Goal: Task Accomplishment & Management: Manage account settings

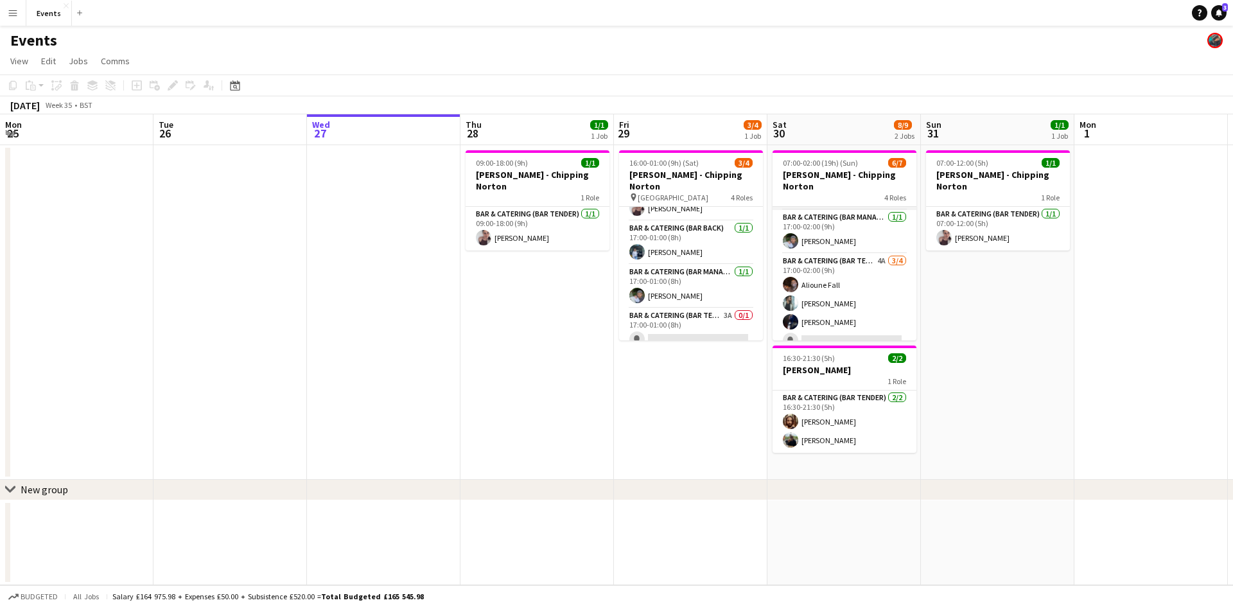
scroll to position [85, 0]
click at [677, 308] on app-card-role "Bar & Catering (Bar Tender) 3A 0/1 17:00-01:00 (8h) single-neutral-actions" at bounding box center [691, 330] width 144 height 44
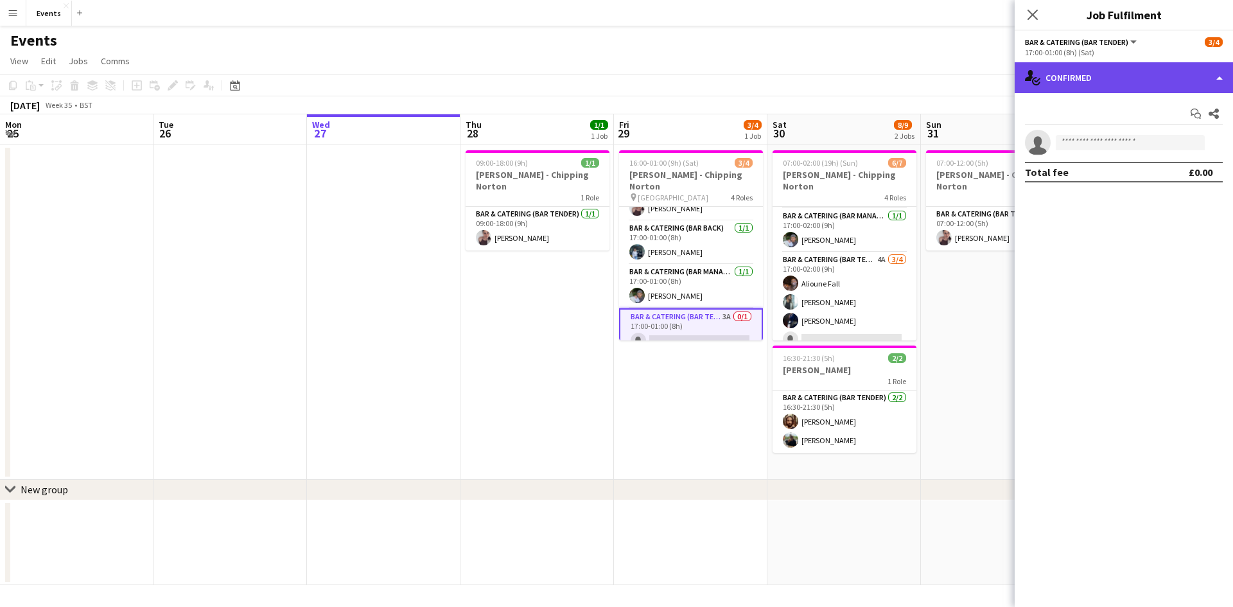
click at [1089, 80] on div "single-neutral-actions-check-2 Confirmed" at bounding box center [1124, 77] width 218 height 31
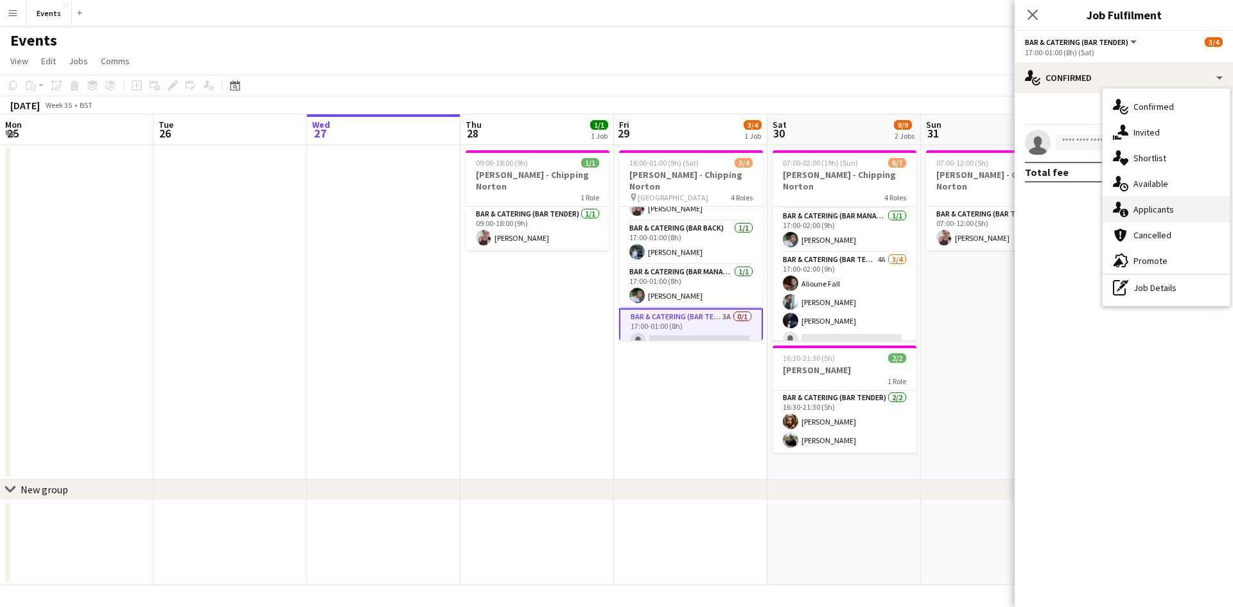
click at [1141, 203] on div "single-neutral-actions-information Applicants" at bounding box center [1166, 210] width 127 height 26
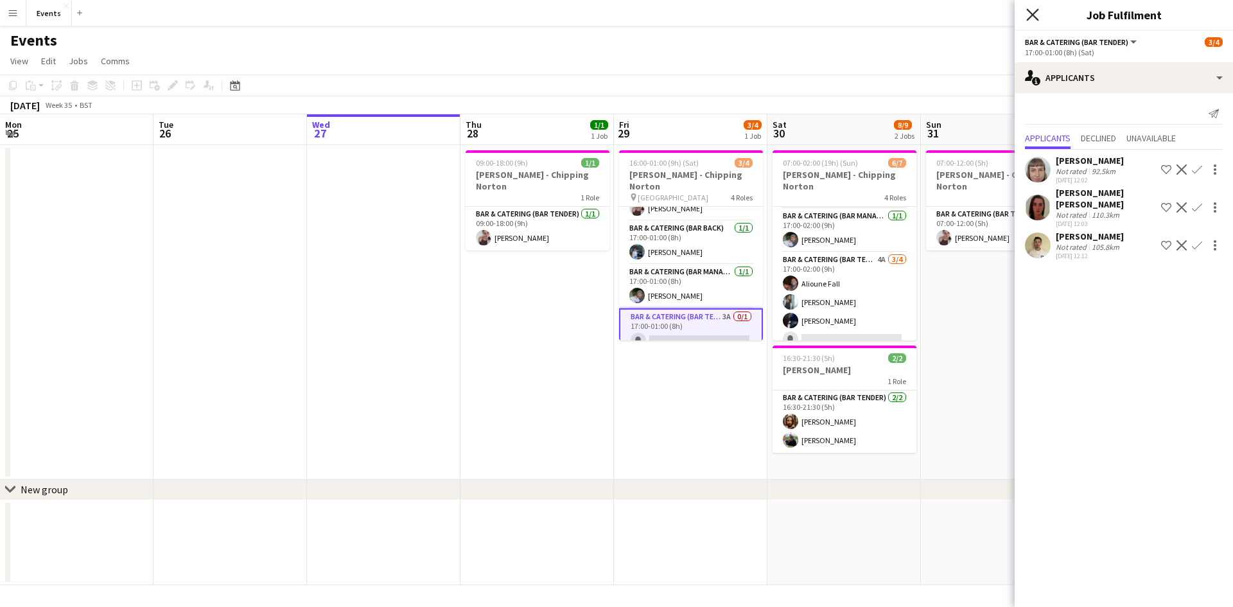
click at [1035, 14] on icon "Close pop-in" at bounding box center [1032, 14] width 12 height 12
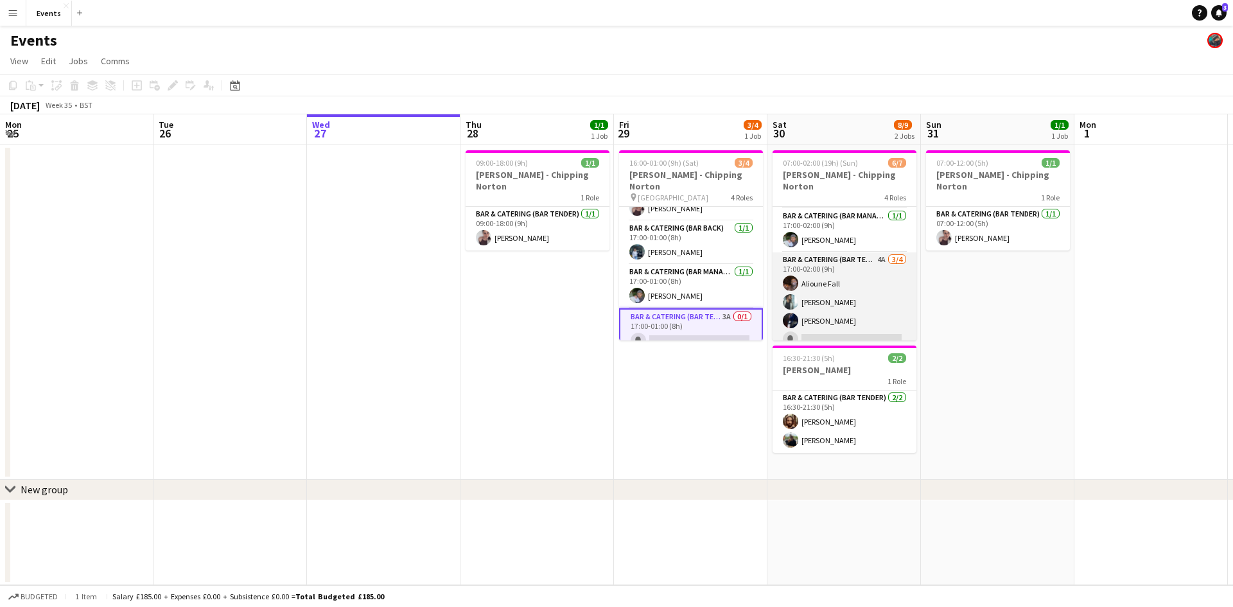
click at [832, 263] on app-card-role "Bar & Catering (Bar Tender) 4A [DATE] 17:00-02:00 (9h) [PERSON_NAME] [PERSON_NA…" at bounding box center [845, 302] width 144 height 100
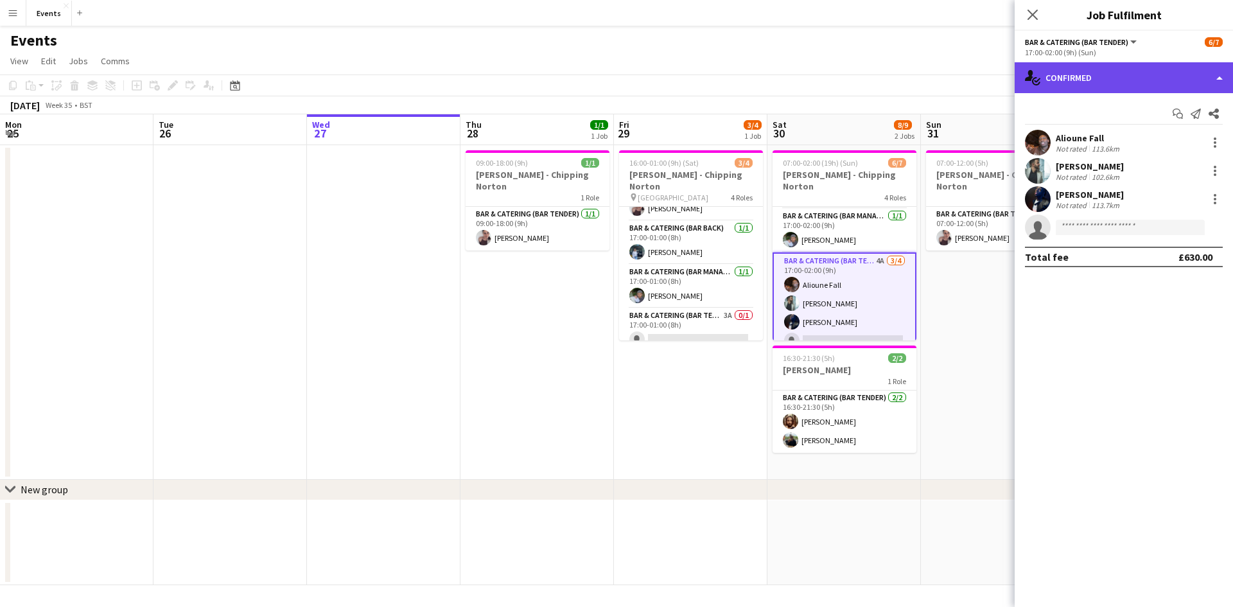
click at [1063, 69] on div "single-neutral-actions-check-2 Confirmed" at bounding box center [1124, 77] width 218 height 31
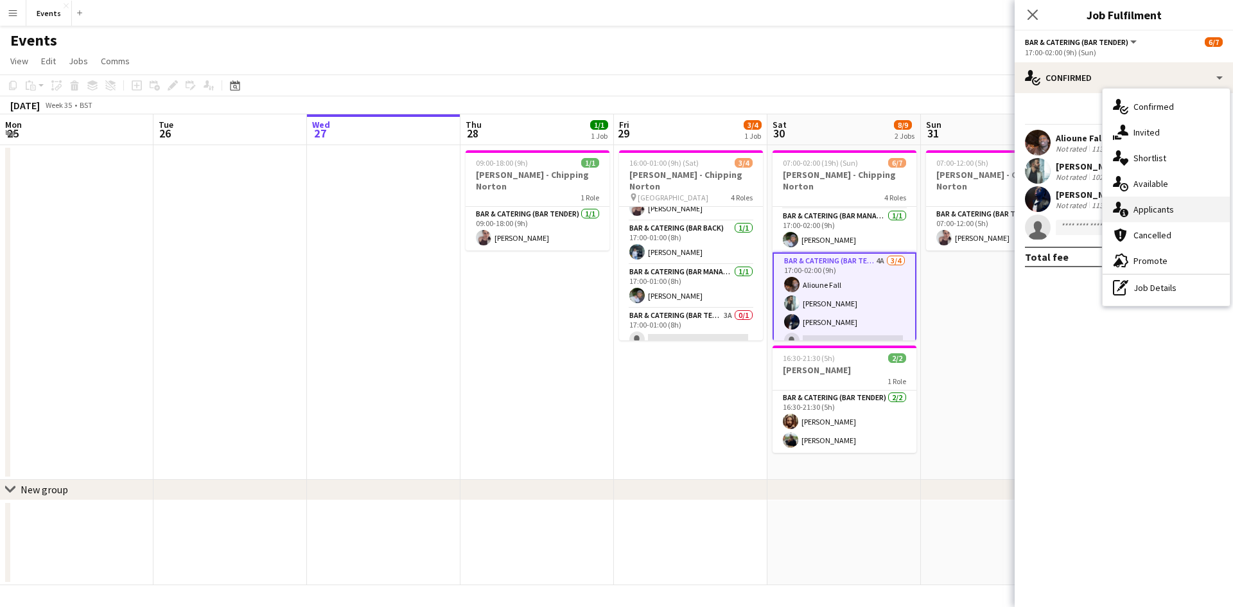
click at [1137, 216] on div "single-neutral-actions-information Applicants" at bounding box center [1166, 210] width 127 height 26
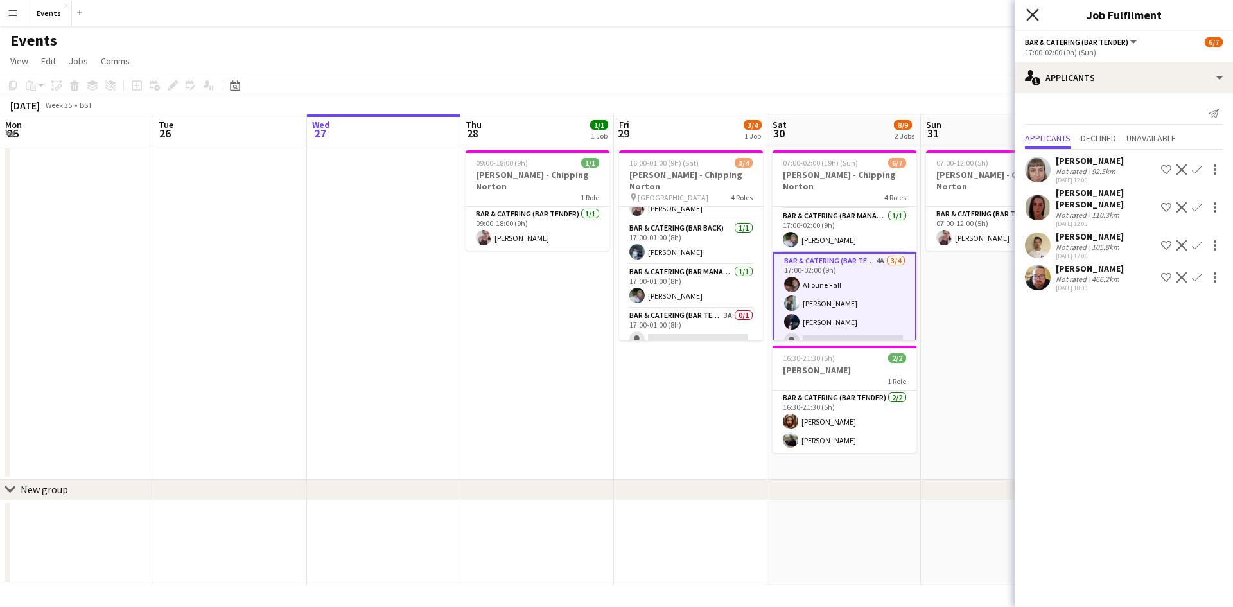
click at [1027, 19] on icon "Close pop-in" at bounding box center [1032, 14] width 12 height 12
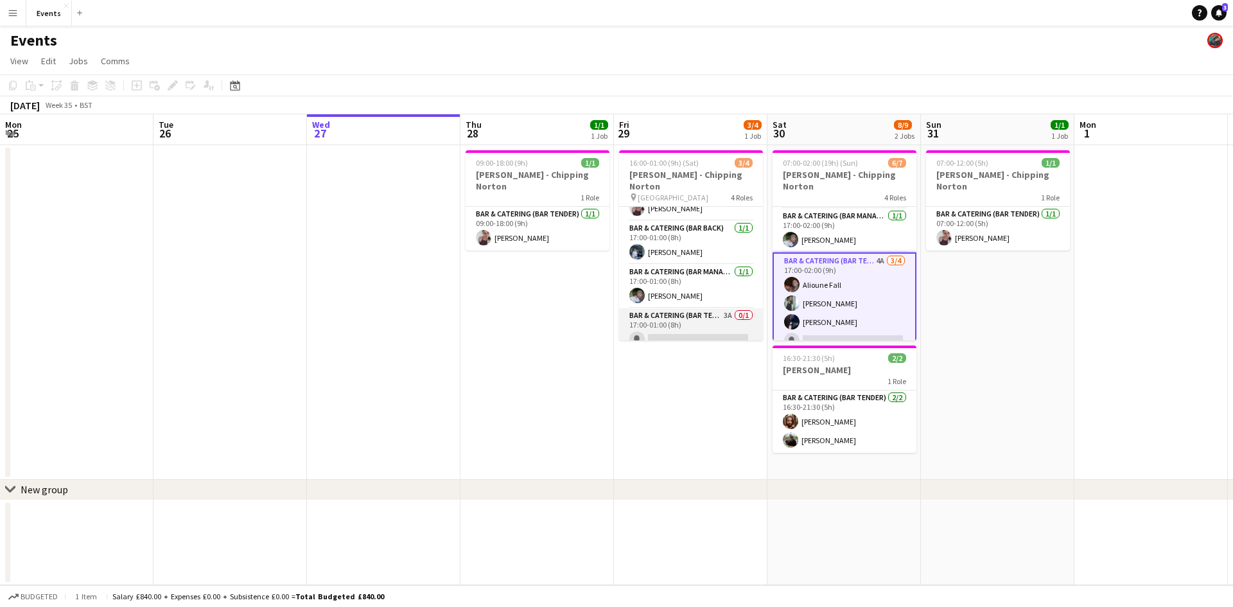
click at [709, 308] on app-card-role "Bar & Catering (Bar Tender) 3A 0/1 17:00-01:00 (8h) single-neutral-actions" at bounding box center [691, 330] width 144 height 44
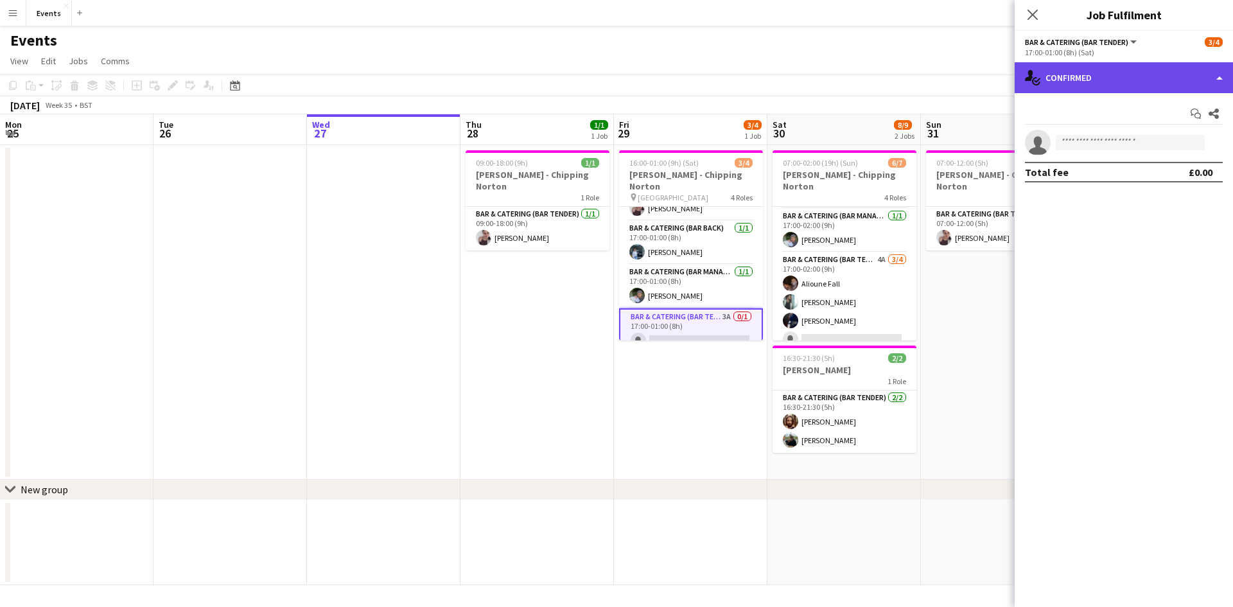
click at [1088, 76] on div "single-neutral-actions-check-2 Confirmed" at bounding box center [1124, 77] width 218 height 31
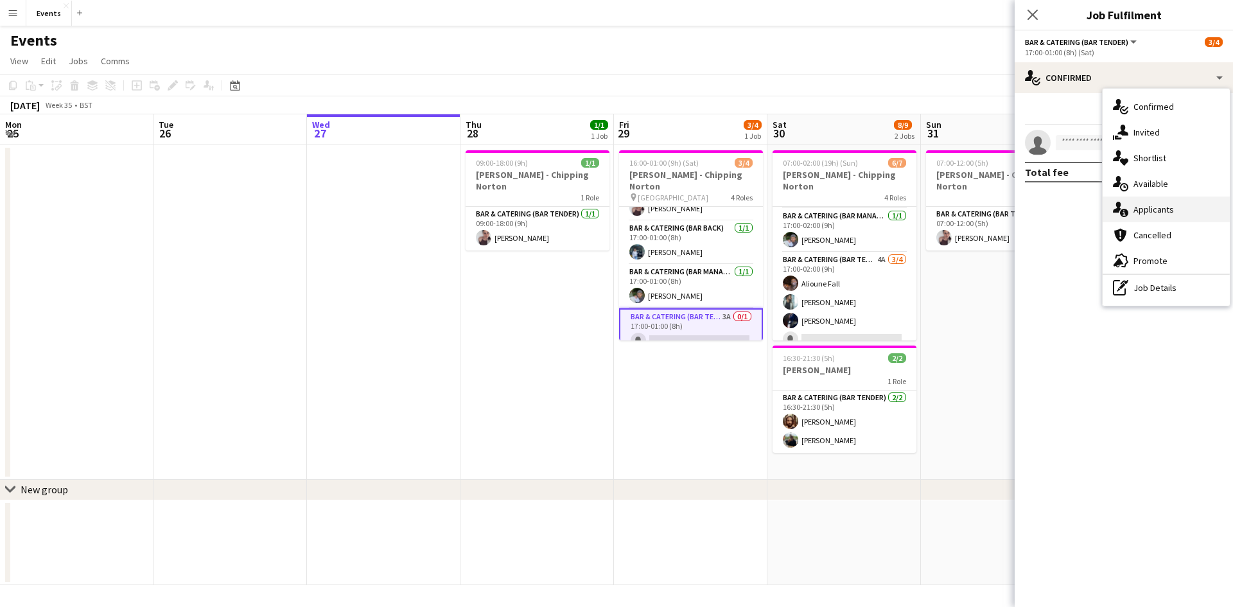
click at [1149, 213] on div "single-neutral-actions-information Applicants" at bounding box center [1166, 210] width 127 height 26
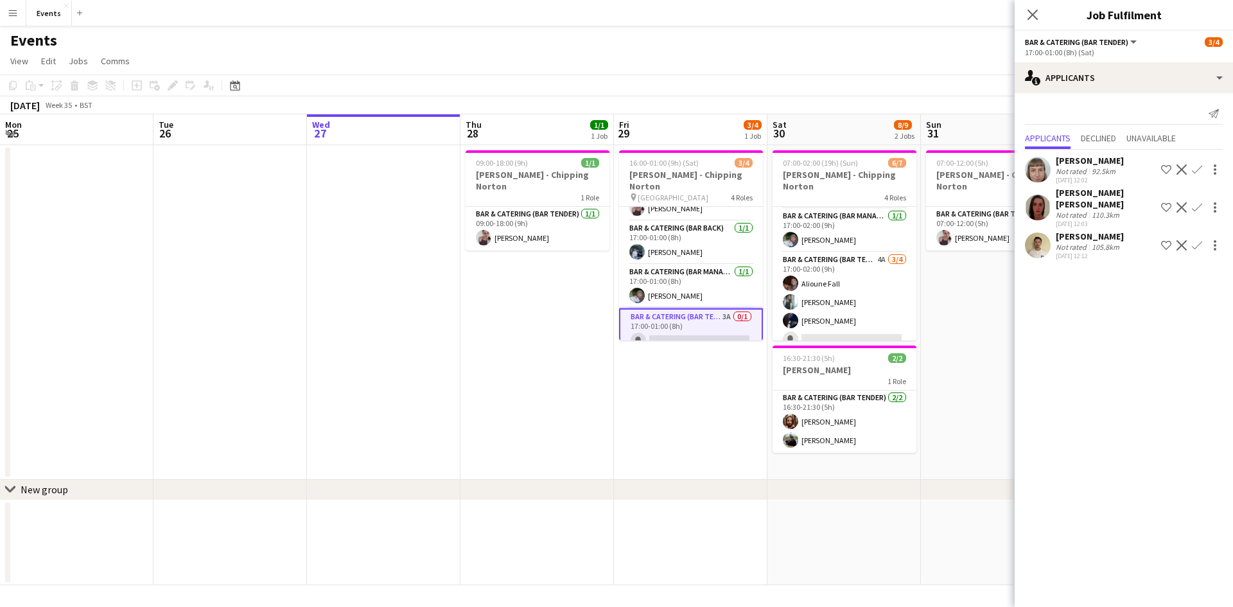
click at [1195, 240] on app-icon "Confirm" at bounding box center [1197, 245] width 10 height 10
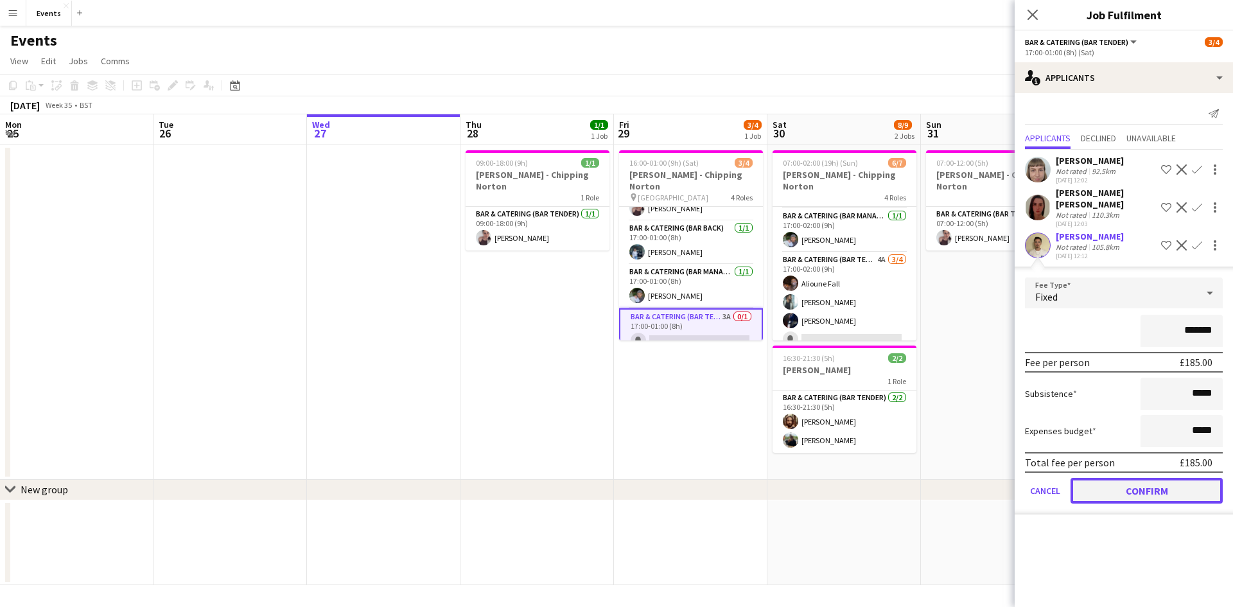
click at [1167, 478] on button "Confirm" at bounding box center [1147, 491] width 152 height 26
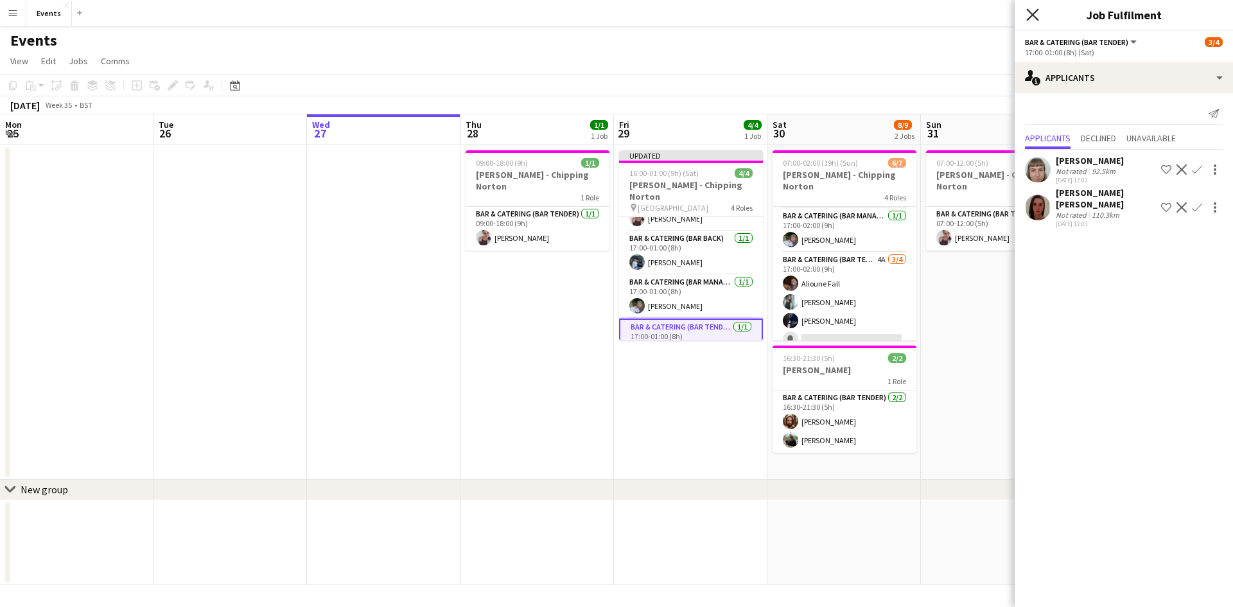
click at [1029, 17] on icon at bounding box center [1032, 14] width 12 height 12
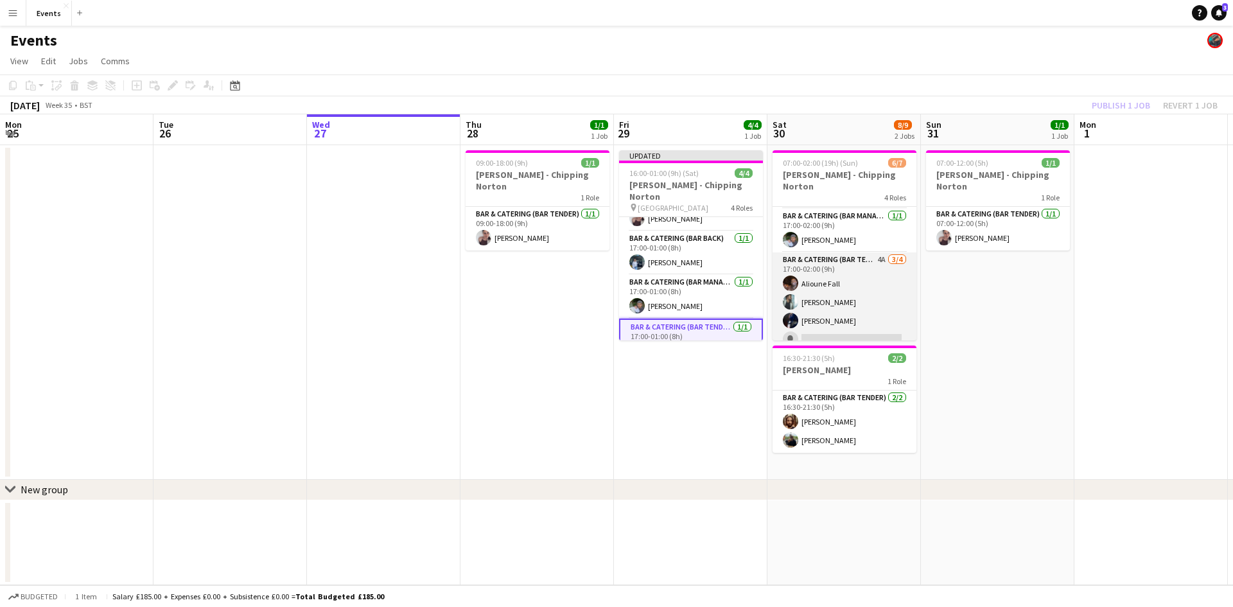
click at [835, 308] on app-card-role "Bar & Catering (Bar Tender) 4A [DATE] 17:00-02:00 (9h) [PERSON_NAME] [PERSON_NA…" at bounding box center [845, 302] width 144 height 100
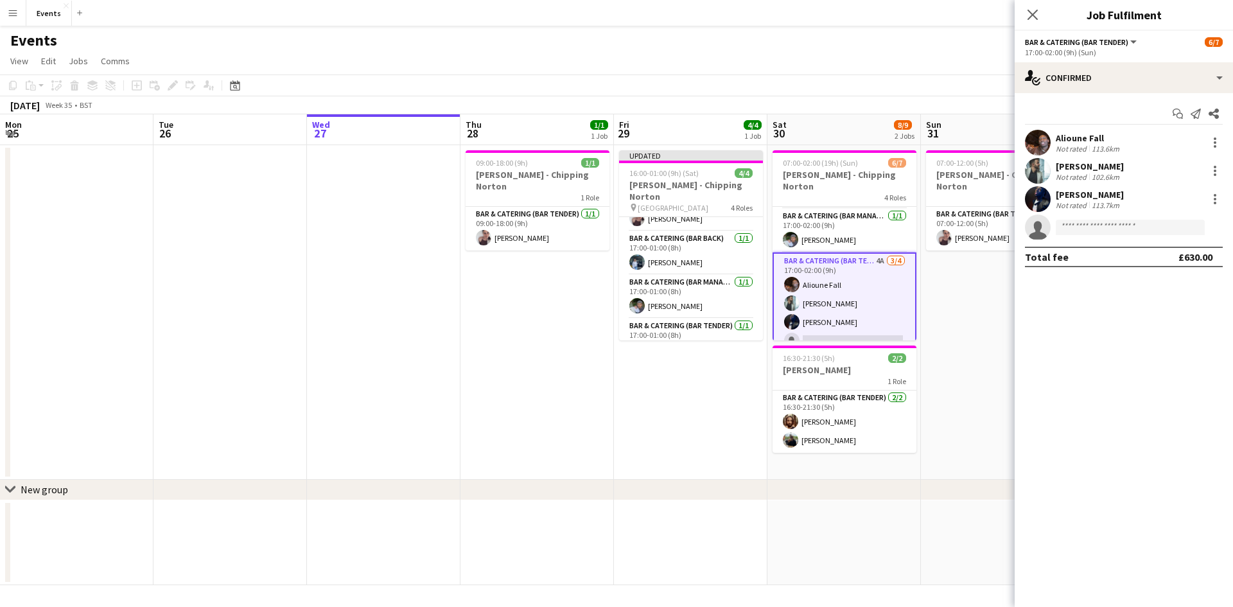
click at [1072, 61] on app-options-switcher "Bar & Catering (Bar Tender) All roles Bar & Catering (Bar Tender) [DATE] 17:00-…" at bounding box center [1124, 46] width 218 height 31
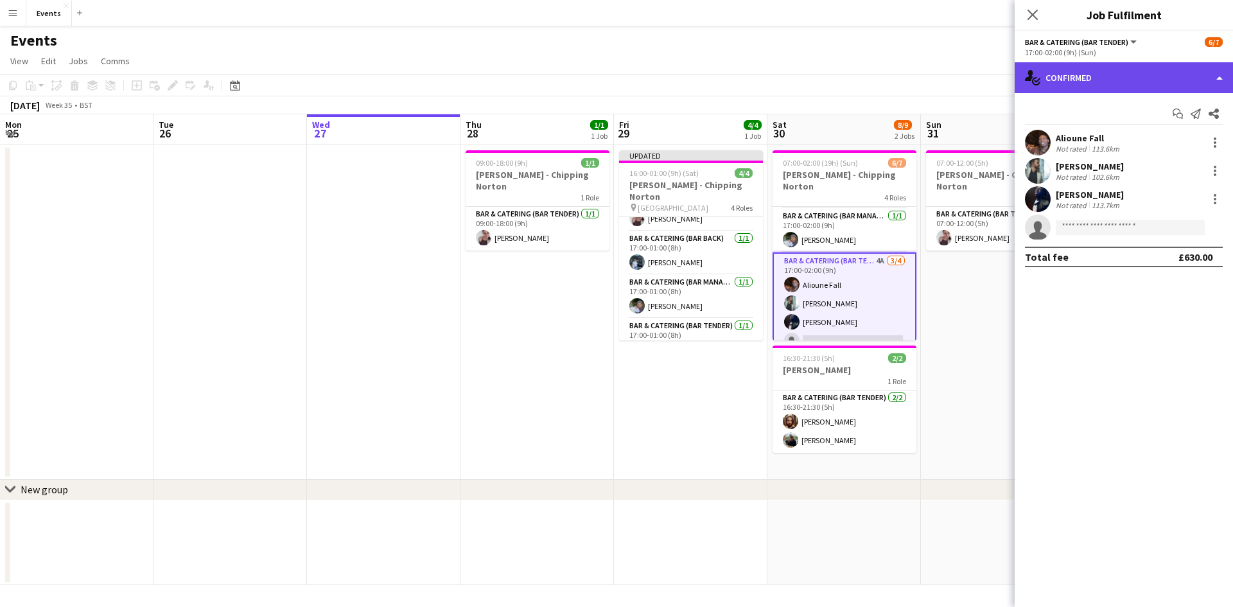
click at [1073, 70] on div "single-neutral-actions-check-2 Confirmed" at bounding box center [1124, 77] width 218 height 31
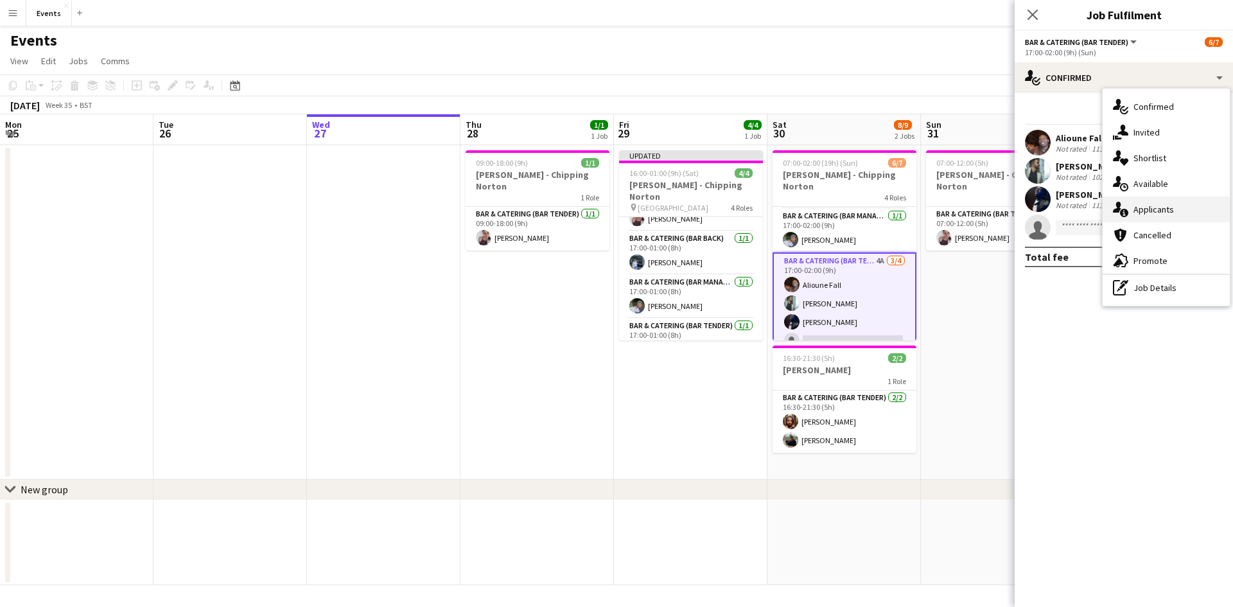
click at [1158, 211] on div "single-neutral-actions-information Applicants" at bounding box center [1166, 210] width 127 height 26
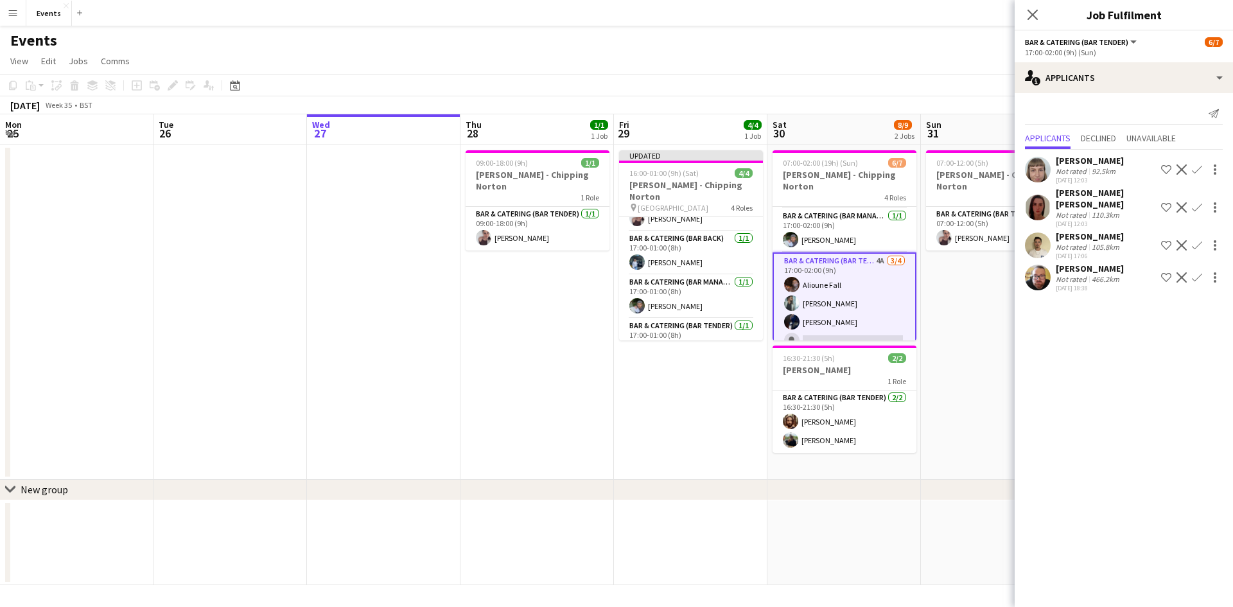
click at [1200, 240] on app-icon "Confirm" at bounding box center [1197, 245] width 10 height 10
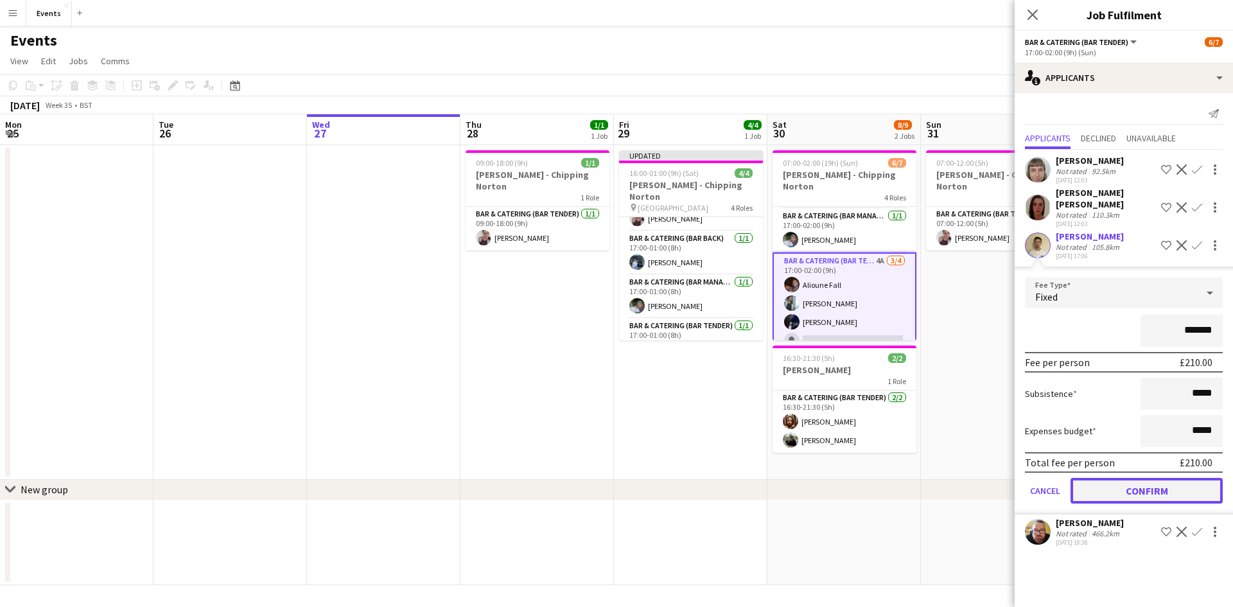
click at [1140, 478] on button "Confirm" at bounding box center [1147, 491] width 152 height 26
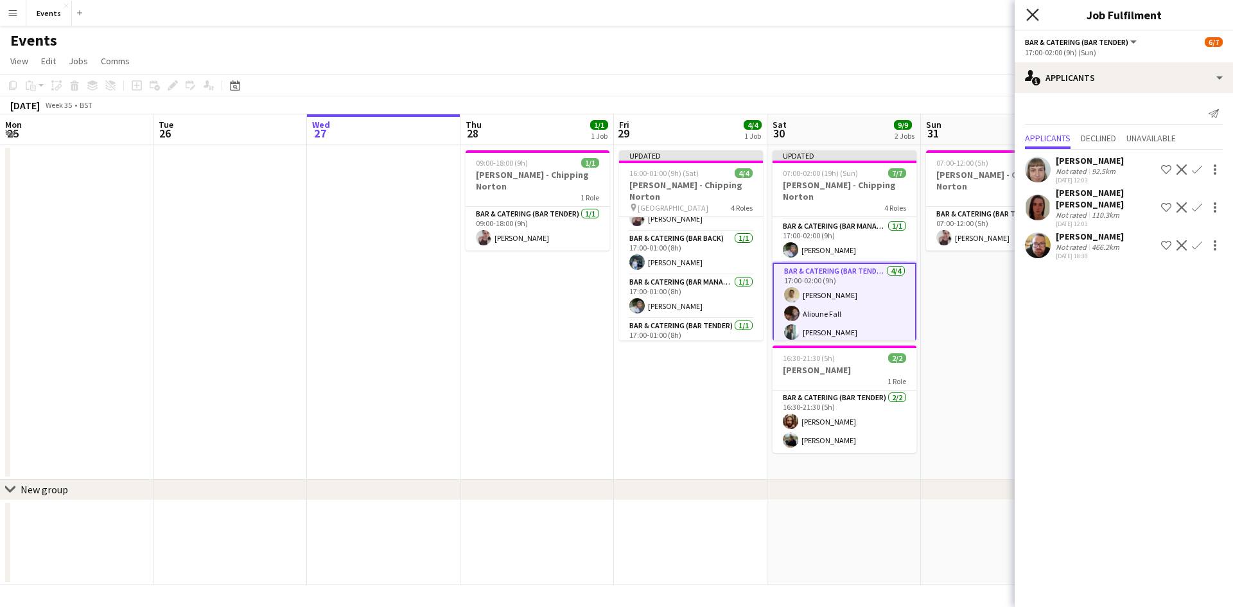
click at [1036, 14] on icon "Close pop-in" at bounding box center [1032, 14] width 12 height 12
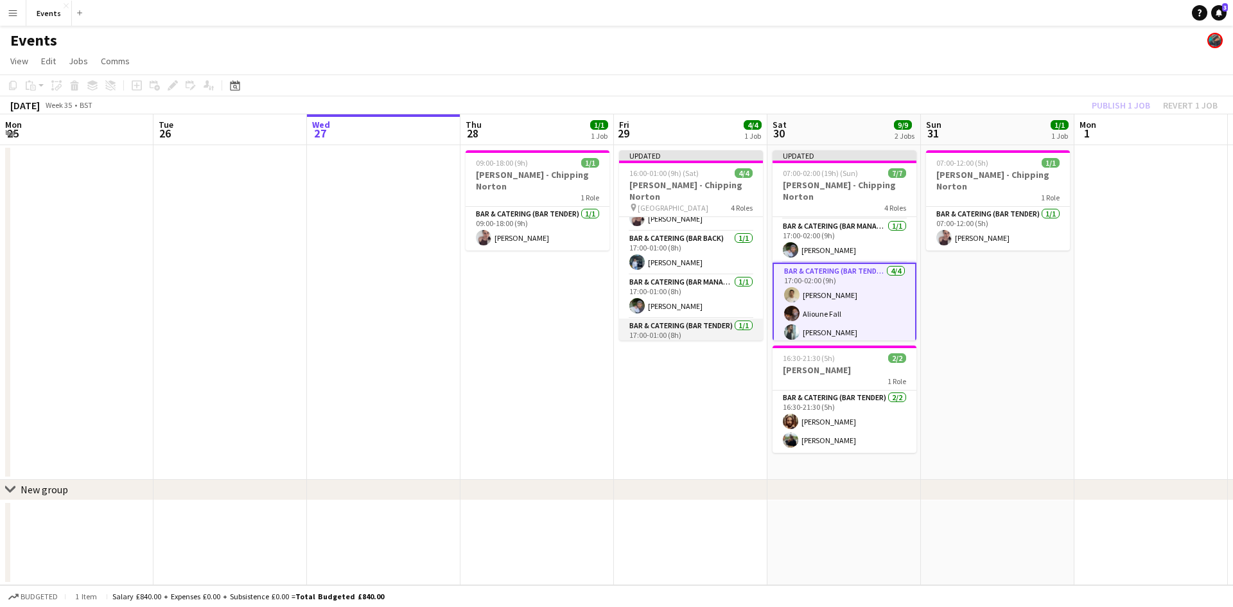
click at [699, 319] on app-card-role "Bar & Catering (Bar Tender) [DATE] 17:00-01:00 (8h) [PERSON_NAME]" at bounding box center [691, 341] width 144 height 44
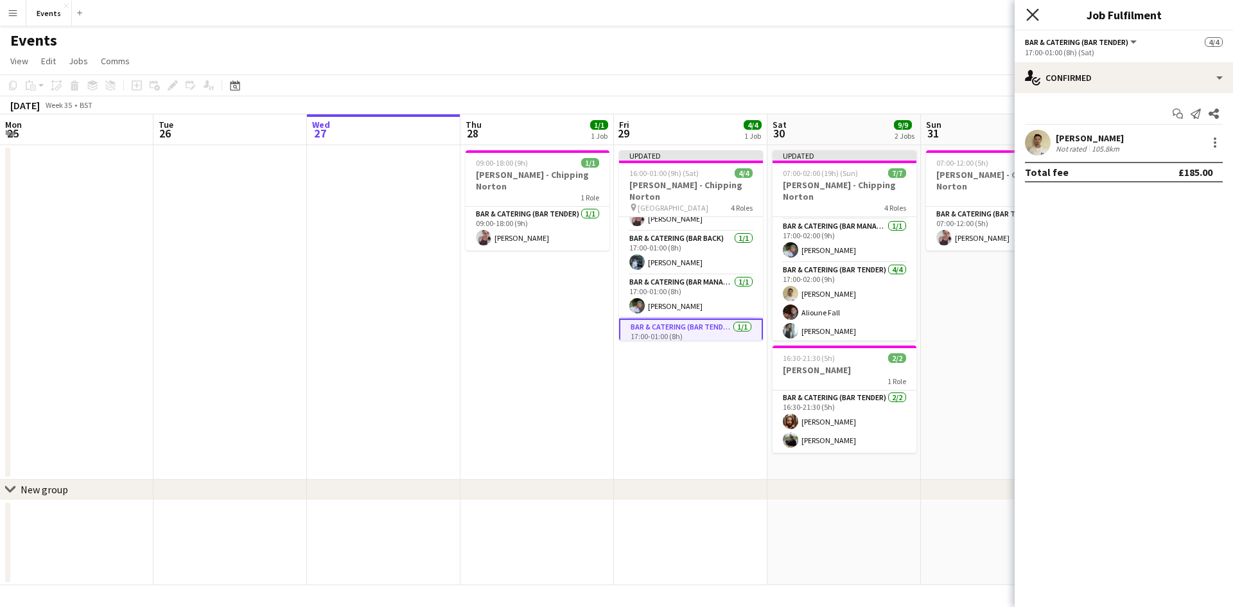
click at [1037, 12] on icon "Close pop-in" at bounding box center [1032, 14] width 12 height 12
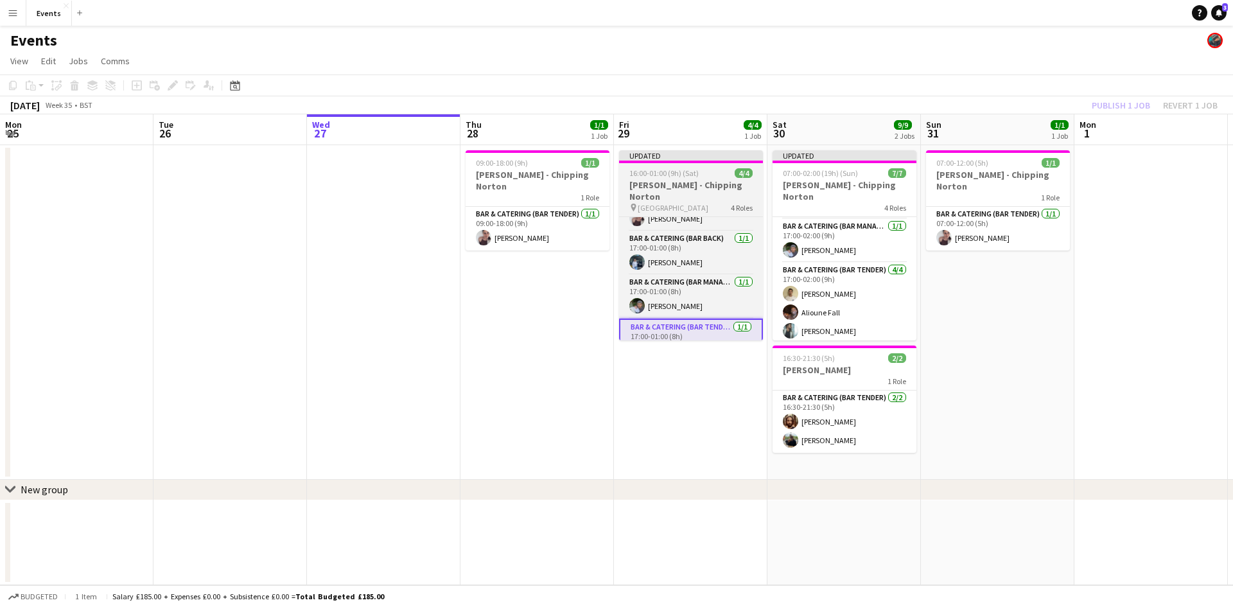
click at [704, 174] on div "16:00-01:00 (9h) (Sat) 4/4" at bounding box center [691, 173] width 144 height 10
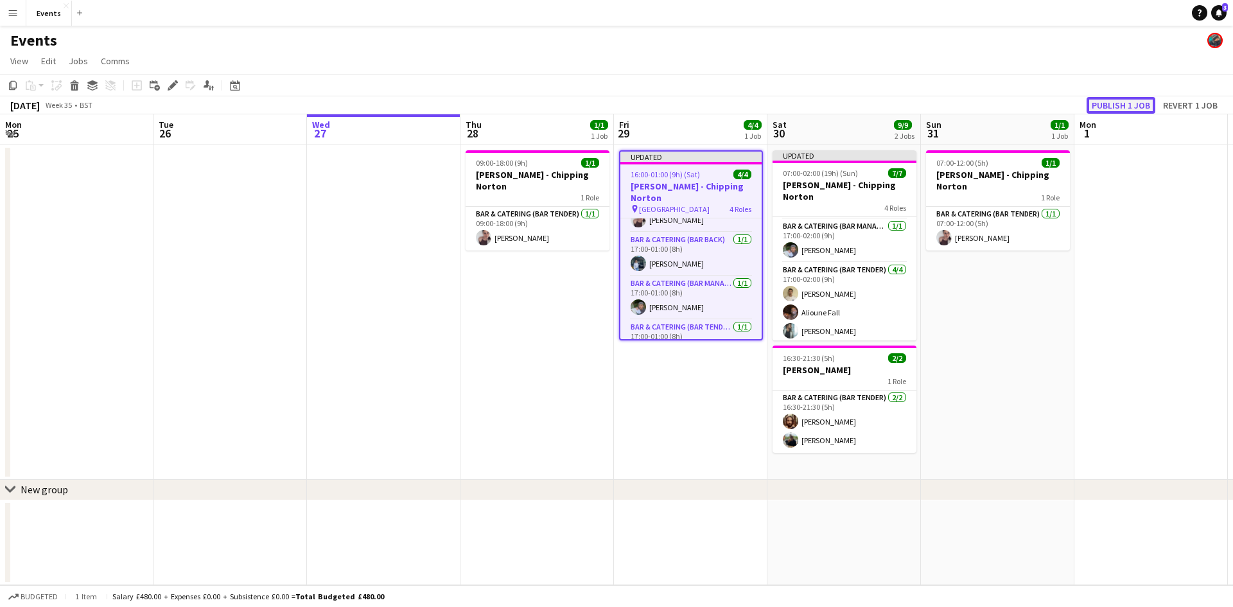
click at [1101, 105] on button "Publish 1 job" at bounding box center [1121, 105] width 69 height 17
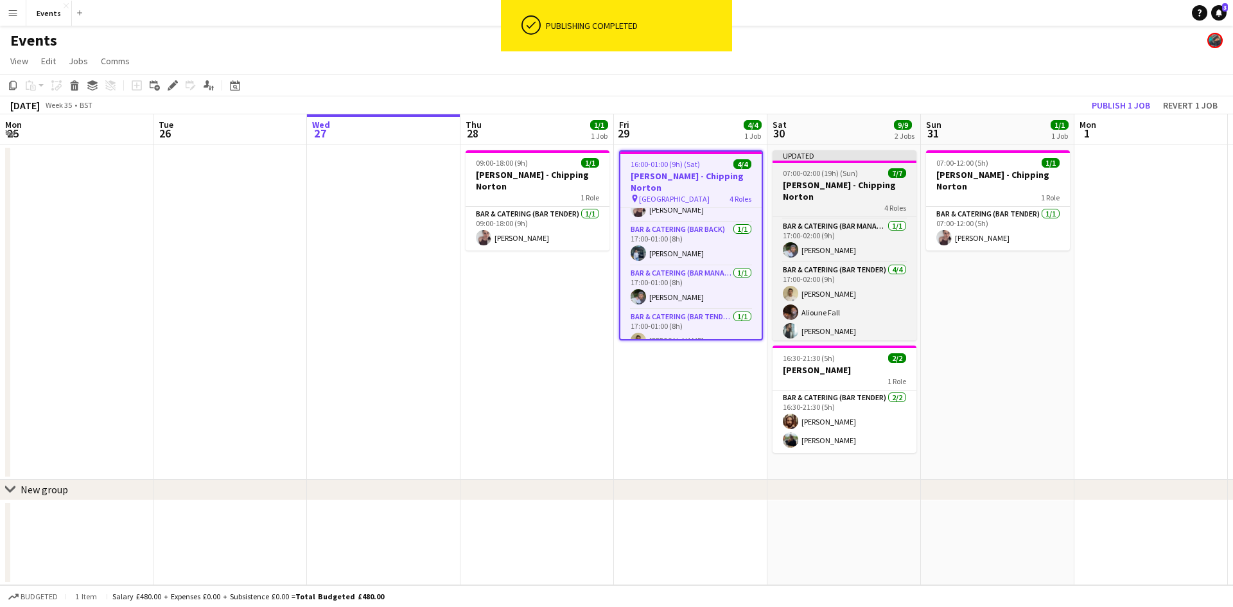
click at [799, 173] on span "07:00-02:00 (19h) (Sun)" at bounding box center [820, 173] width 75 height 10
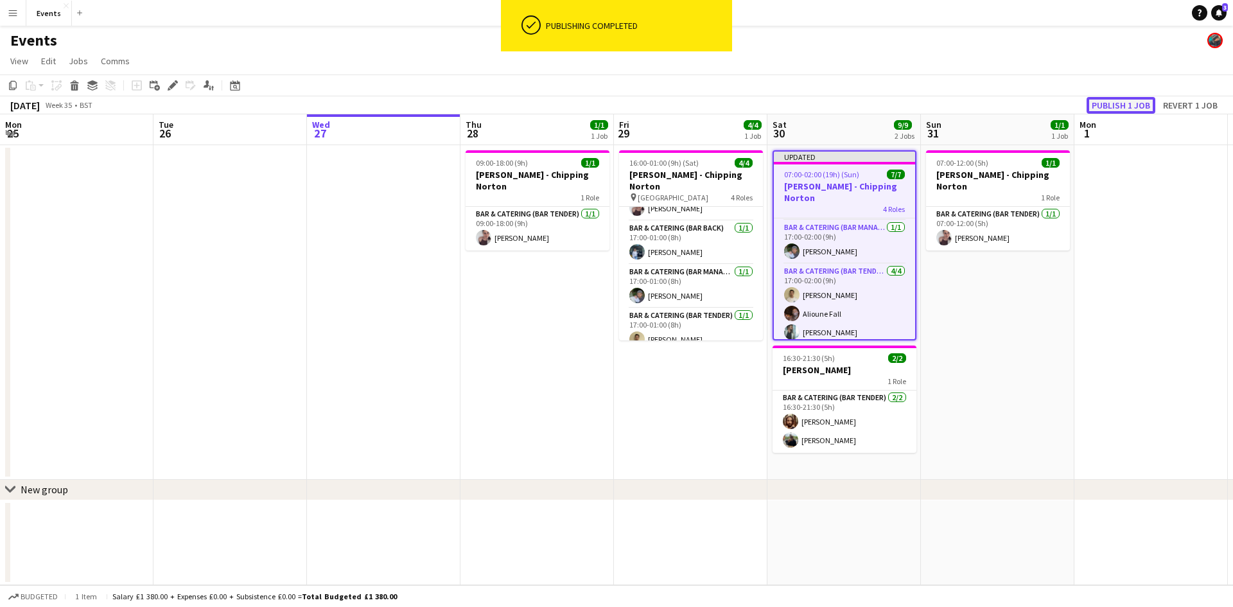
click at [1139, 107] on button "Publish 1 job" at bounding box center [1121, 105] width 69 height 17
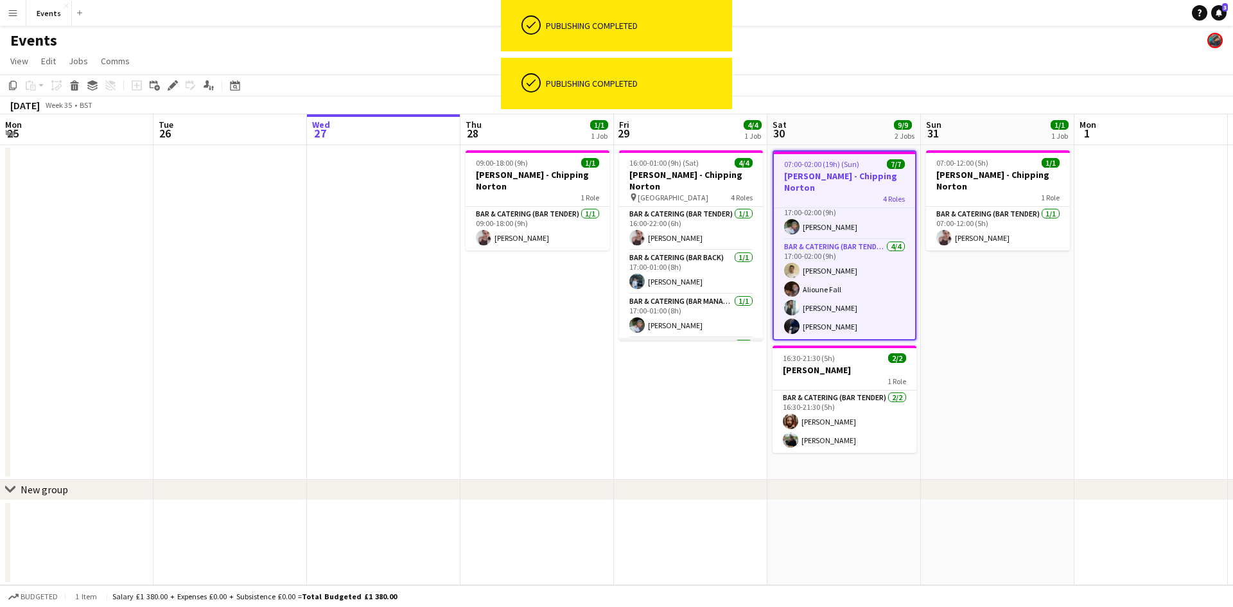
scroll to position [30, 0]
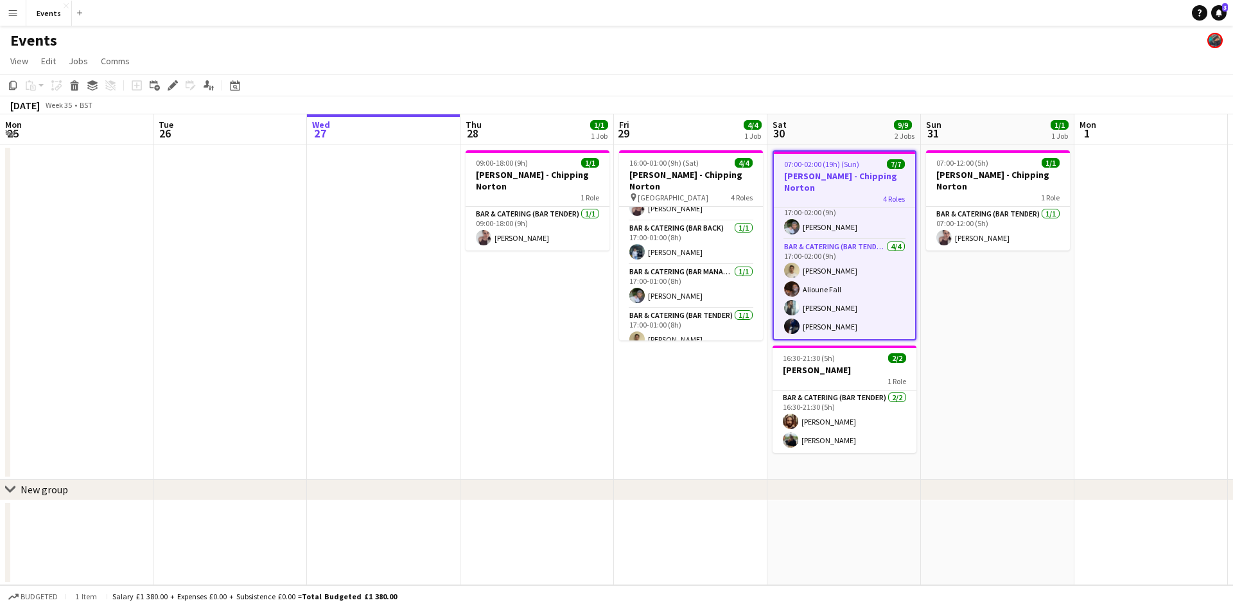
drag, startPoint x: 867, startPoint y: 301, endPoint x: 455, endPoint y: 347, distance: 414.9
click at [600, 326] on app-calendar-viewport "Sat 23 Sun 24 2/2 1 Job Mon 25 Tue 26 Wed 27 Thu 28 1/1 1 Job Fri 29 4/4 1 Job …" at bounding box center [616, 349] width 1233 height 471
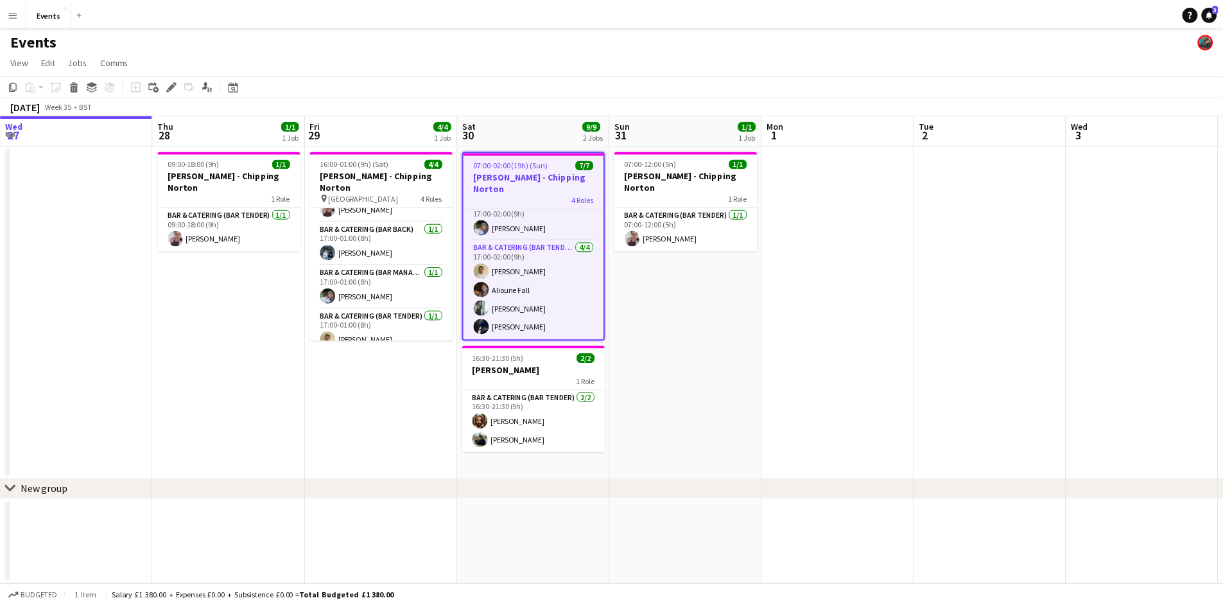
scroll to position [0, 387]
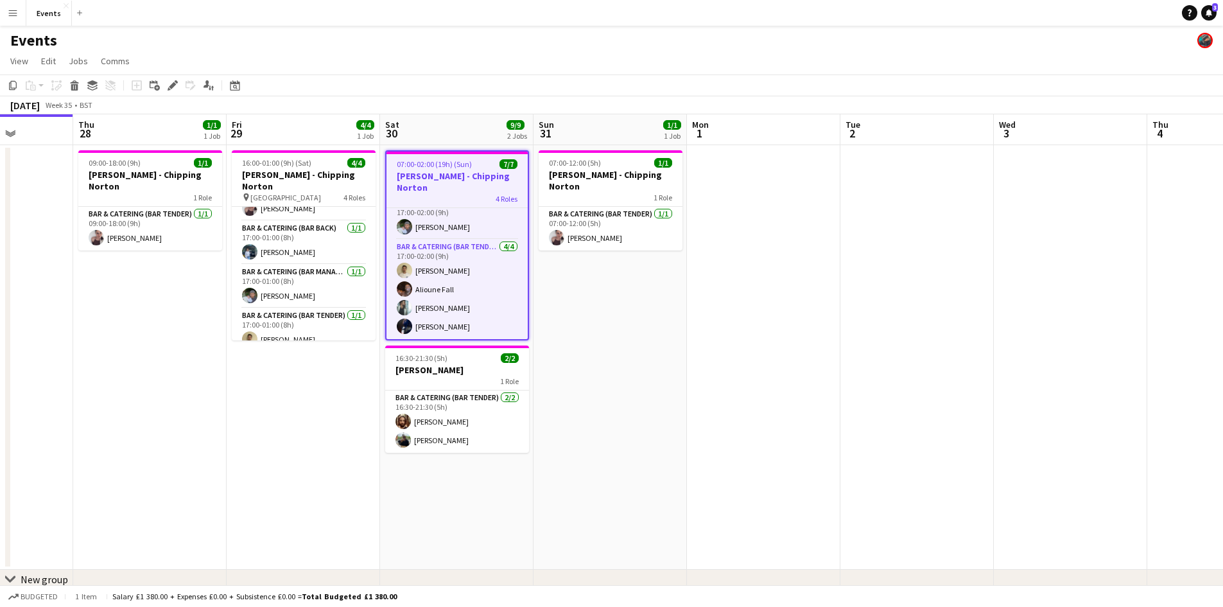
drag, startPoint x: 907, startPoint y: 356, endPoint x: 377, endPoint y: 345, distance: 530.5
click at [392, 344] on app-calendar-viewport "Mon 25 Tue 26 Wed 27 Thu 28 1/1 1 Job Fri 29 4/4 1 Job Sat 30 9/9 2 Jobs Sun 31…" at bounding box center [611, 371] width 1223 height 514
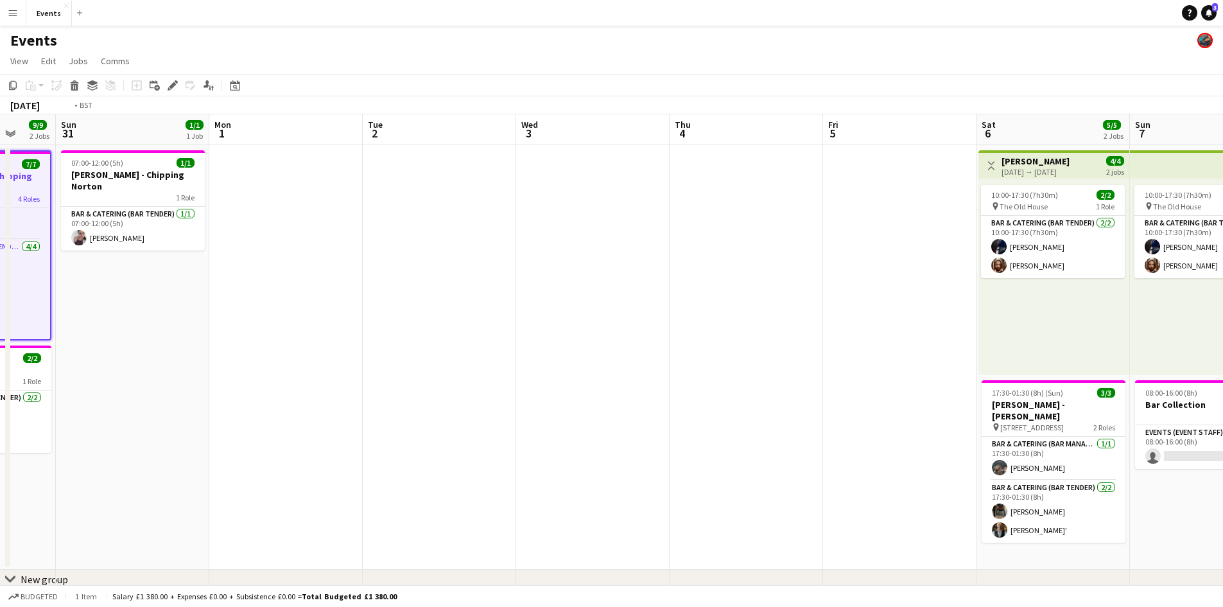
drag, startPoint x: 699, startPoint y: 367, endPoint x: 386, endPoint y: 369, distance: 313.4
click at [392, 369] on app-calendar-viewport "Wed 27 Thu 28 1/1 1 Job Fri 29 4/4 1 Job Sat 30 9/9 2 Jobs Sun 31 1/1 1 Job Mon…" at bounding box center [611, 371] width 1223 height 514
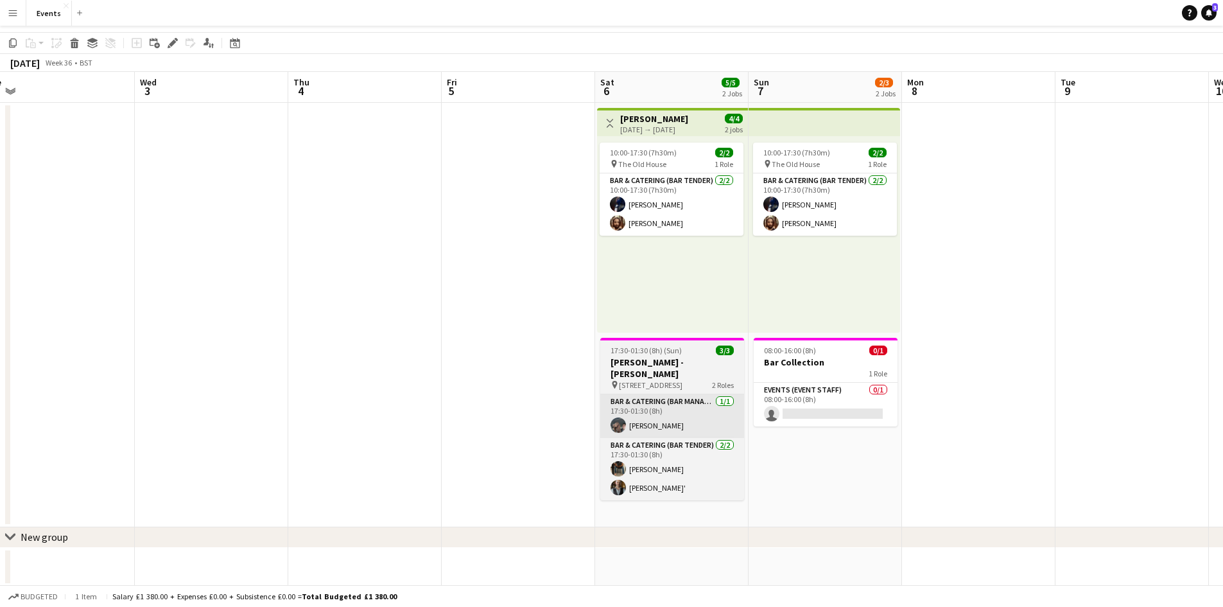
scroll to position [0, 0]
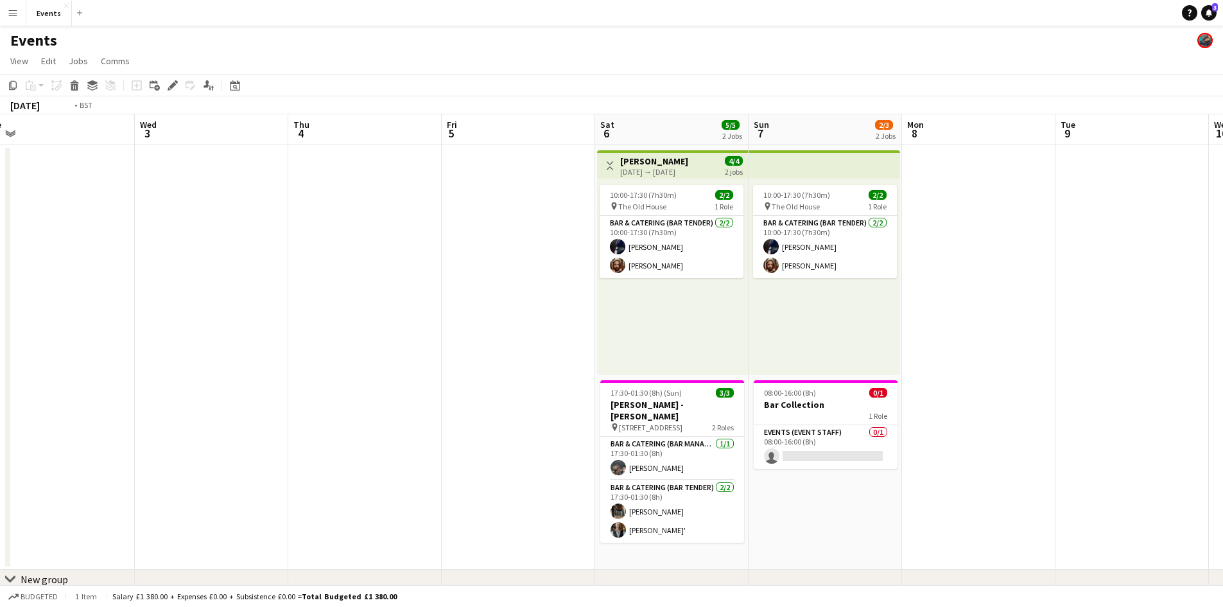
drag, startPoint x: 746, startPoint y: 400, endPoint x: 1032, endPoint y: 369, distance: 288.1
click at [951, 371] on app-calendar-viewport "Fri 29 4/4 1 Job Sat 30 9/9 2 Jobs Sun 31 1/1 1 Job Mon 1 Tue 2 Wed 3 Thu 4 Fri…" at bounding box center [611, 371] width 1223 height 514
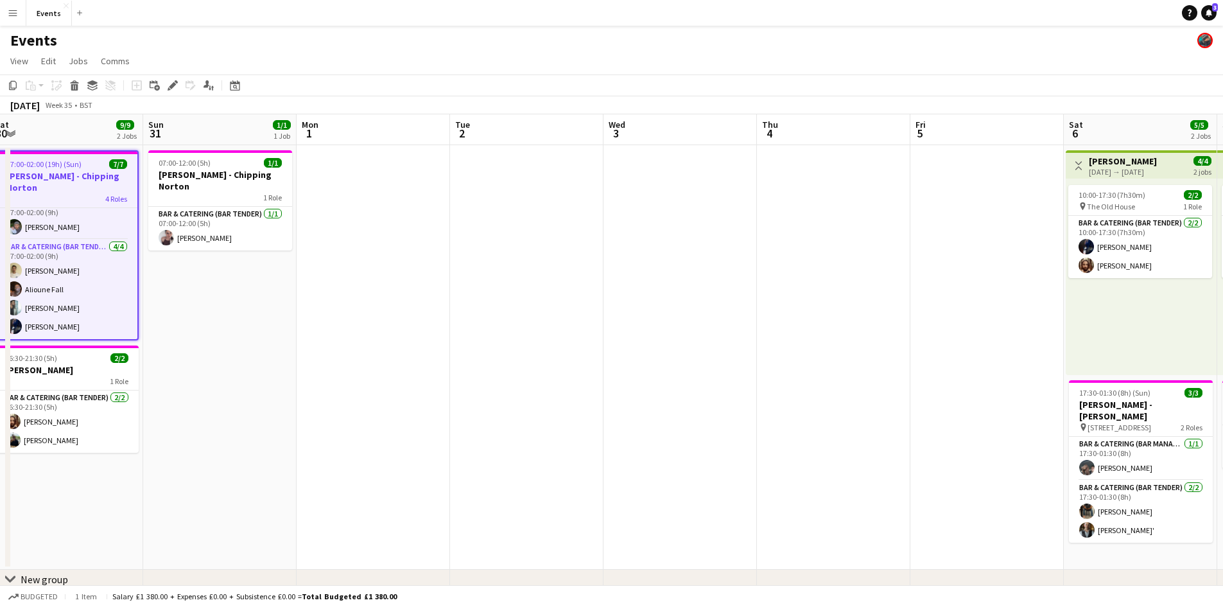
click at [798, 458] on app-calendar-viewport "Thu 28 1/1 1 Job Fri 29 4/4 1 Job Sat 30 9/9 2 Jobs Sun 31 1/1 1 Job Mon 1 Tue …" at bounding box center [611, 371] width 1223 height 514
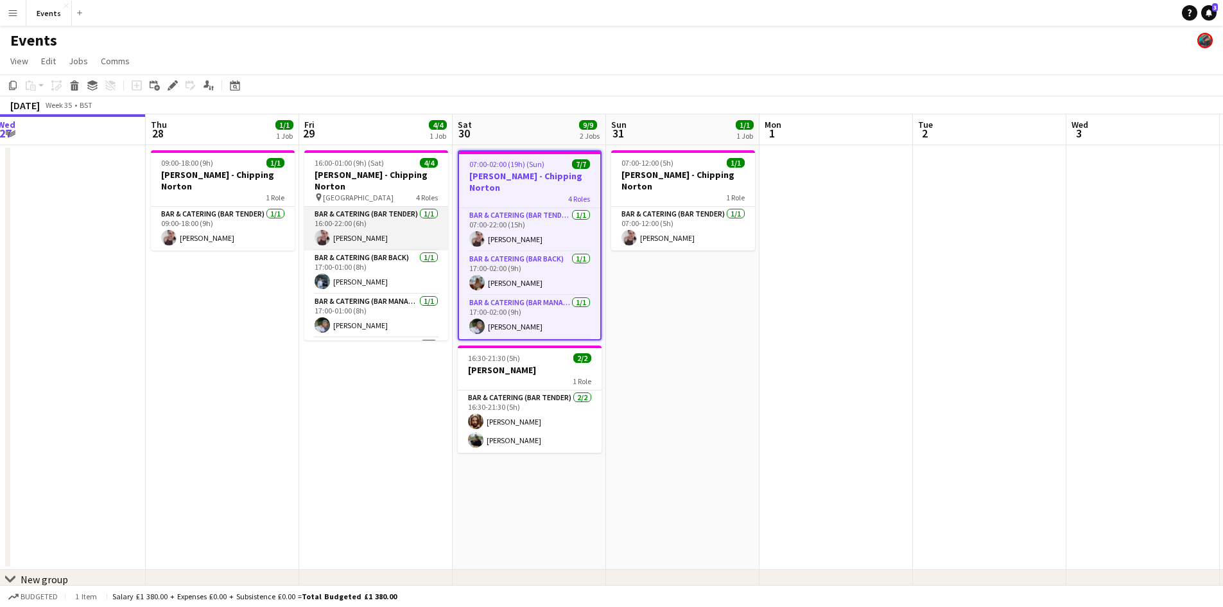
click at [374, 213] on app-card-role "Bar & Catering (Bar Tender) [DATE] 16:00-22:00 (6h) [PERSON_NAME]" at bounding box center [376, 229] width 144 height 44
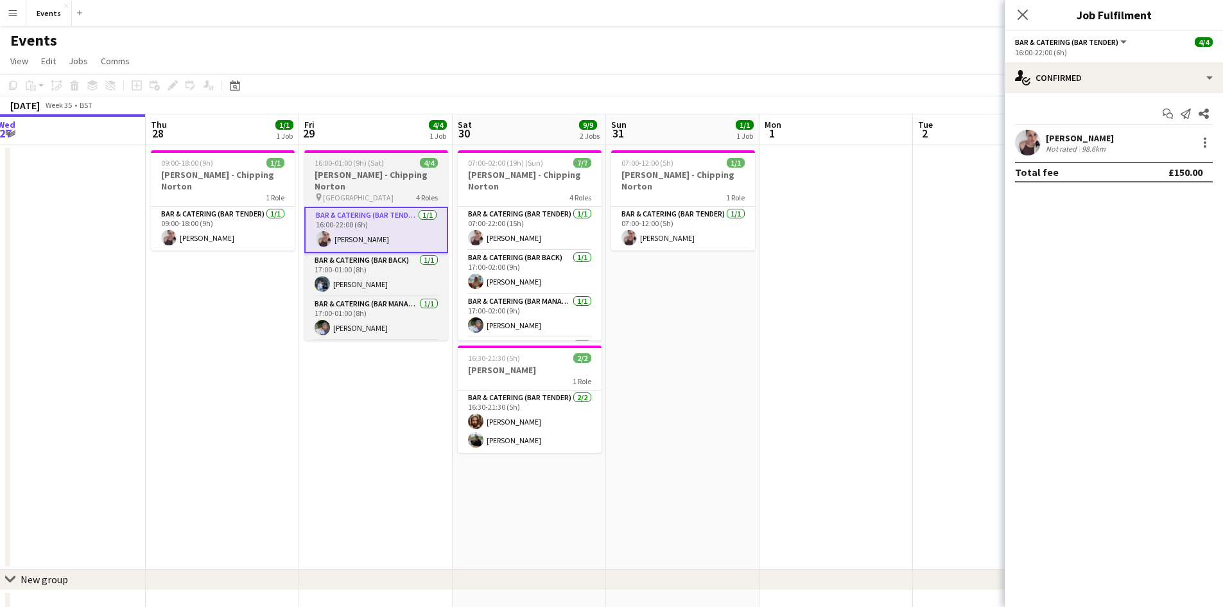
click at [346, 193] on span "[GEOGRAPHIC_DATA]" at bounding box center [358, 198] width 71 height 10
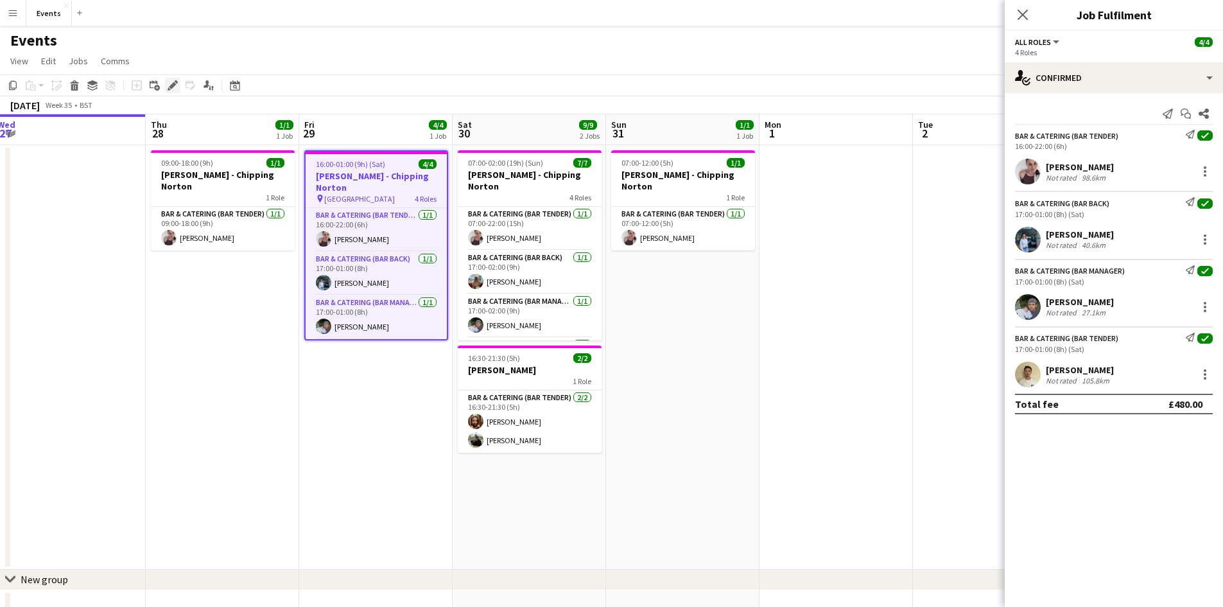
click at [171, 87] on icon at bounding box center [172, 85] width 7 height 7
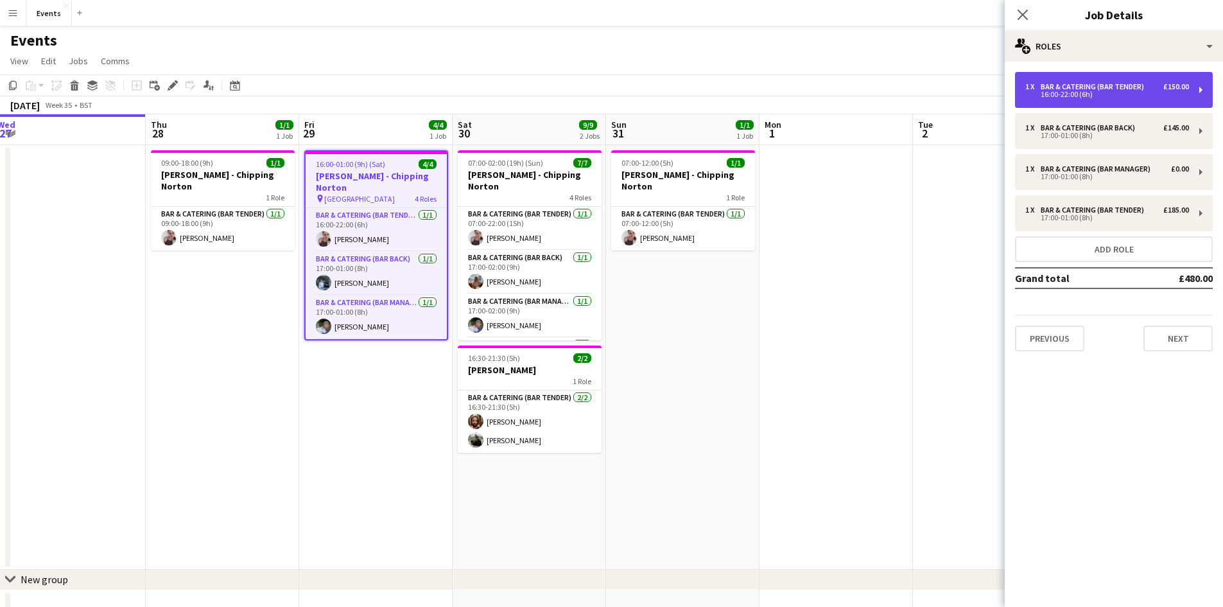
click at [1132, 91] on div "Bar & Catering (Bar Tender)" at bounding box center [1095, 86] width 109 height 9
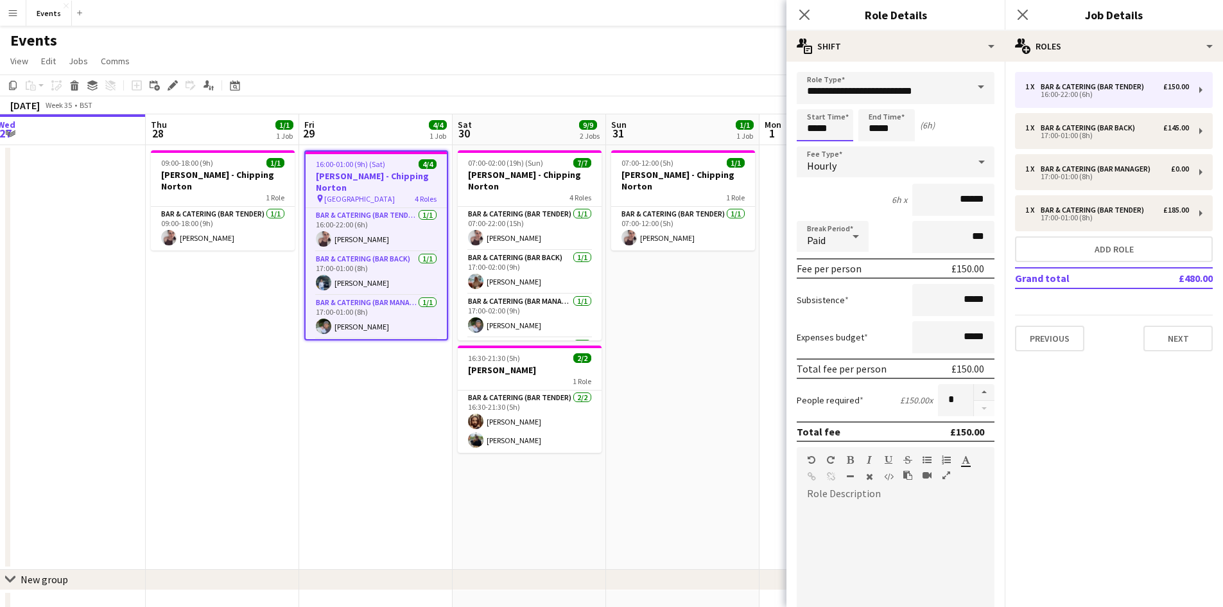
click at [829, 127] on input "*****" at bounding box center [825, 125] width 57 height 32
click at [814, 148] on div at bounding box center [813, 147] width 26 height 13
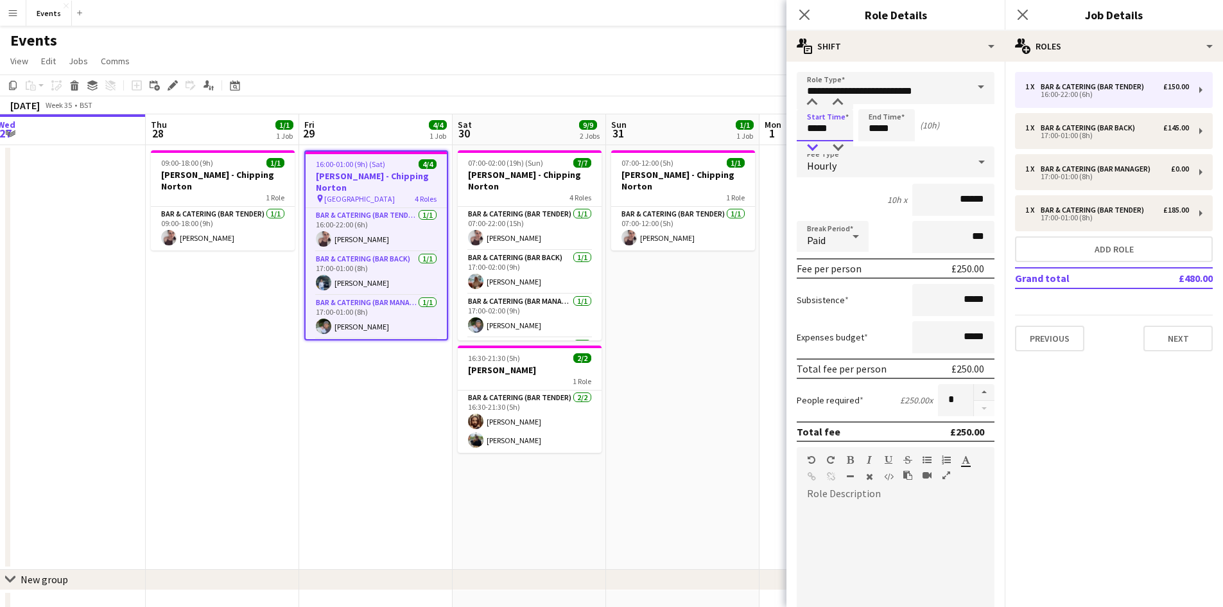
click at [814, 148] on div at bounding box center [813, 147] width 26 height 13
type input "*****"
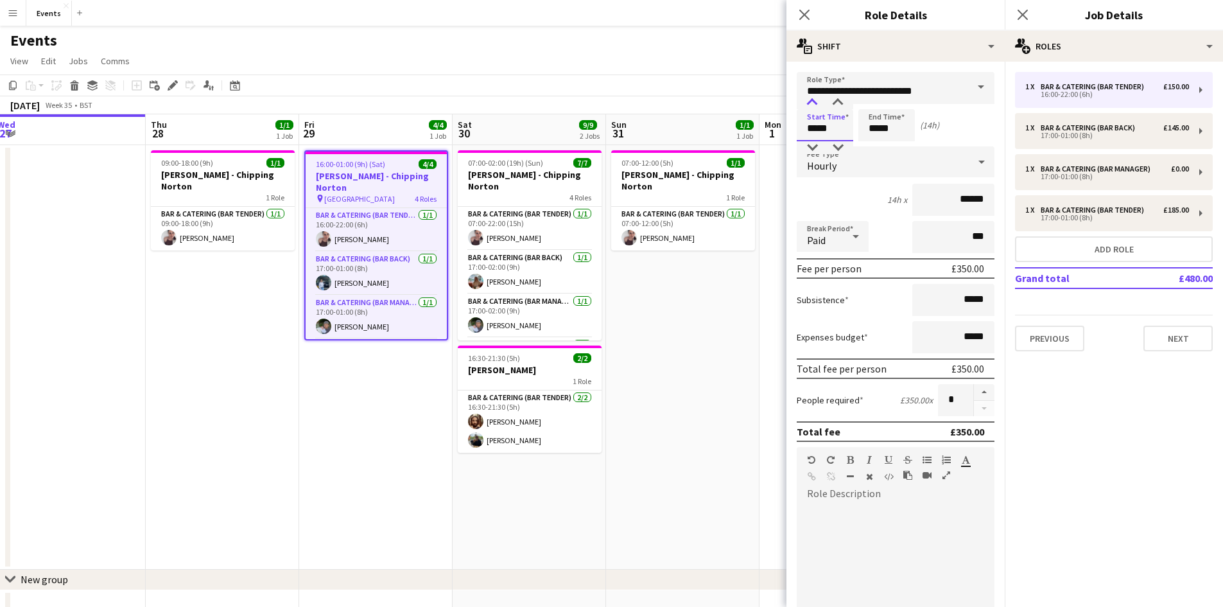
click at [807, 105] on div at bounding box center [813, 102] width 26 height 13
click at [874, 126] on input "*****" at bounding box center [887, 125] width 57 height 32
click at [870, 144] on div at bounding box center [874, 147] width 26 height 13
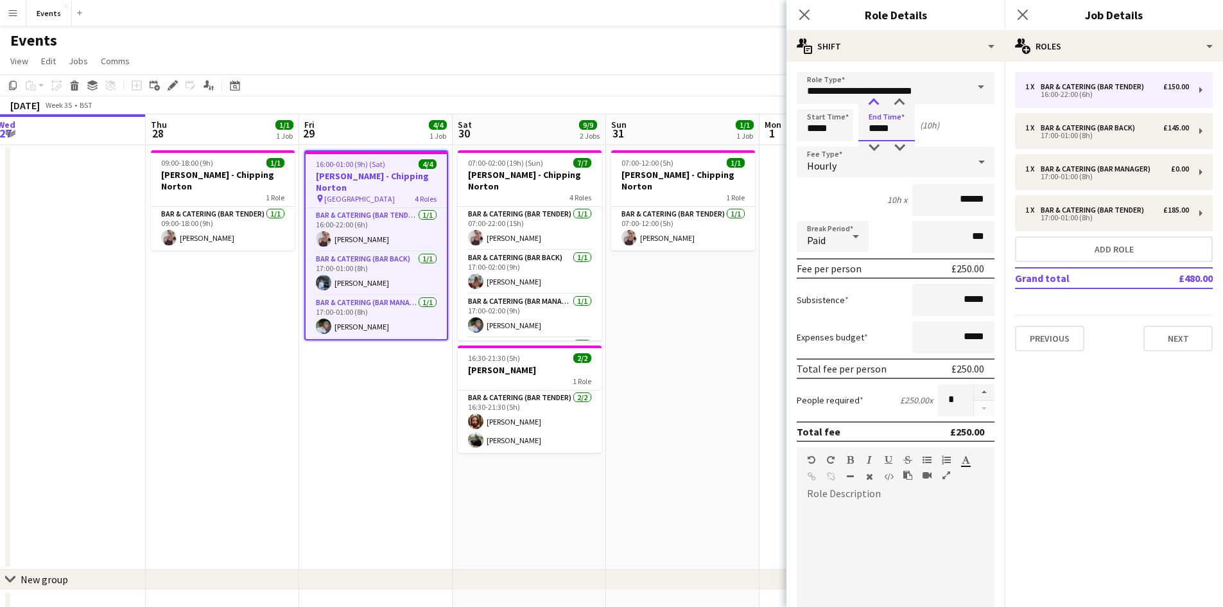
type input "*****"
click at [870, 104] on div at bounding box center [874, 102] width 26 height 13
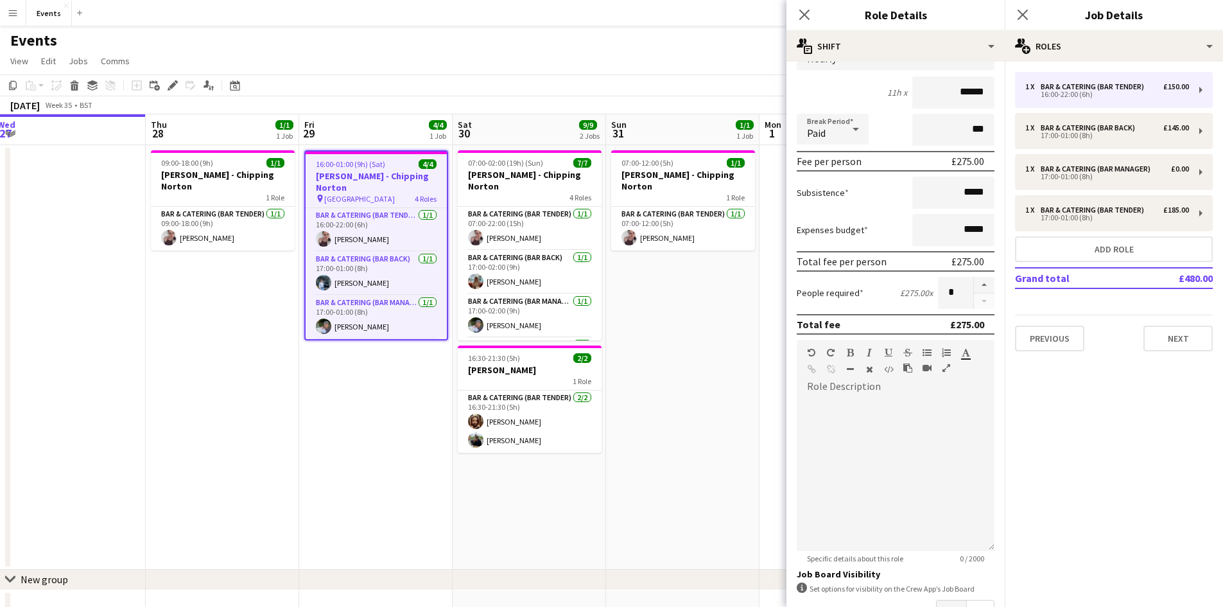
scroll to position [197, 0]
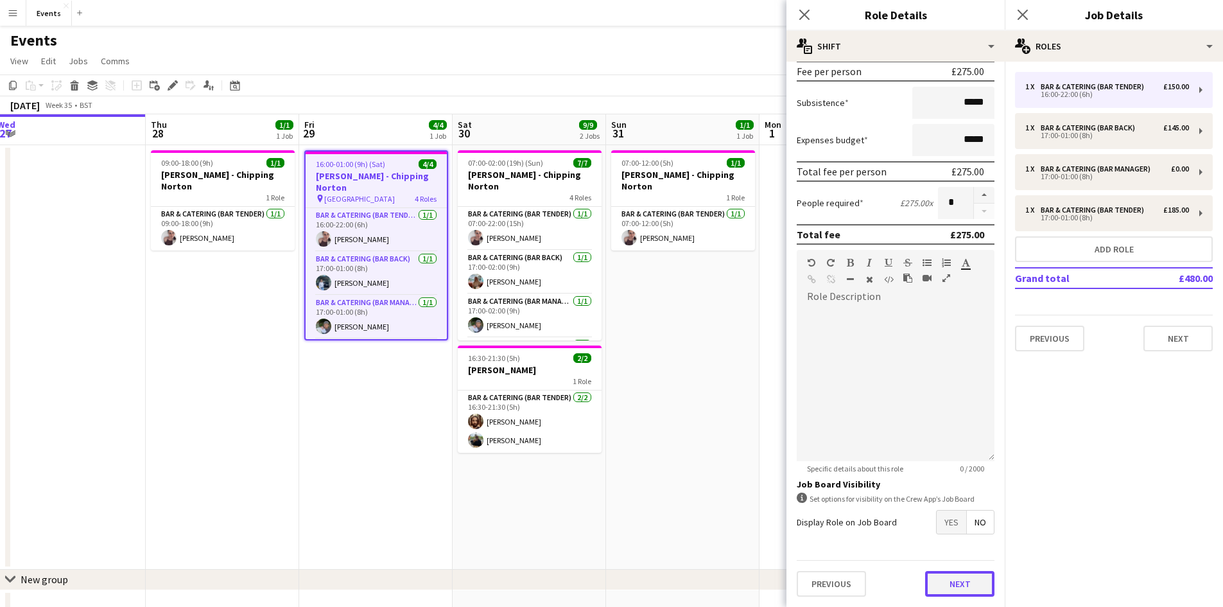
click at [947, 584] on button "Next" at bounding box center [959, 584] width 69 height 26
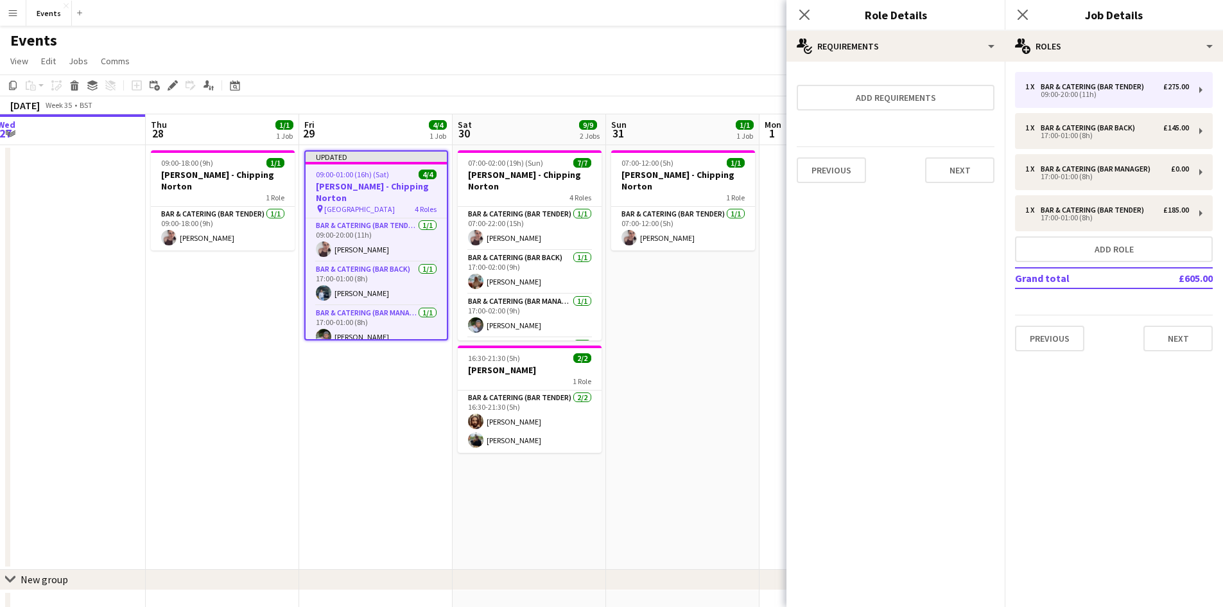
scroll to position [0, 0]
click at [978, 169] on button "Next" at bounding box center [959, 170] width 69 height 26
click at [975, 182] on button "Finish" at bounding box center [971, 172] width 48 height 26
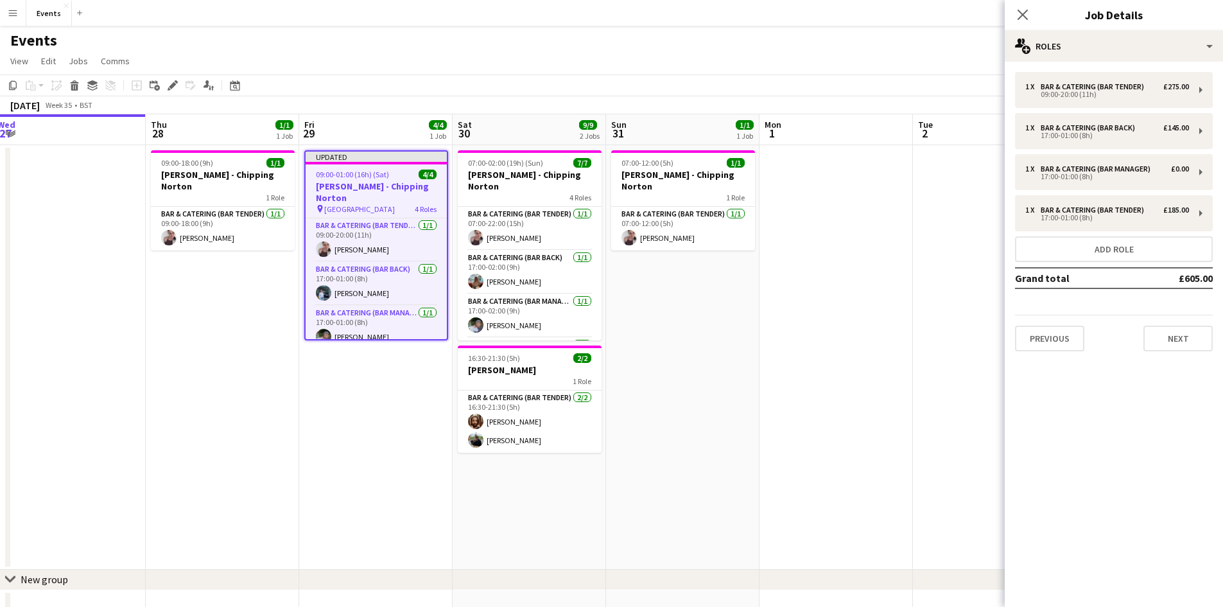
click at [392, 190] on h3 "[PERSON_NAME] - Chipping Norton" at bounding box center [376, 191] width 141 height 23
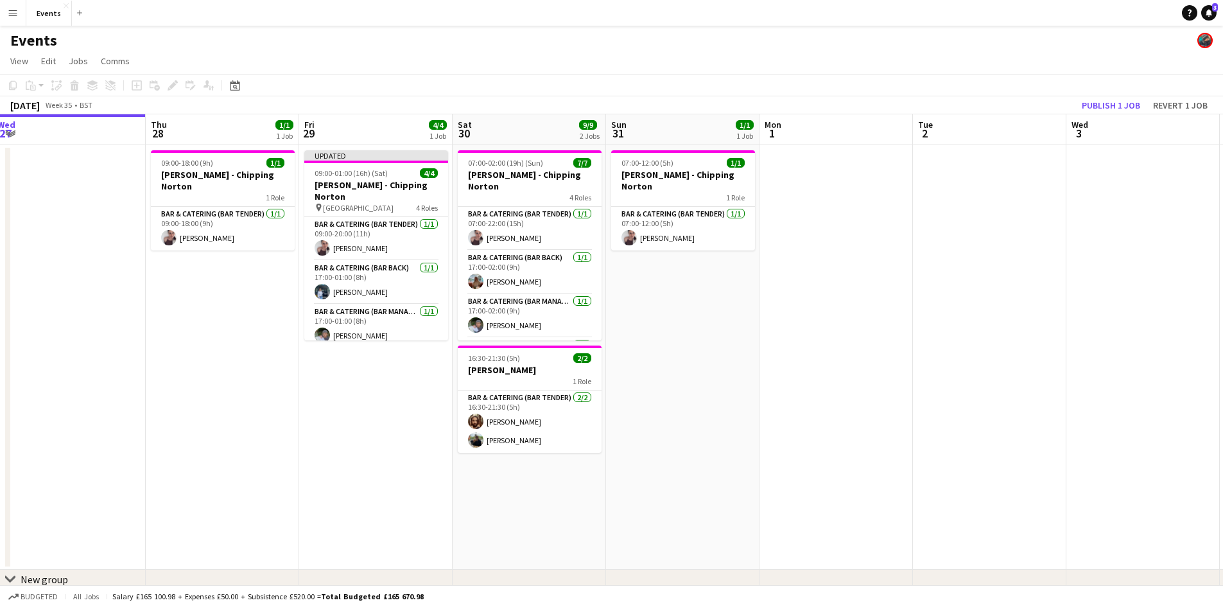
click at [1108, 94] on app-toolbar "Copy Paste Paste Ctrl+V Paste with crew Ctrl+Shift+V Paste linked Job [GEOGRAPH…" at bounding box center [611, 85] width 1223 height 22
click at [1104, 105] on button "Publish 1 job" at bounding box center [1111, 105] width 69 height 17
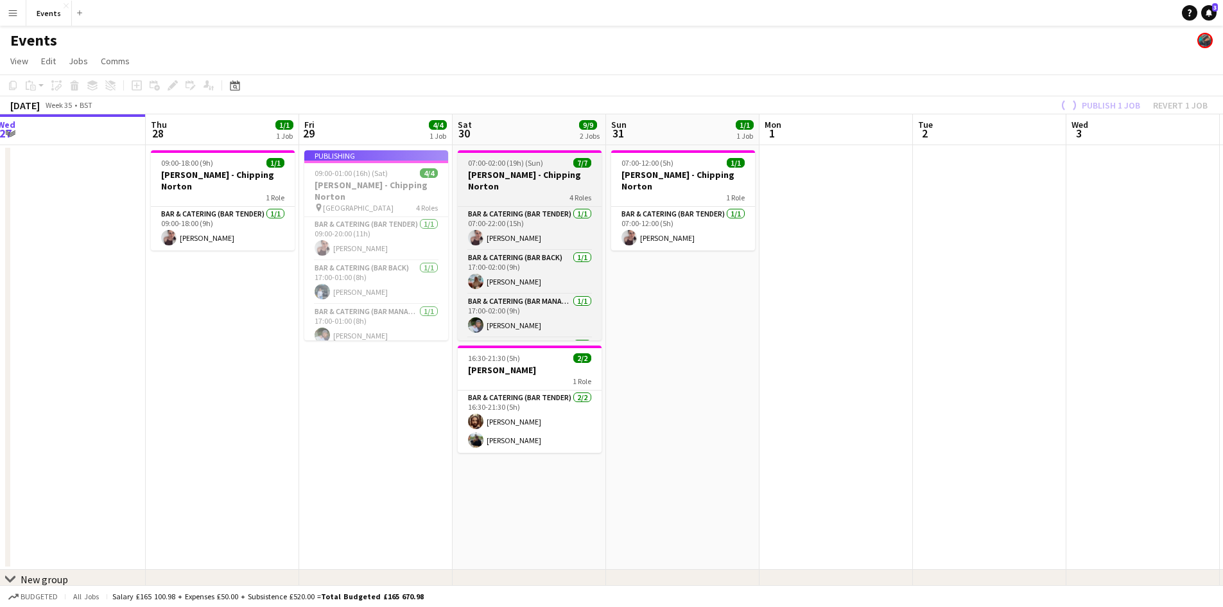
click at [497, 175] on h3 "[PERSON_NAME] - Chipping Norton" at bounding box center [530, 180] width 144 height 23
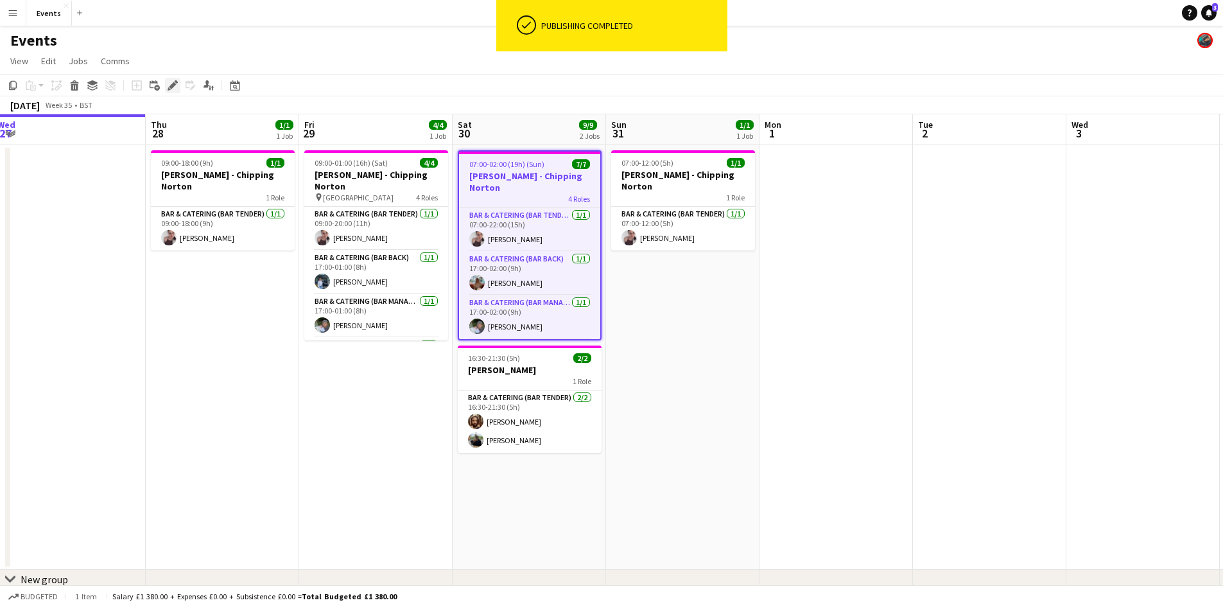
click at [175, 90] on icon "Edit" at bounding box center [173, 85] width 10 height 10
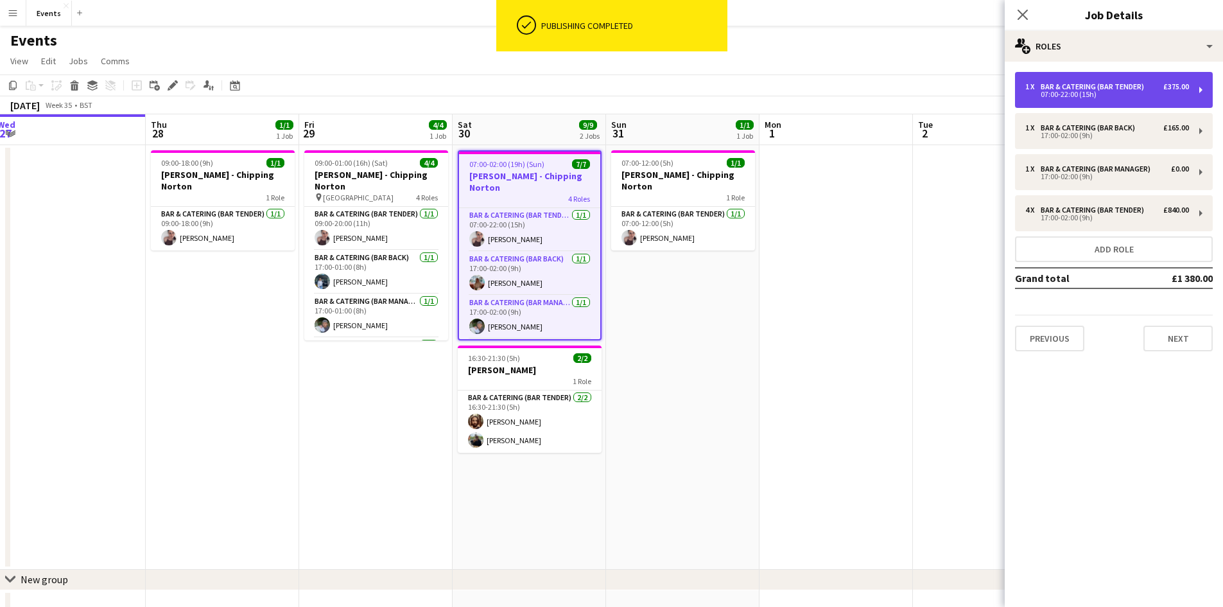
click at [1054, 94] on div "07:00-22:00 (15h)" at bounding box center [1108, 94] width 164 height 6
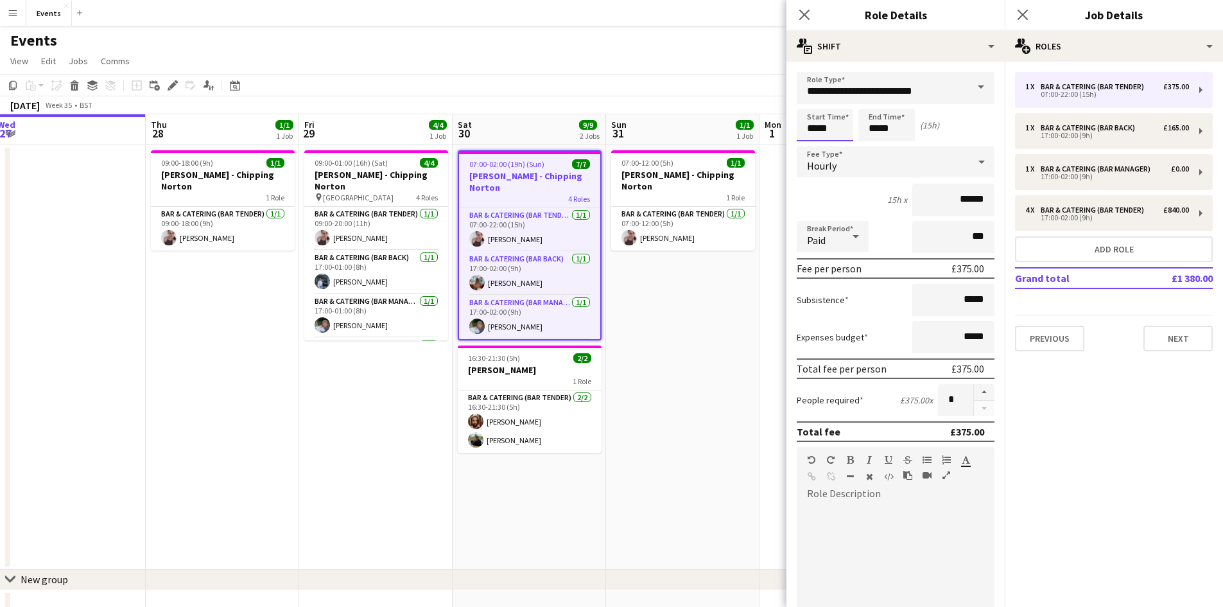
click at [821, 128] on input "*****" at bounding box center [825, 125] width 57 height 32
type input "*****"
click at [814, 104] on div at bounding box center [813, 102] width 26 height 13
click at [866, 127] on input "*****" at bounding box center [887, 125] width 57 height 32
click at [873, 139] on input "*****" at bounding box center [887, 125] width 57 height 32
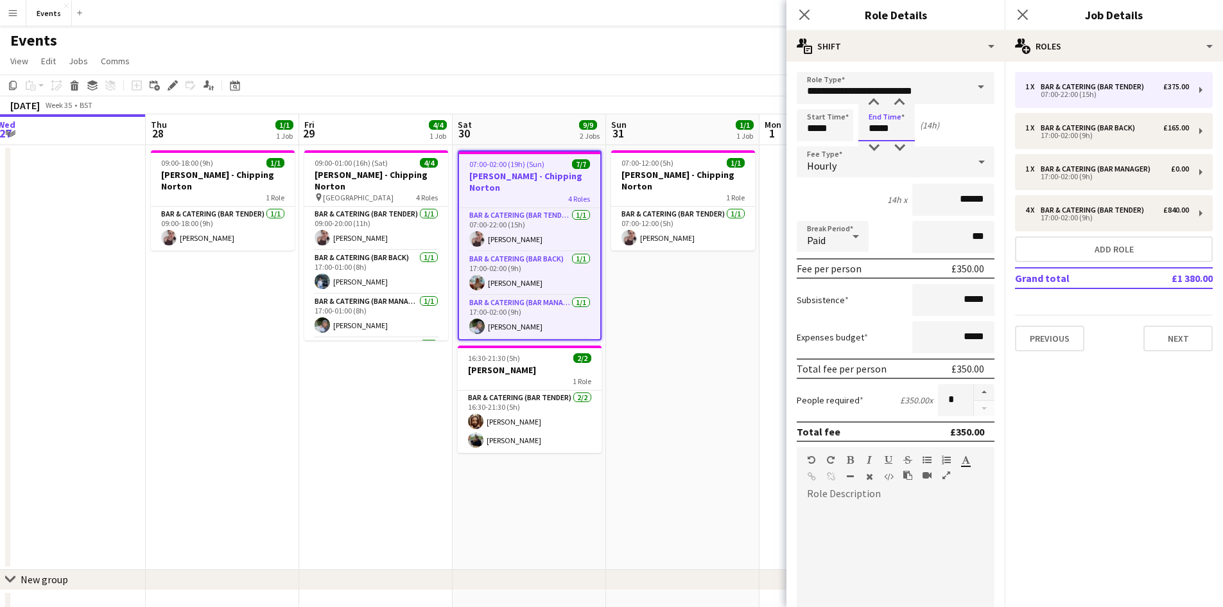
click at [873, 139] on input "*****" at bounding box center [887, 125] width 57 height 32
click at [871, 144] on div at bounding box center [874, 147] width 26 height 13
type input "*****"
click at [871, 144] on div at bounding box center [874, 147] width 26 height 13
click at [807, 13] on icon "Close pop-in" at bounding box center [804, 14] width 12 height 12
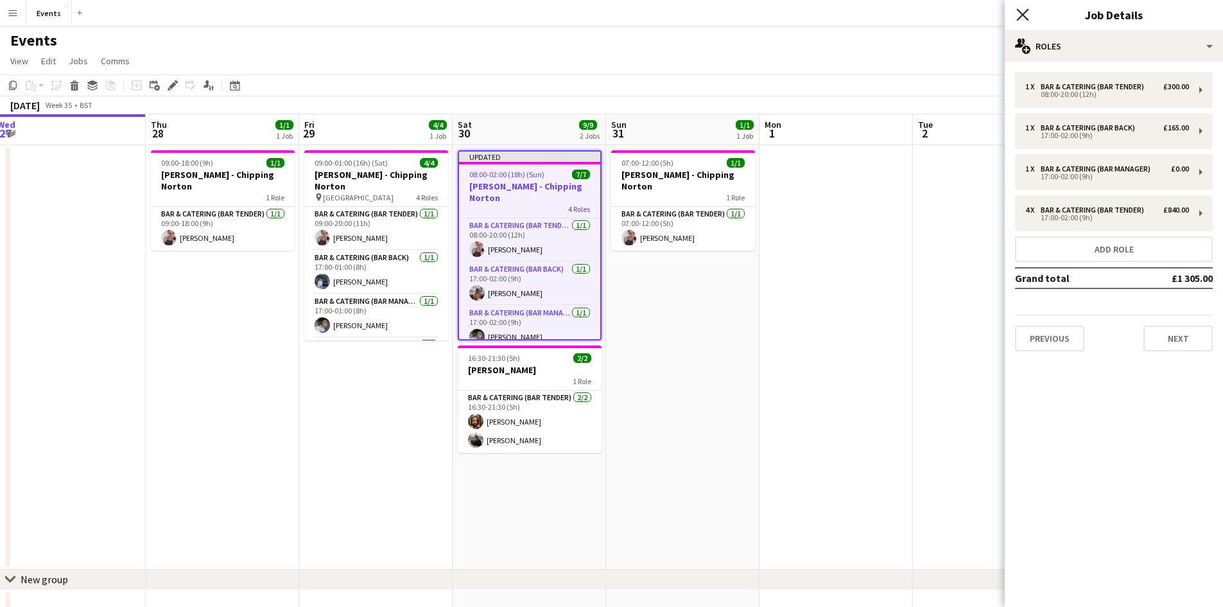
click at [1027, 18] on icon at bounding box center [1023, 14] width 12 height 12
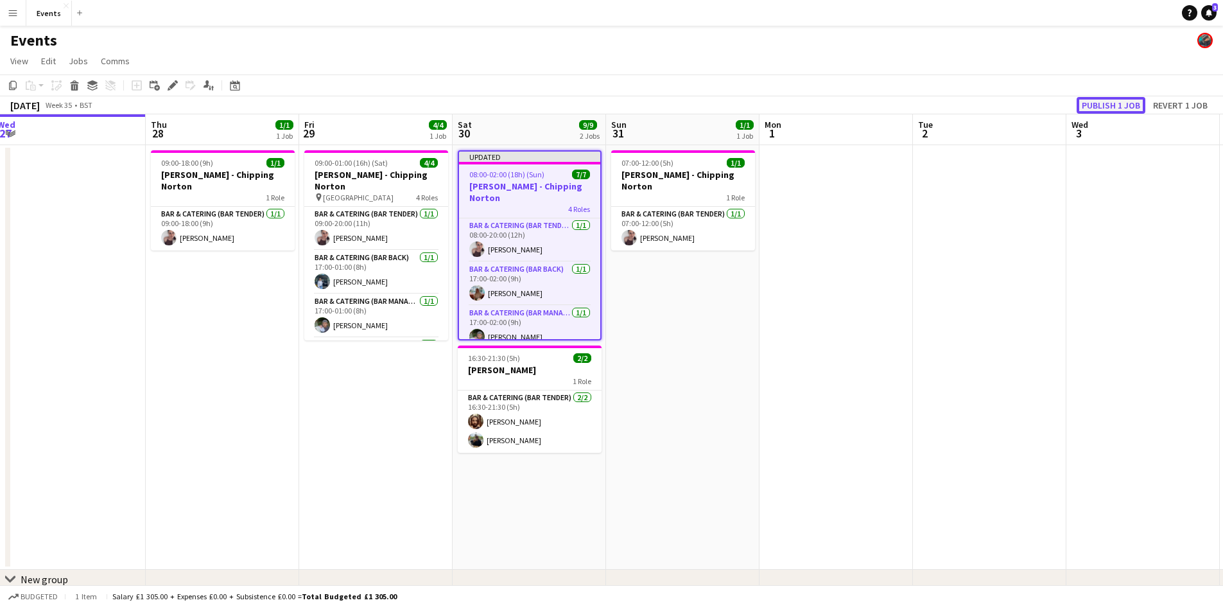
click at [1119, 105] on button "Publish 1 job" at bounding box center [1111, 105] width 69 height 17
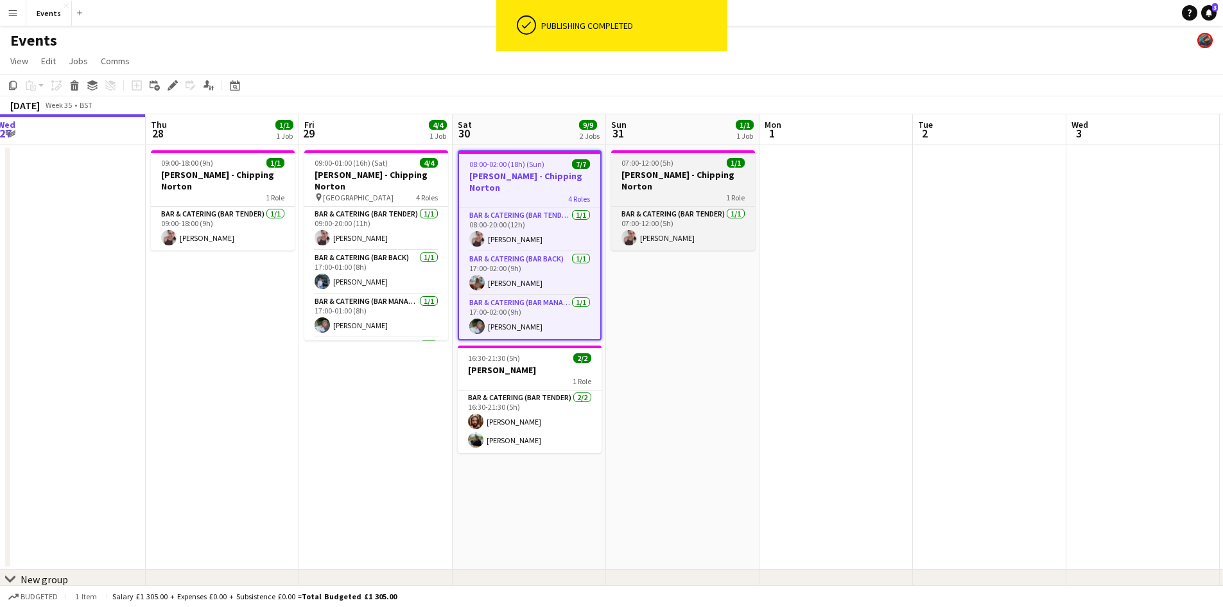
click at [672, 192] on div "1 Role" at bounding box center [683, 197] width 144 height 10
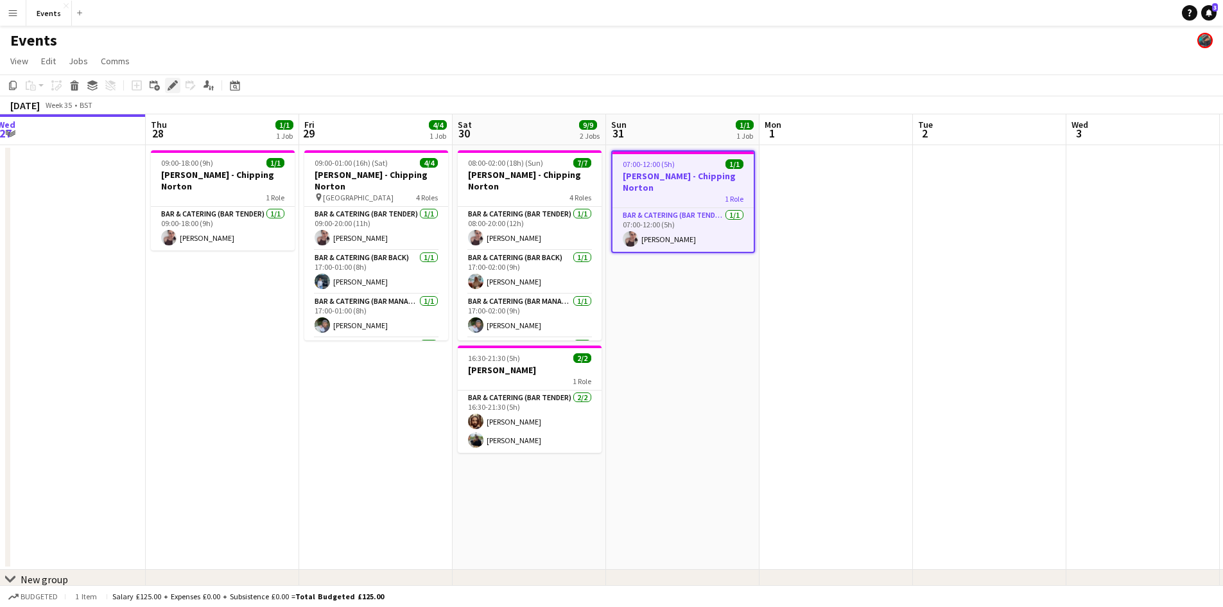
click at [165, 87] on div "Edit" at bounding box center [172, 85] width 15 height 15
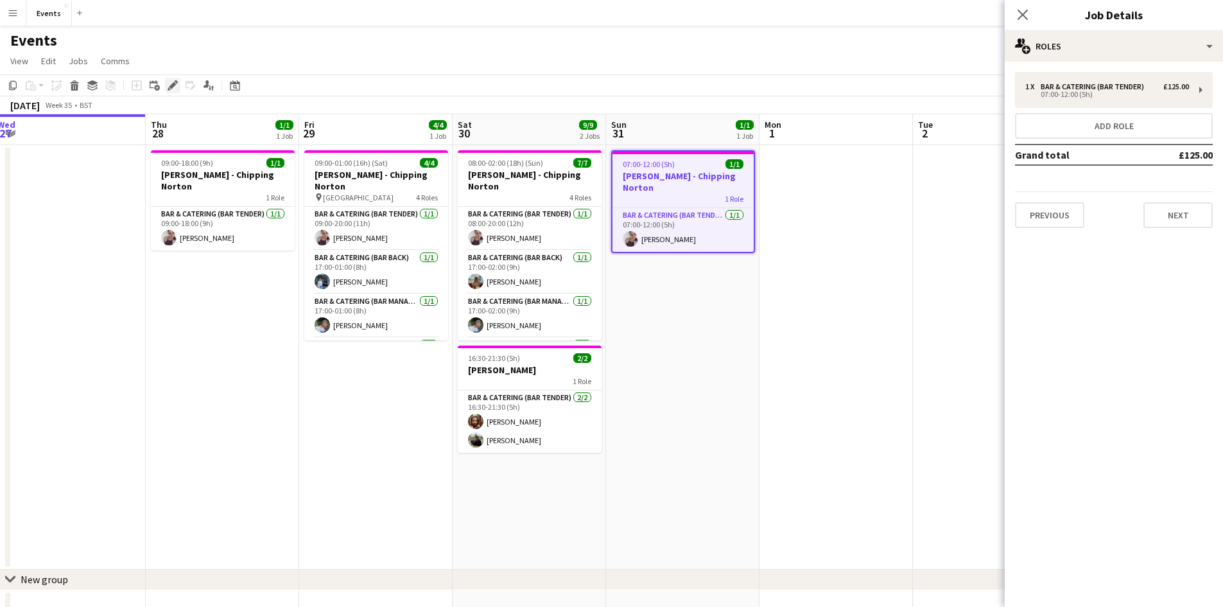
click at [171, 87] on icon at bounding box center [172, 85] width 7 height 7
click at [1058, 82] on div "1 x Bar & Catering (Bar Tender) £125.00 07:00-12:00 (5h)" at bounding box center [1114, 90] width 198 height 36
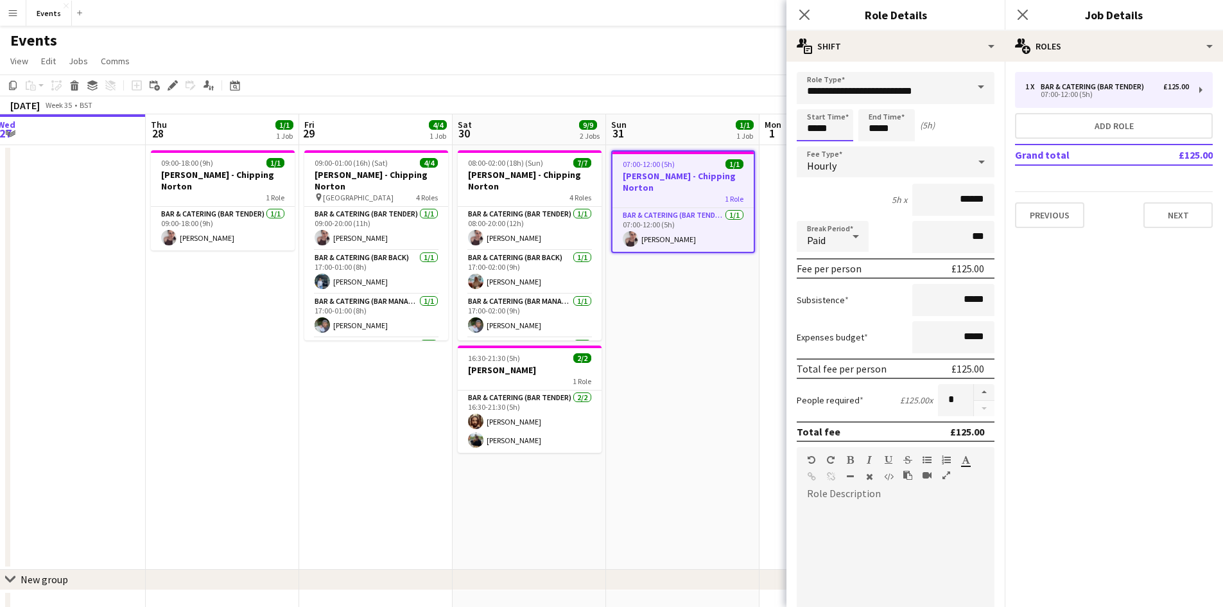
click at [817, 118] on input "*****" at bounding box center [825, 125] width 57 height 32
click at [812, 110] on input "*****" at bounding box center [825, 125] width 57 height 32
type input "*****"
click at [813, 103] on div at bounding box center [813, 102] width 26 height 13
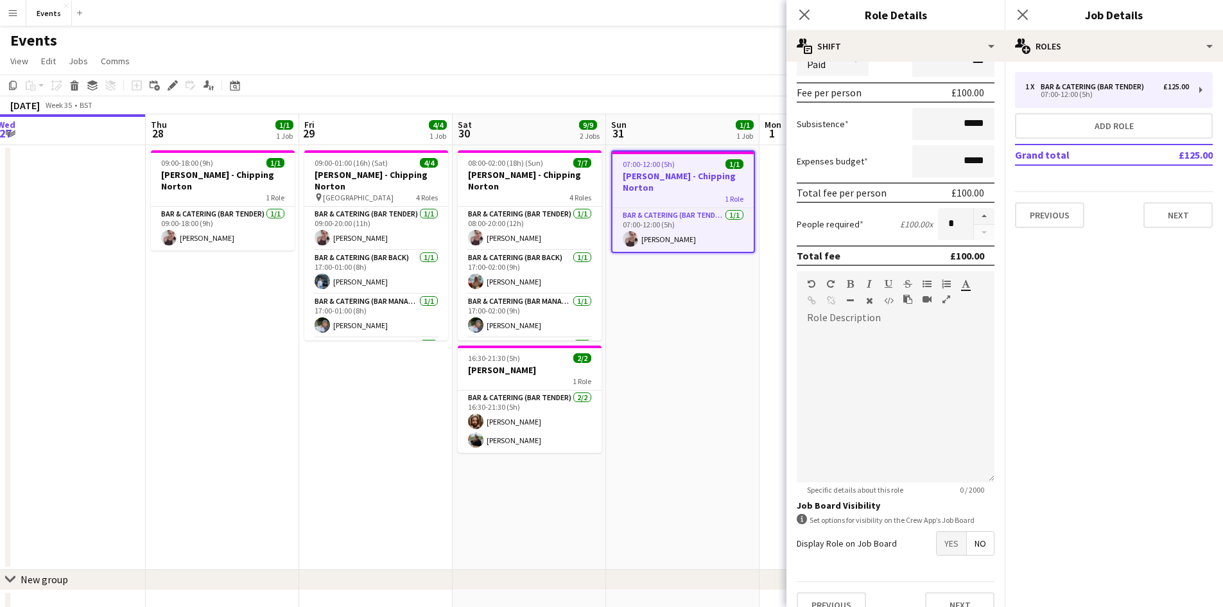
scroll to position [197, 0]
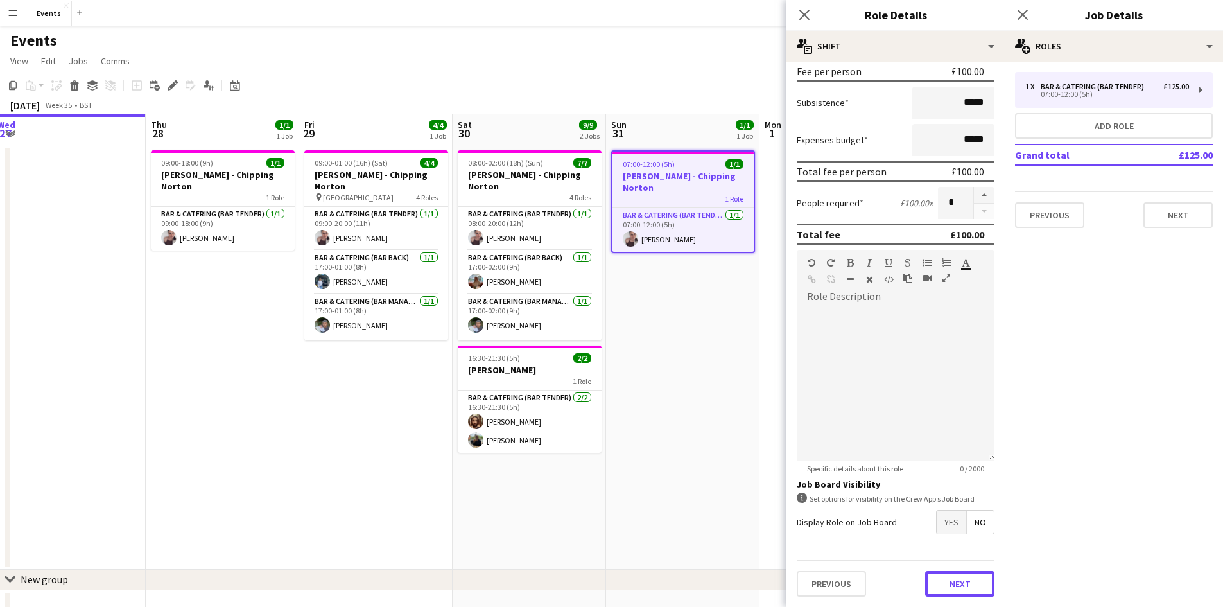
drag, startPoint x: 957, startPoint y: 581, endPoint x: 970, endPoint y: 538, distance: 44.5
click at [956, 581] on button "Next" at bounding box center [959, 584] width 69 height 26
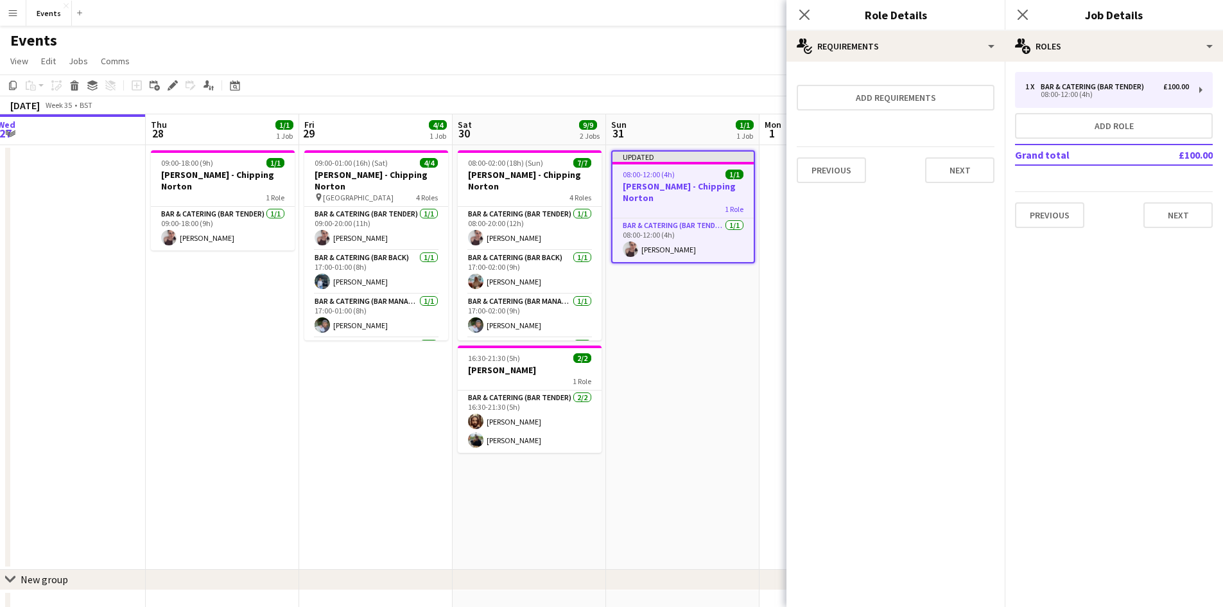
scroll to position [0, 0]
click at [949, 159] on button "Next" at bounding box center [959, 170] width 69 height 26
click at [807, 17] on icon at bounding box center [804, 14] width 12 height 12
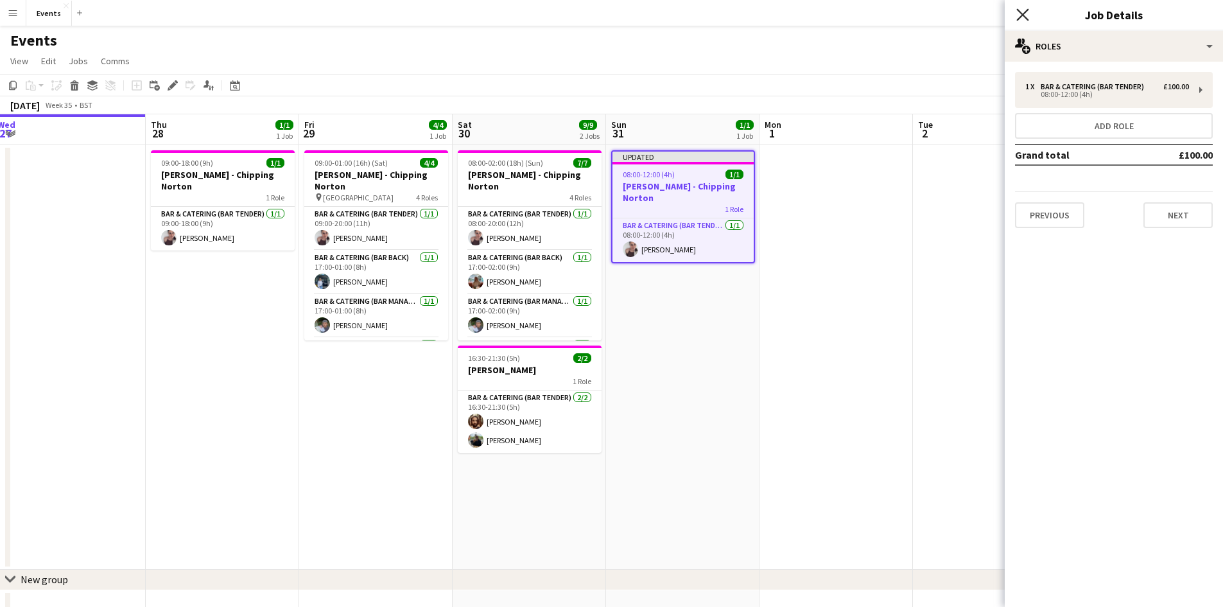
click at [1022, 18] on icon "Close pop-in" at bounding box center [1023, 14] width 12 height 12
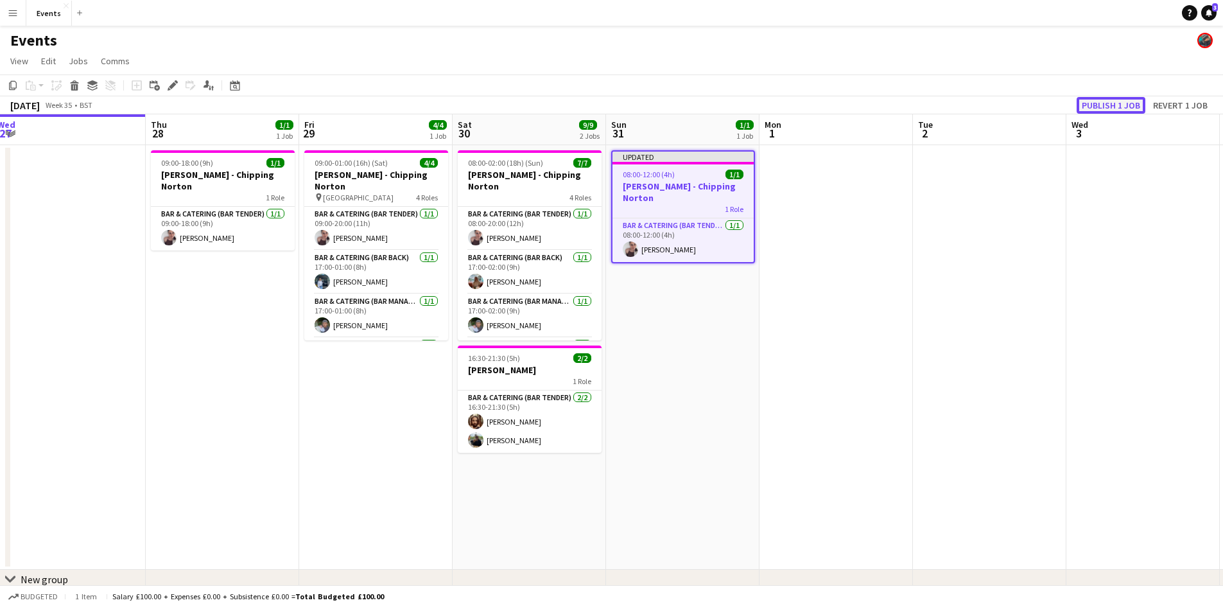
click at [1098, 103] on button "Publish 1 job" at bounding box center [1111, 105] width 69 height 17
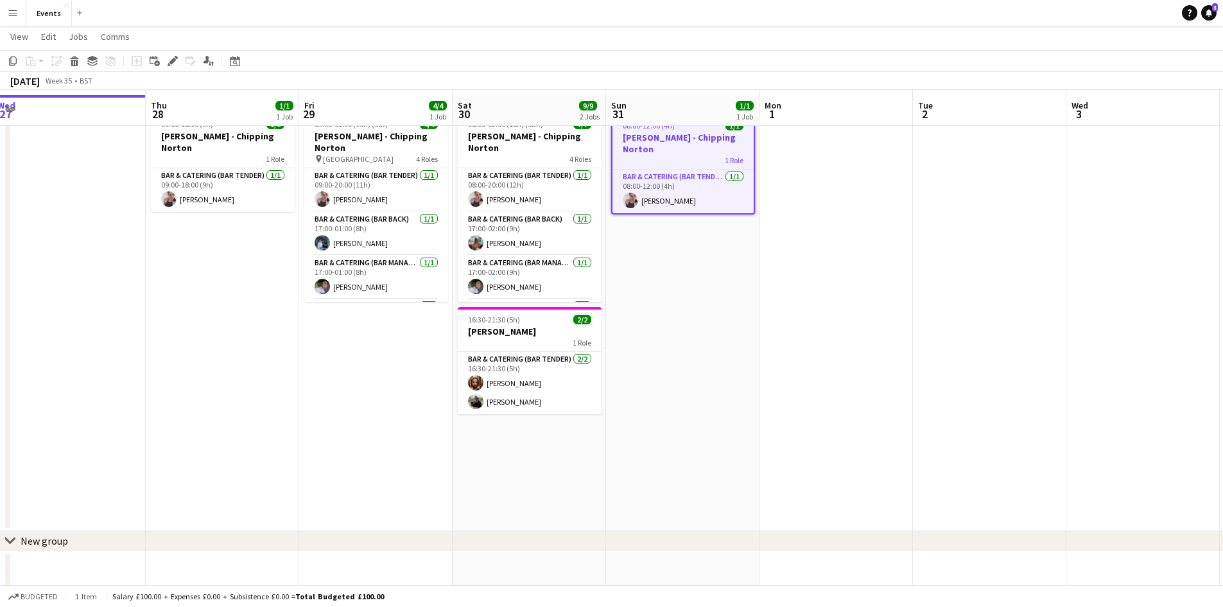
scroll to position [42, 0]
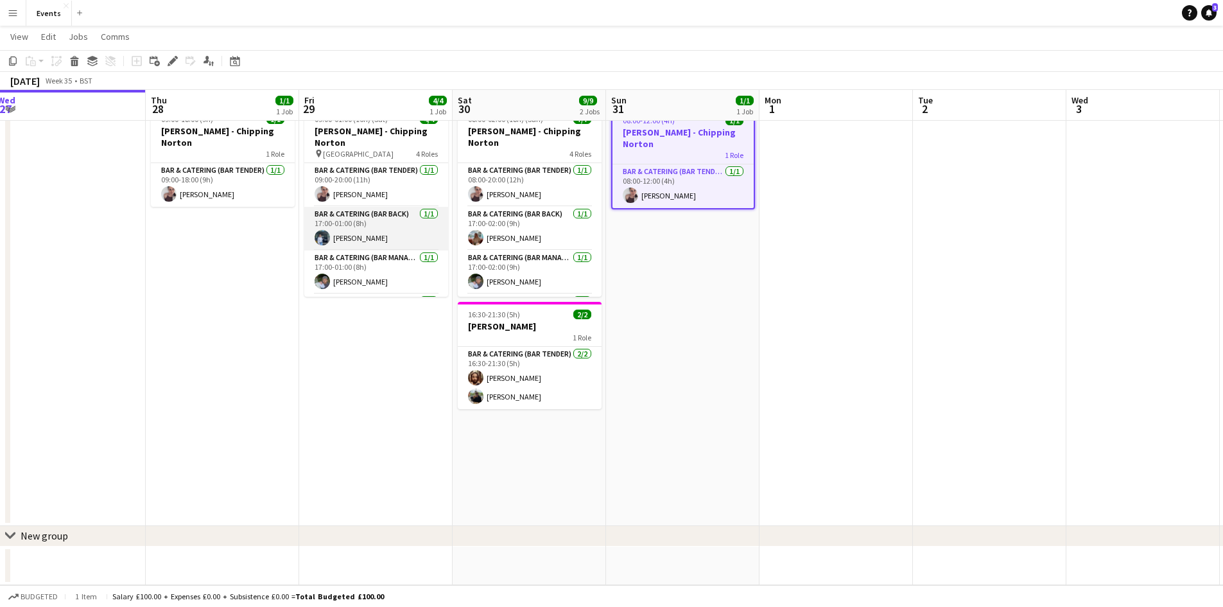
click at [344, 207] on app-card-role "Bar & Catering (Bar Back) [DATE] 17:00-01:00 (8h) [PERSON_NAME]" at bounding box center [376, 229] width 144 height 44
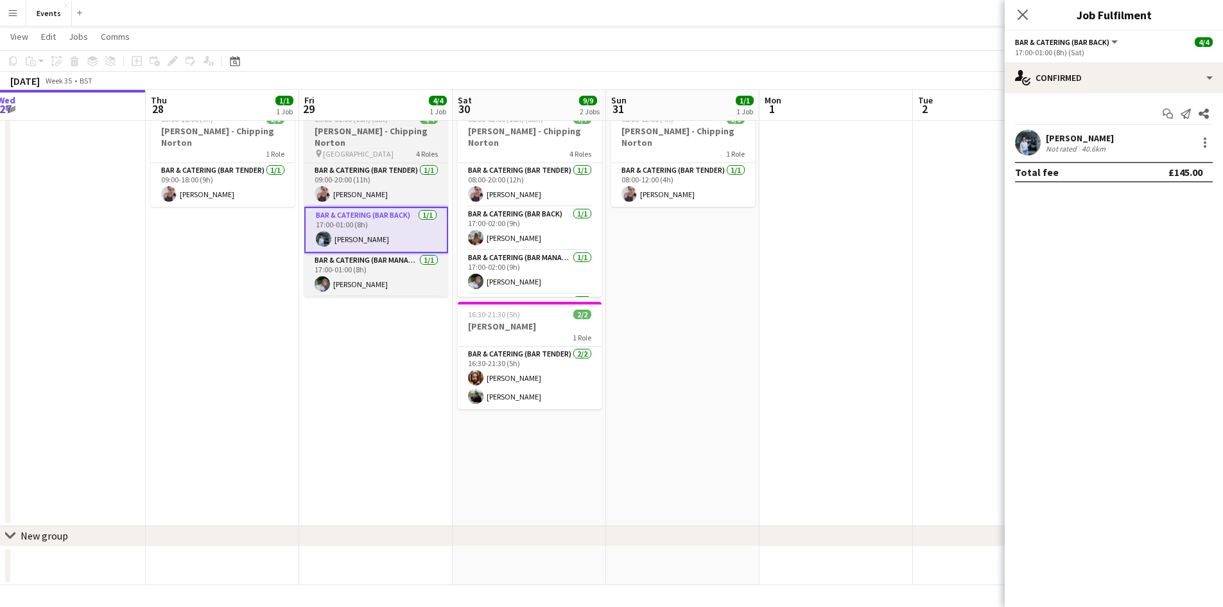
click at [352, 149] on span "[GEOGRAPHIC_DATA]" at bounding box center [358, 154] width 71 height 10
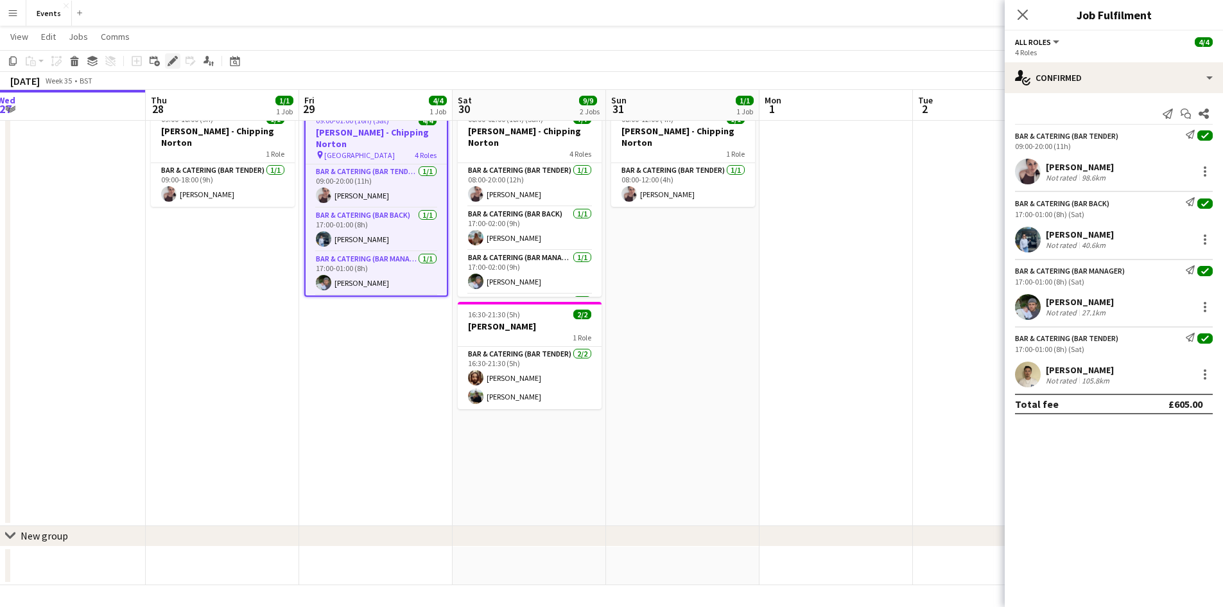
click at [170, 66] on div "Edit" at bounding box center [172, 60] width 15 height 15
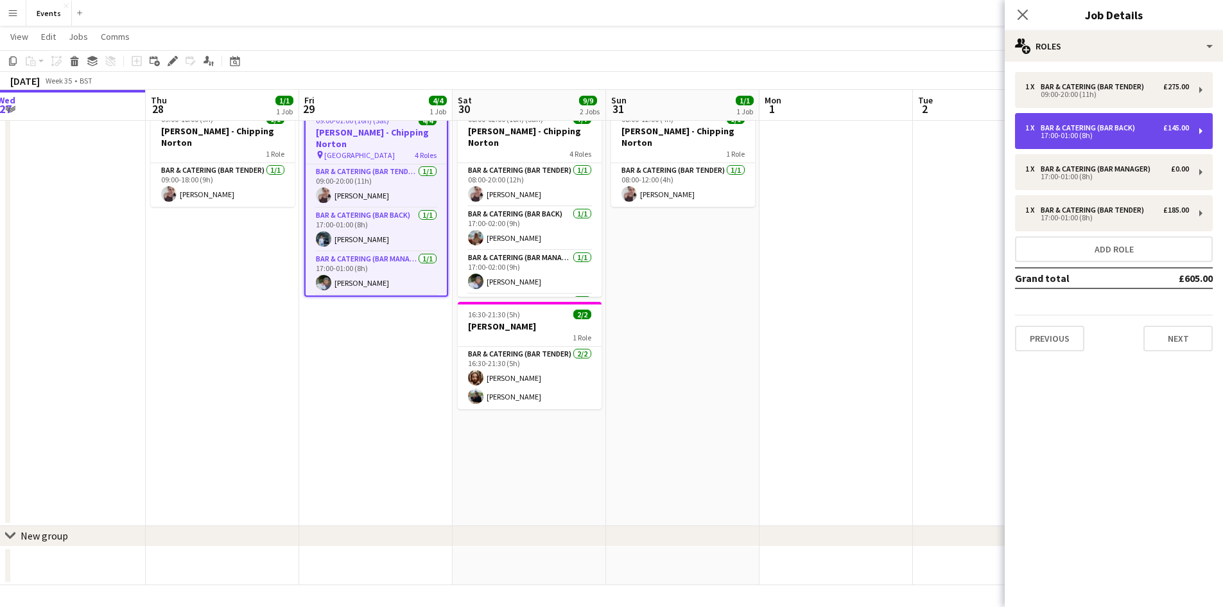
click at [1076, 139] on div "17:00-01:00 (8h)" at bounding box center [1108, 135] width 164 height 6
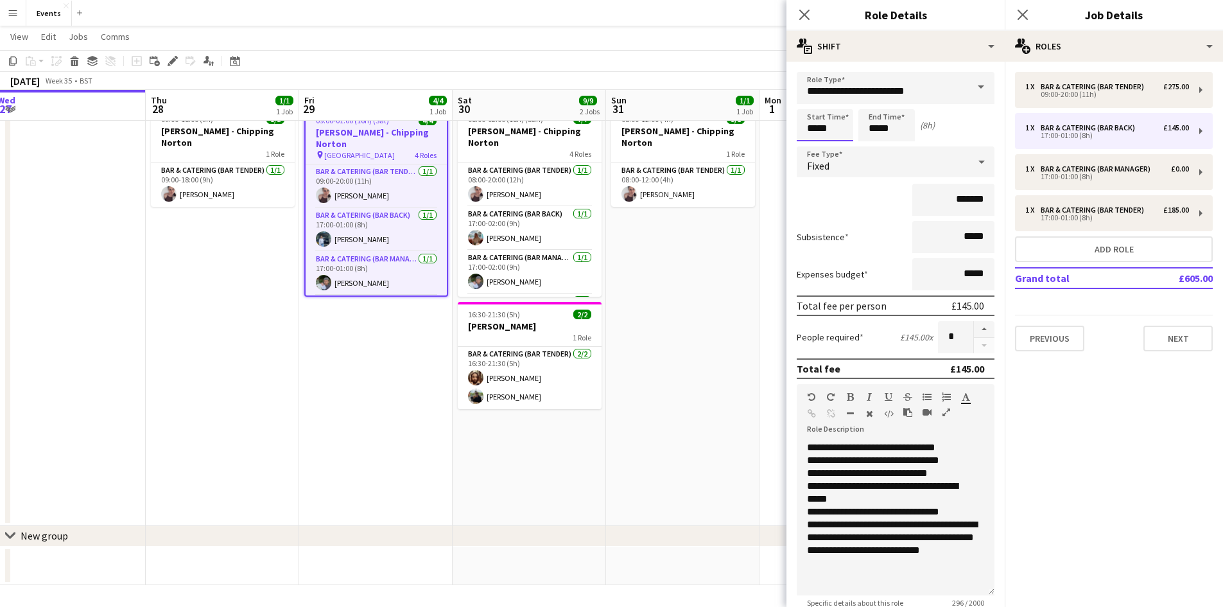
click at [817, 123] on input "*****" at bounding box center [825, 125] width 57 height 32
click at [812, 144] on div at bounding box center [813, 147] width 26 height 13
click at [839, 102] on div at bounding box center [838, 102] width 26 height 13
type input "*****"
click at [839, 102] on div at bounding box center [838, 102] width 26 height 13
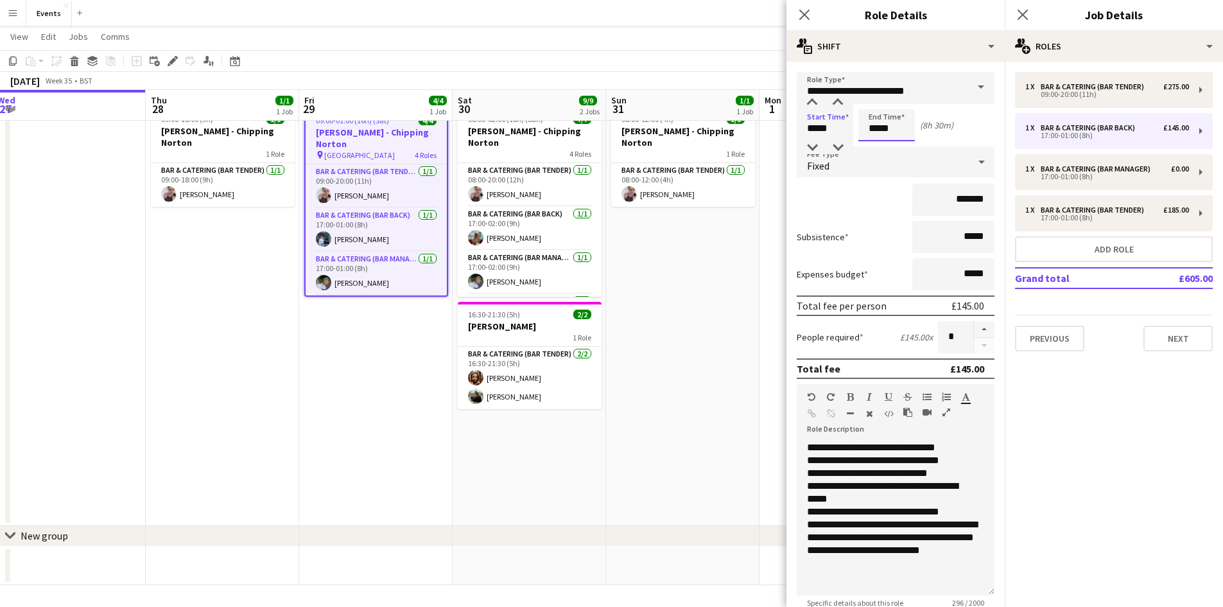
click at [879, 128] on input "*****" at bounding box center [887, 125] width 57 height 32
click at [877, 150] on div at bounding box center [874, 147] width 26 height 13
click at [902, 105] on div at bounding box center [900, 102] width 26 height 13
type input "*****"
click at [902, 104] on div at bounding box center [900, 102] width 26 height 13
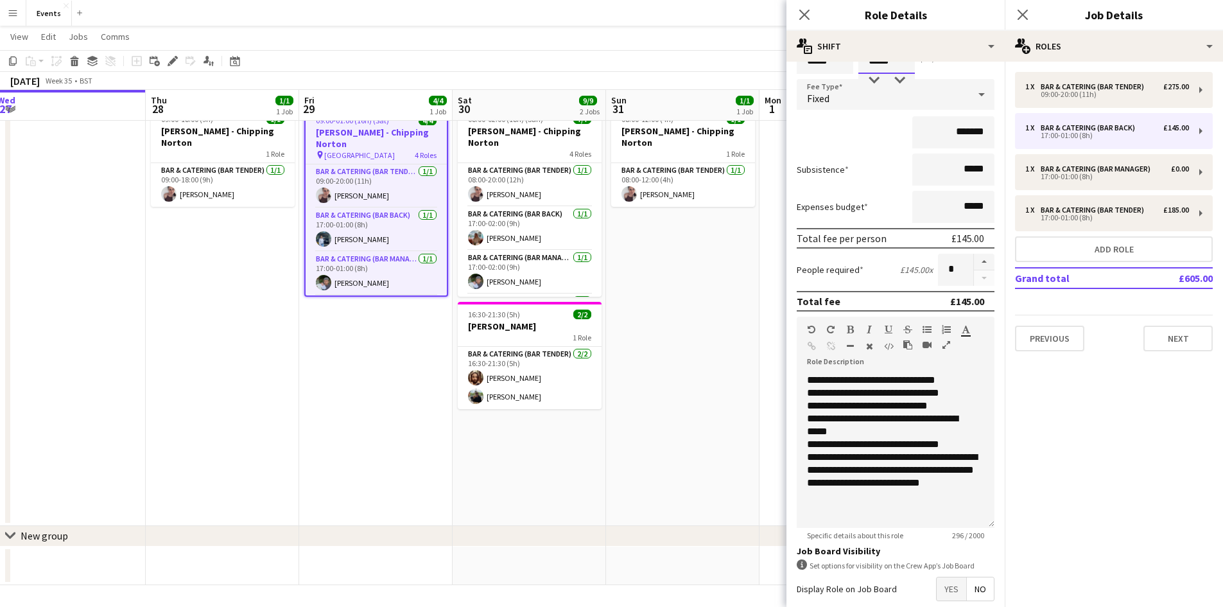
scroll to position [134, 0]
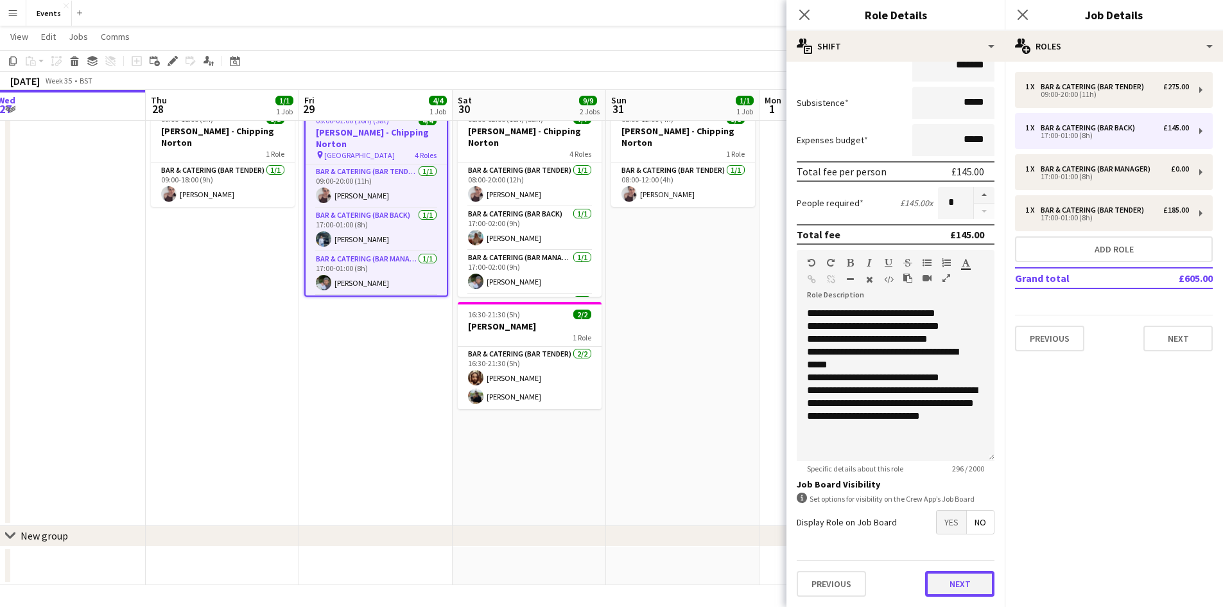
click at [943, 584] on button "Next" at bounding box center [959, 584] width 69 height 26
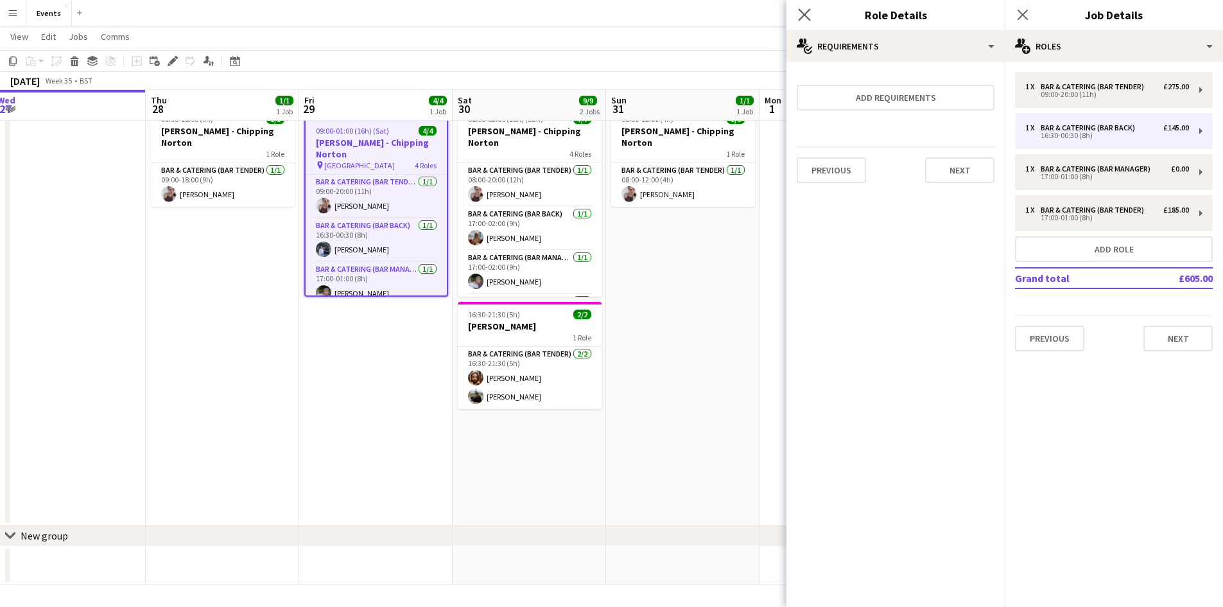
click at [810, 18] on icon "Close pop-in" at bounding box center [804, 14] width 12 height 12
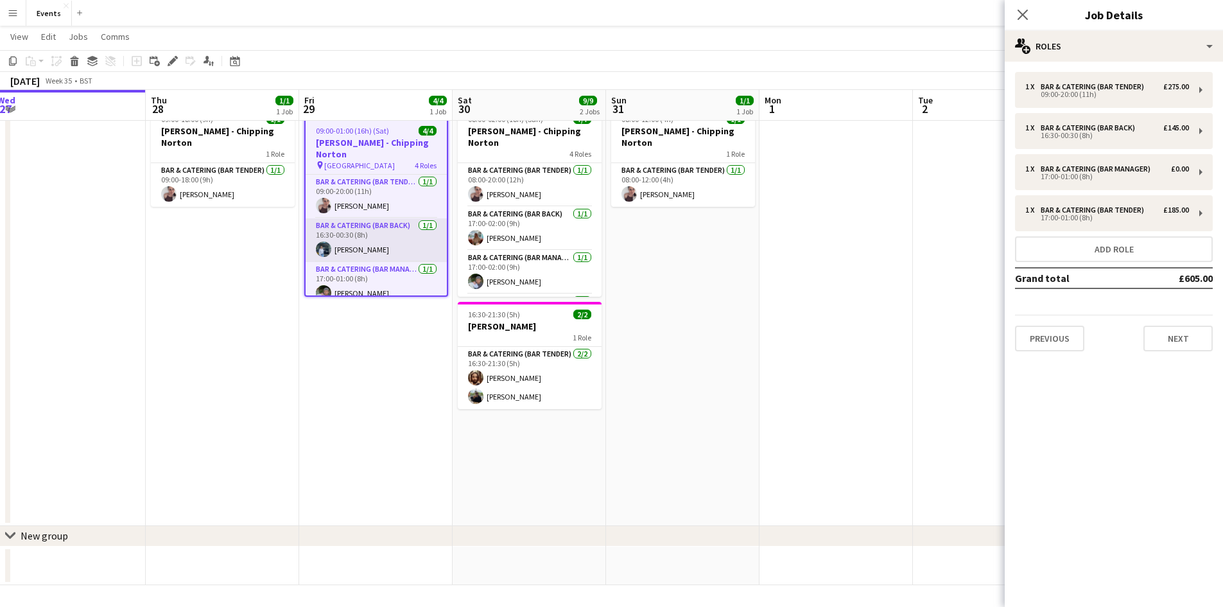
scroll to position [54, 0]
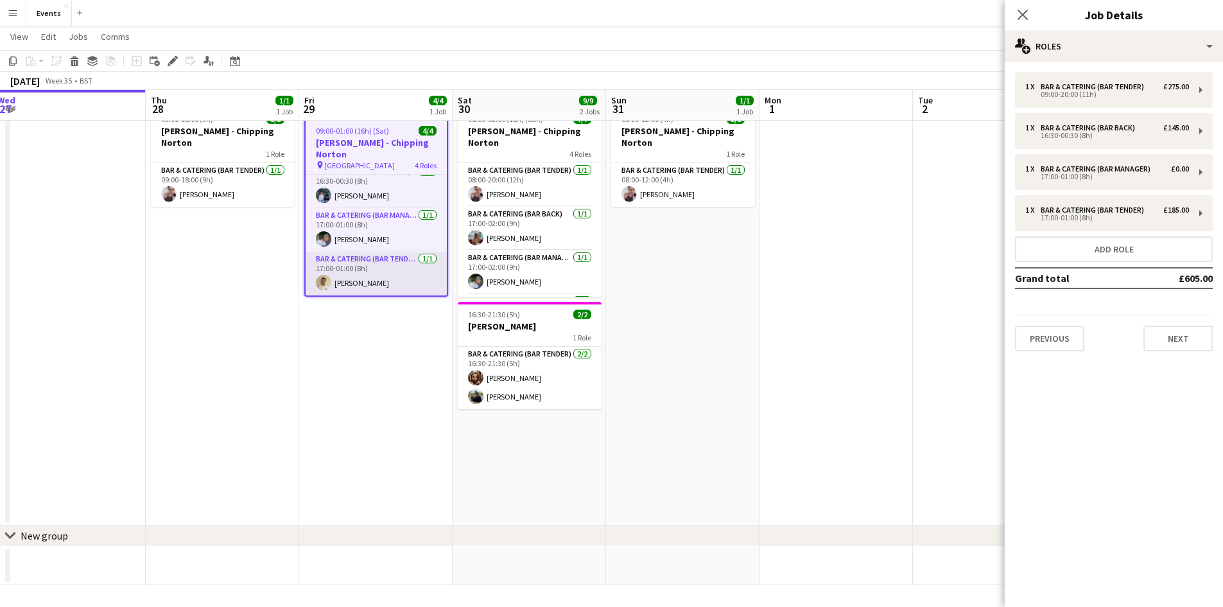
click at [362, 272] on app-card-role "Bar & Catering (Bar Tender) [DATE] 17:00-01:00 (8h) [PERSON_NAME]" at bounding box center [376, 274] width 141 height 44
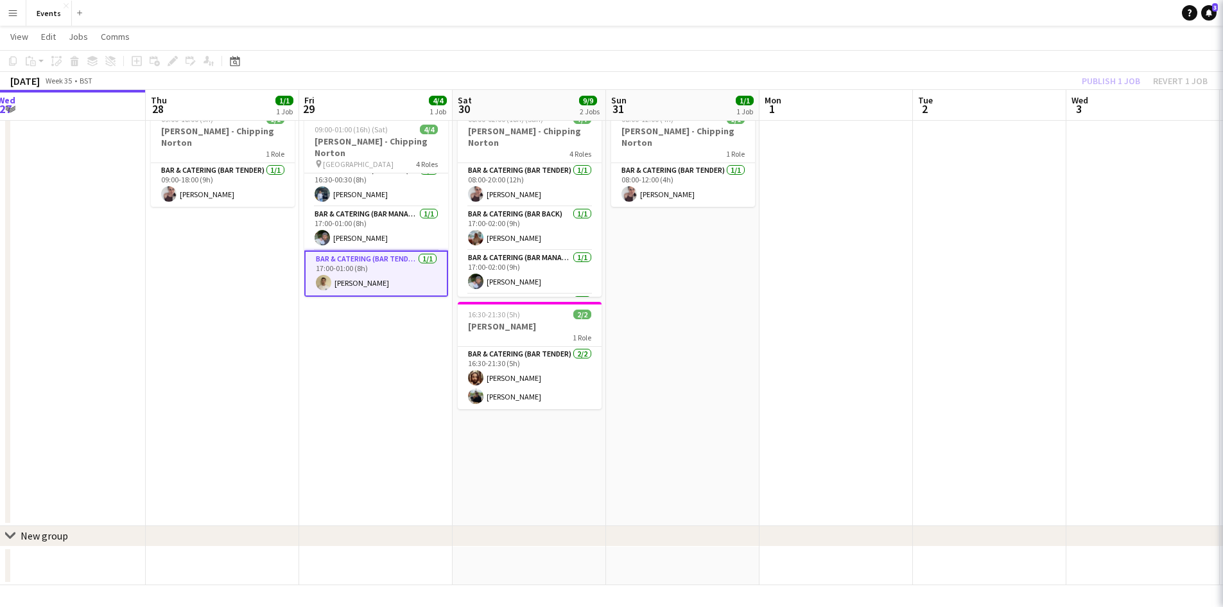
scroll to position [42, 0]
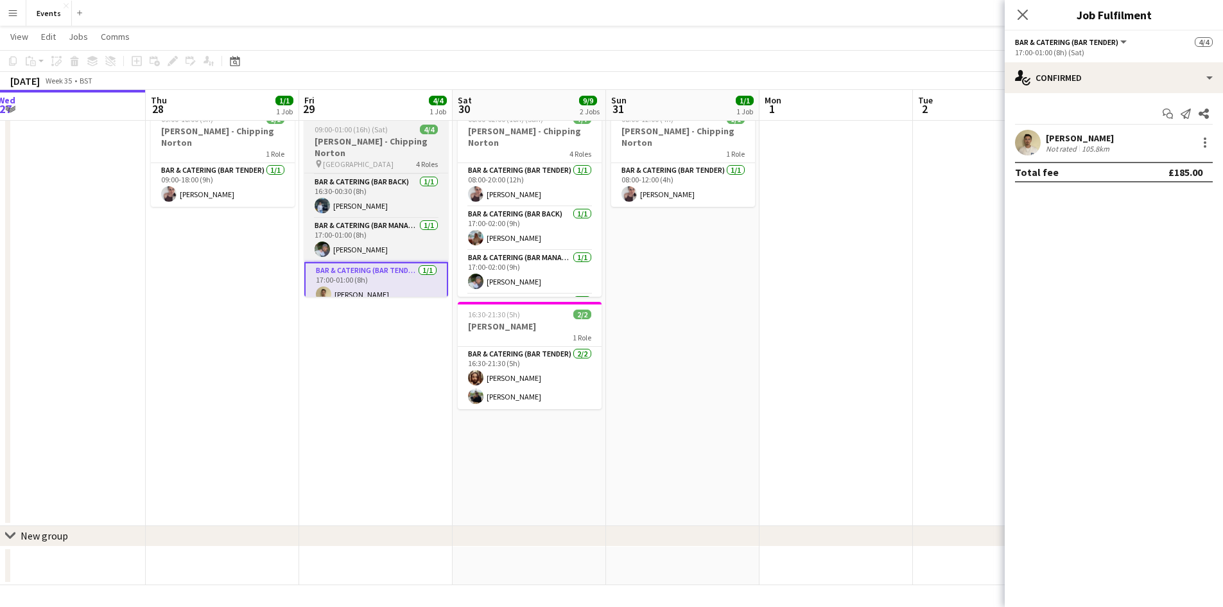
click at [336, 145] on h3 "[PERSON_NAME] - Chipping Norton" at bounding box center [376, 146] width 144 height 23
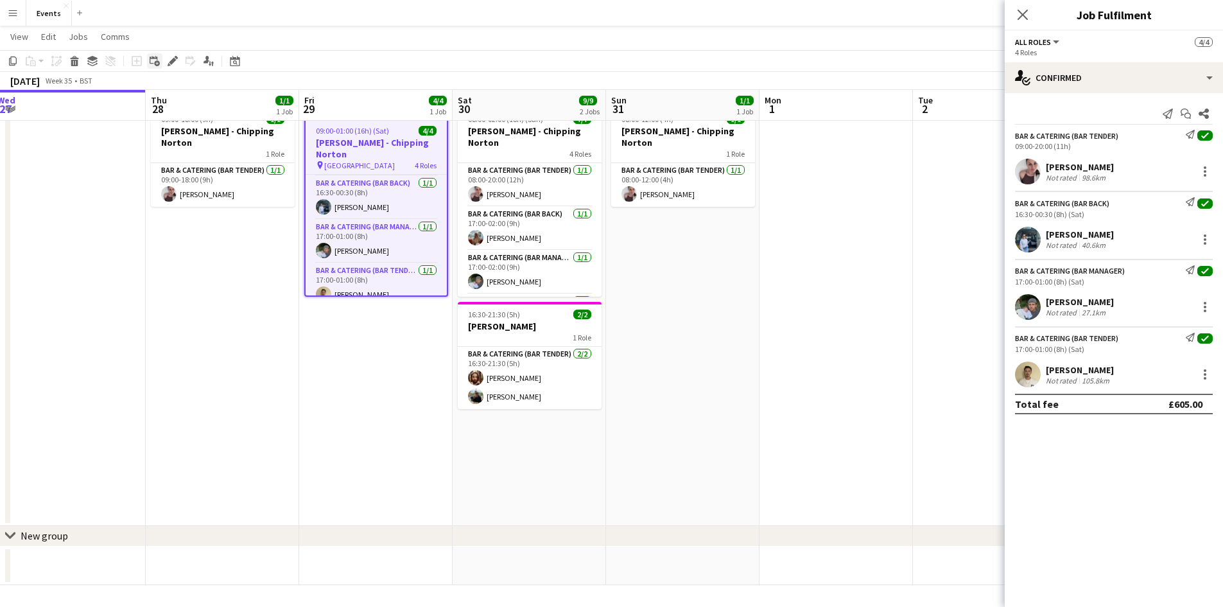
click at [159, 61] on icon "Add linked Job" at bounding box center [155, 61] width 10 height 10
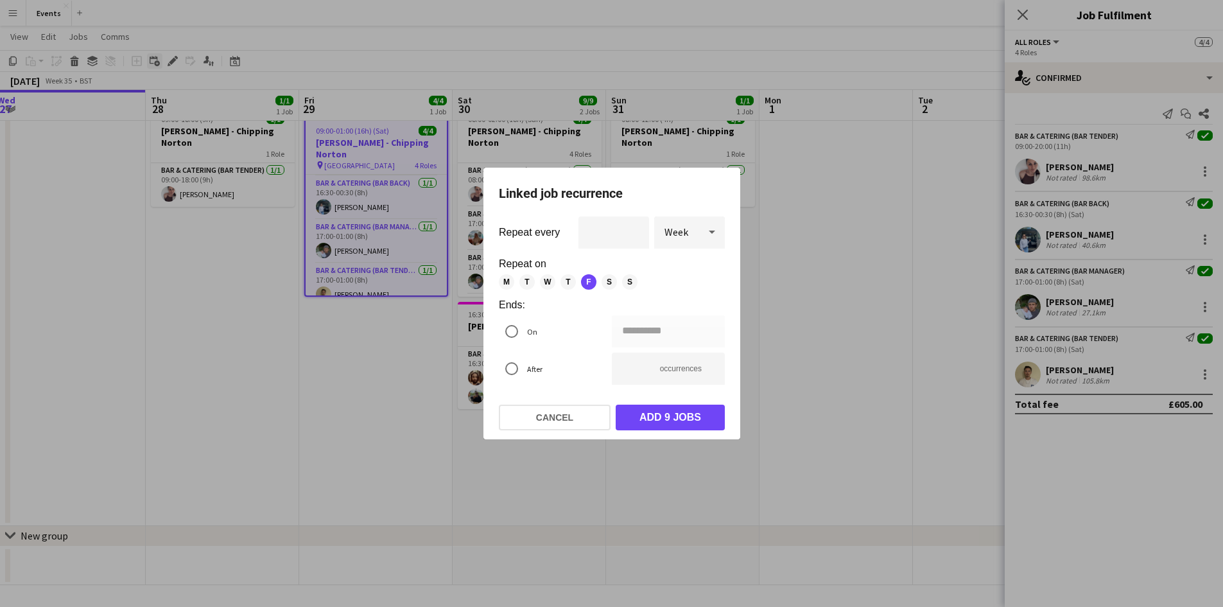
scroll to position [0, 0]
click at [563, 417] on button "Cancel" at bounding box center [555, 418] width 112 height 26
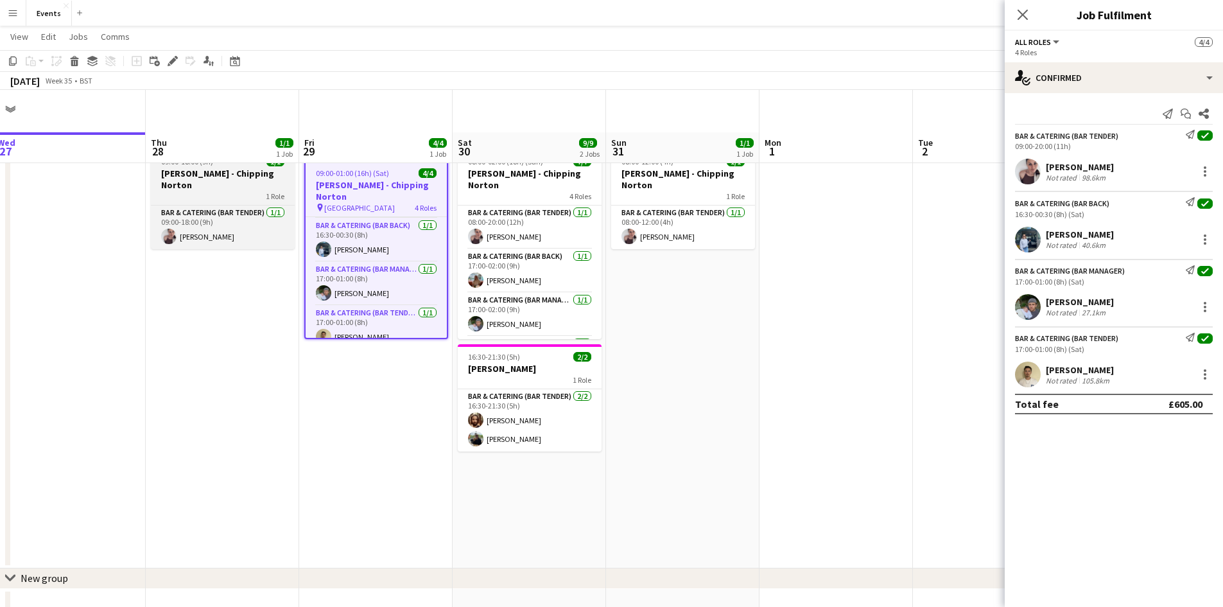
scroll to position [42, 0]
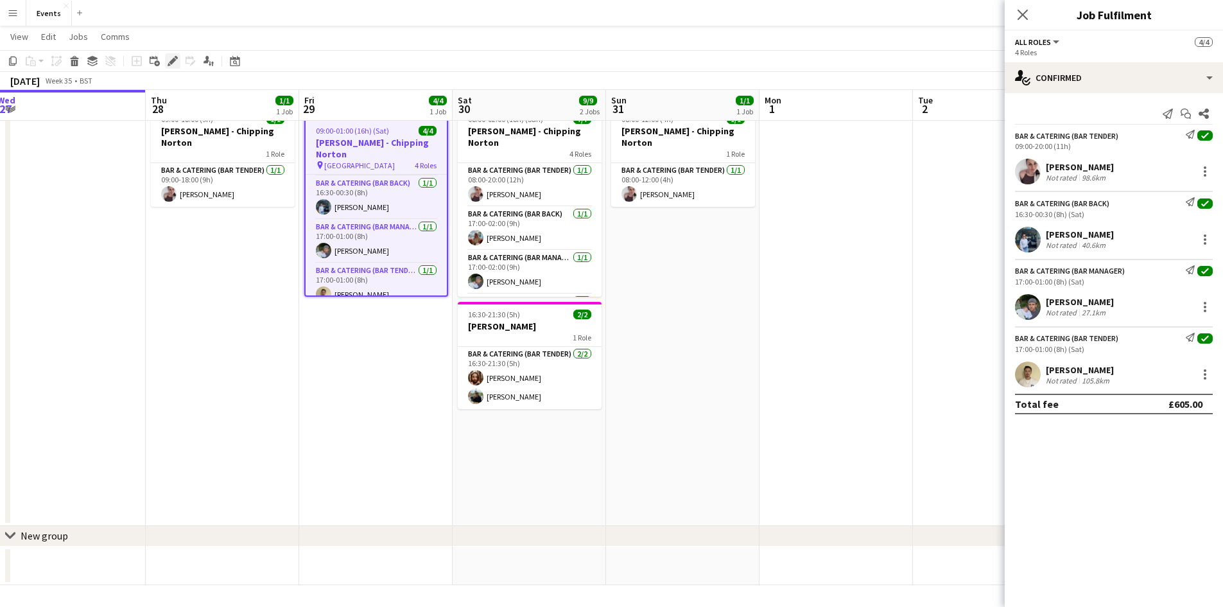
click at [174, 57] on icon "Edit" at bounding box center [173, 61] width 10 height 10
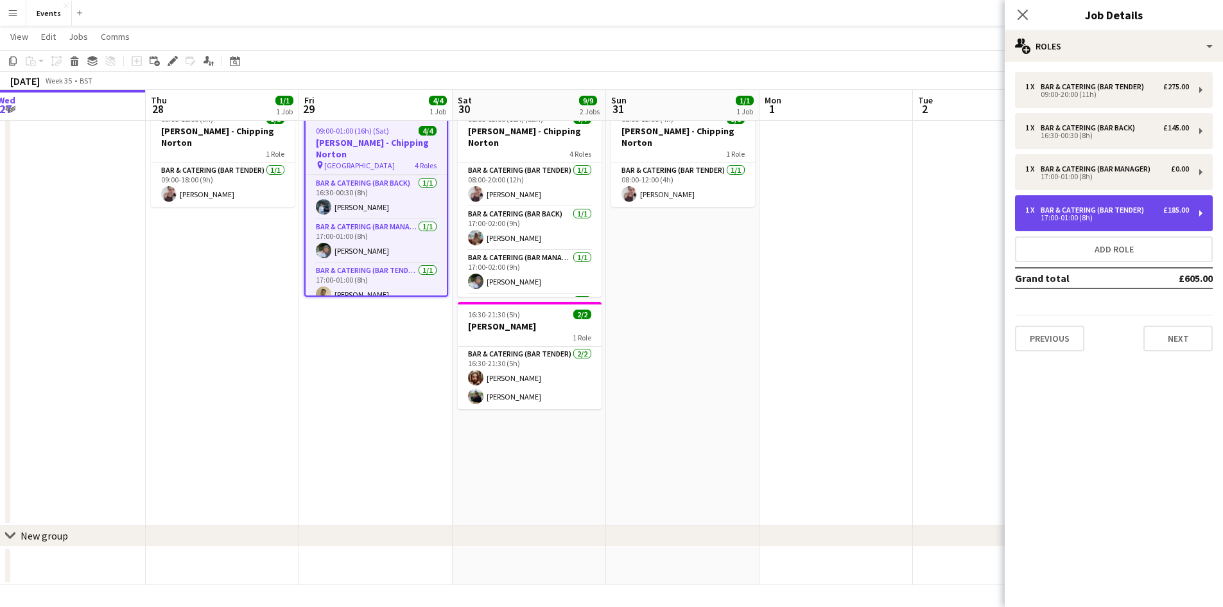
click at [1082, 209] on div "Bar & Catering (Bar Tender)" at bounding box center [1095, 209] width 109 height 9
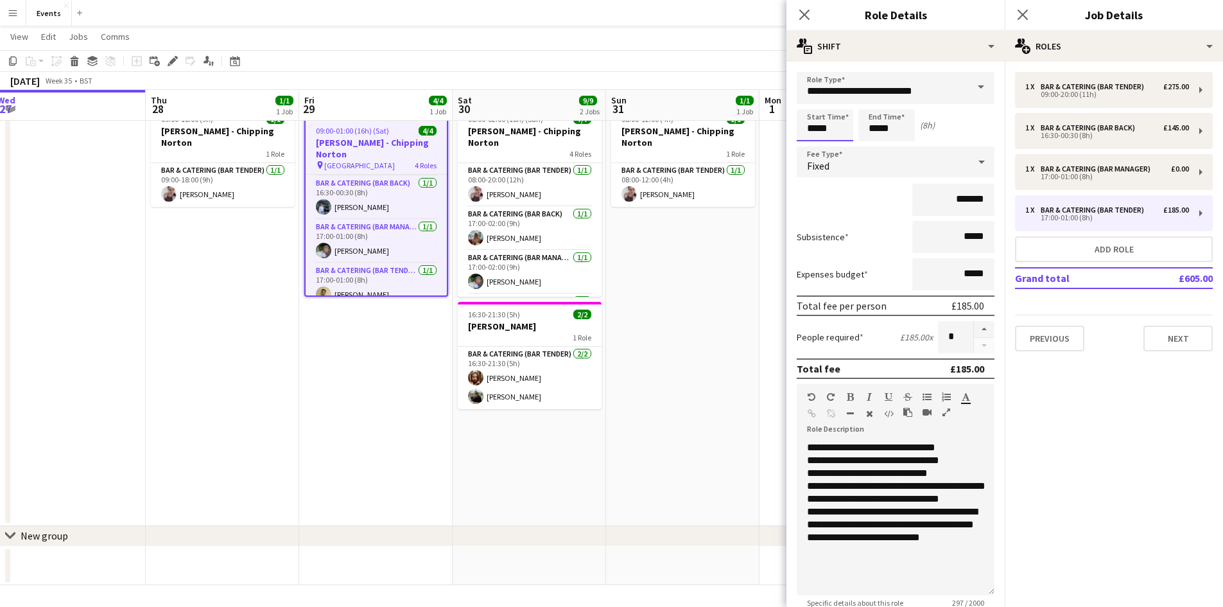
click at [822, 125] on input "*****" at bounding box center [825, 125] width 57 height 32
click at [816, 142] on div at bounding box center [813, 147] width 26 height 13
click at [835, 107] on div at bounding box center [838, 102] width 26 height 13
type input "*****"
click at [835, 107] on div at bounding box center [838, 102] width 26 height 13
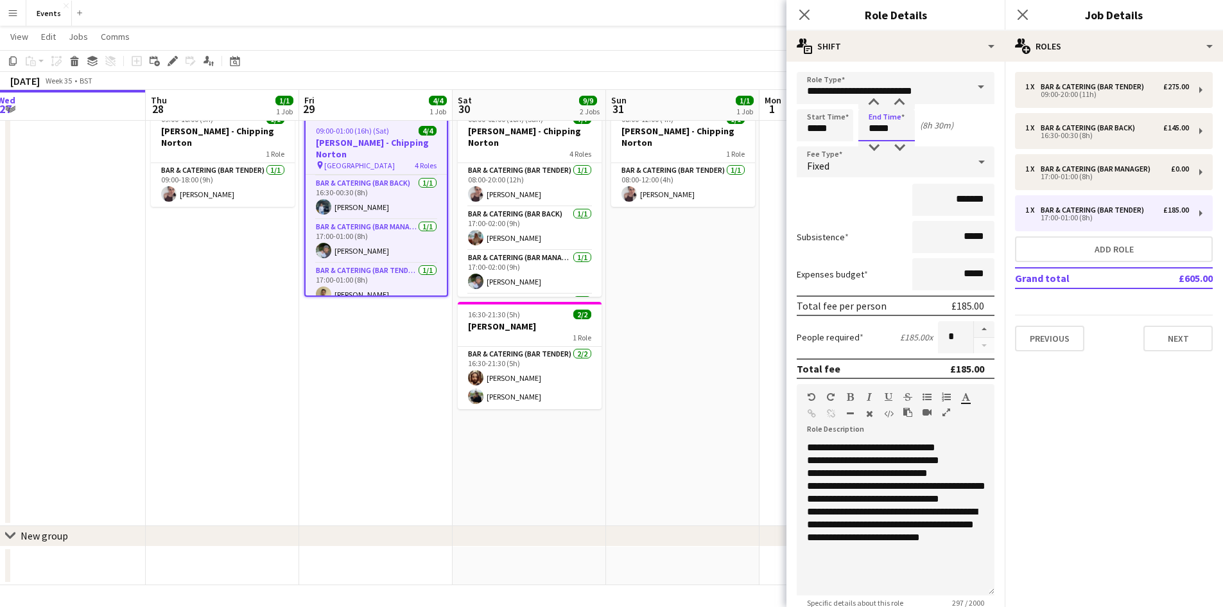
click at [898, 125] on input "*****" at bounding box center [887, 125] width 57 height 32
click at [882, 146] on div at bounding box center [874, 147] width 26 height 13
click at [900, 100] on div at bounding box center [900, 102] width 26 height 13
type input "*****"
click at [900, 100] on div at bounding box center [900, 102] width 26 height 13
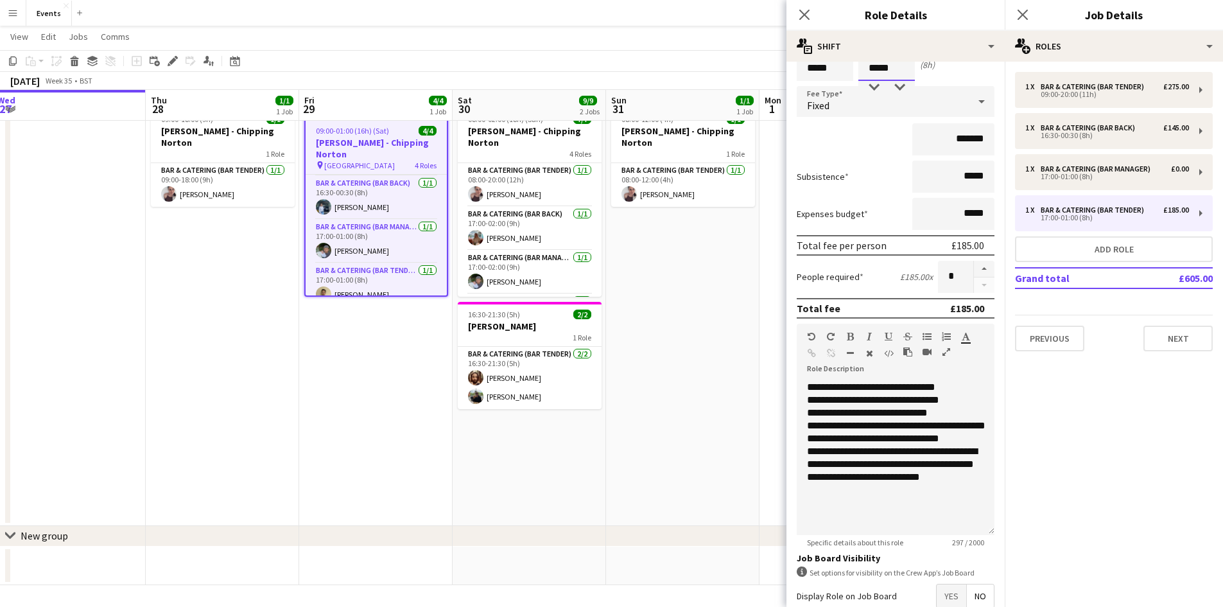
scroll to position [134, 0]
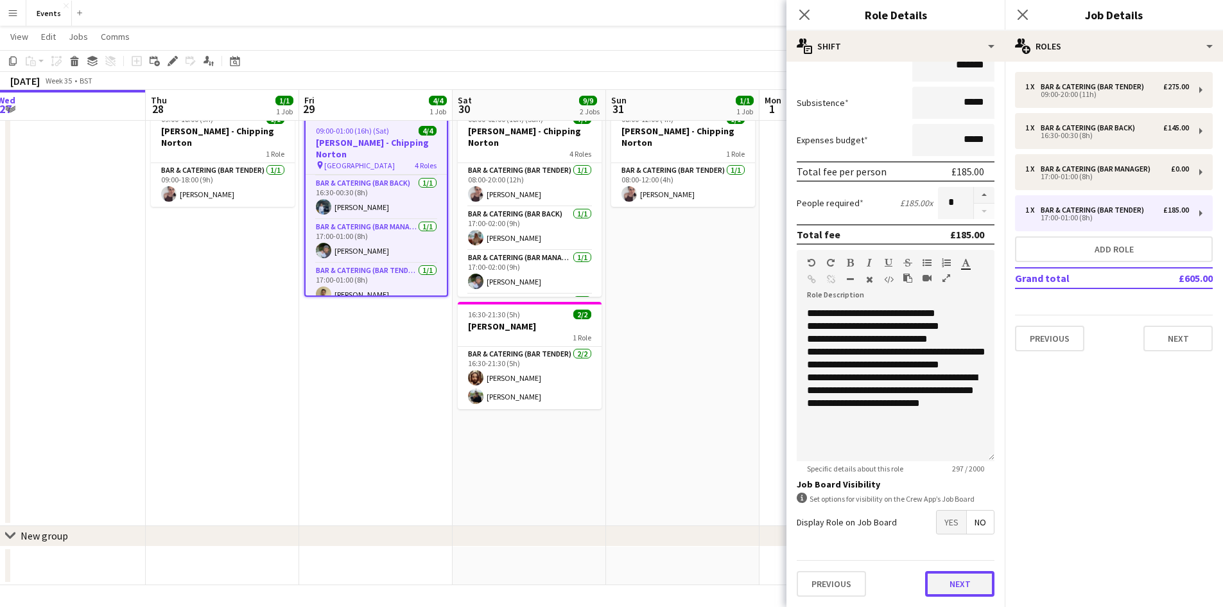
click at [947, 577] on button "Next" at bounding box center [959, 584] width 69 height 26
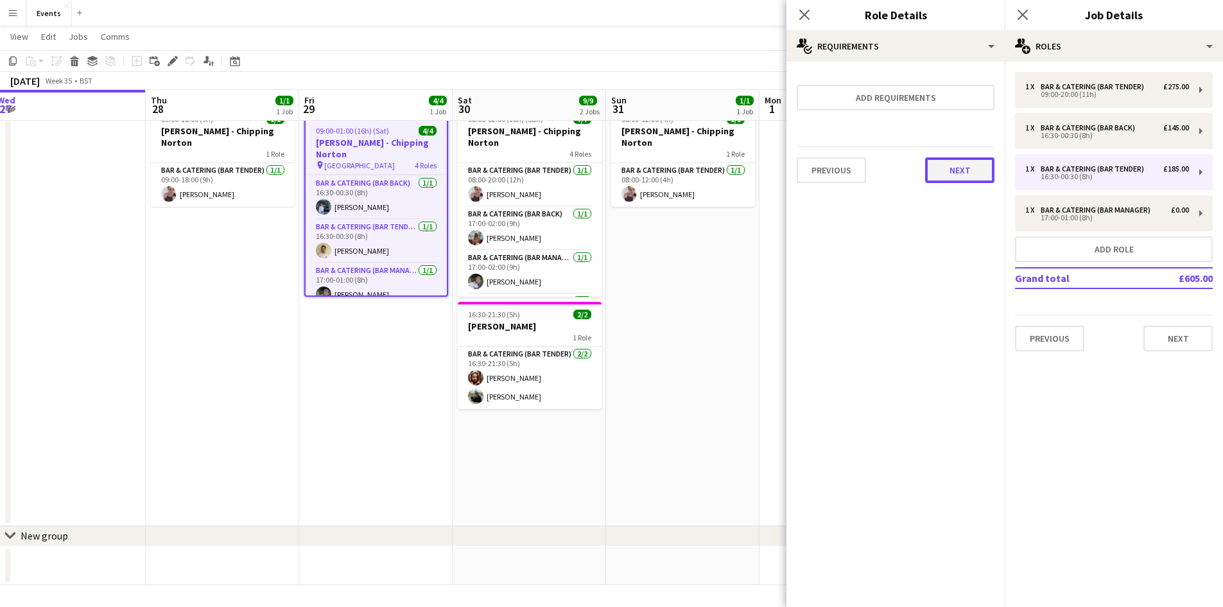
click at [958, 173] on button "Next" at bounding box center [959, 170] width 69 height 26
click at [958, 173] on button "Finish" at bounding box center [971, 172] width 48 height 26
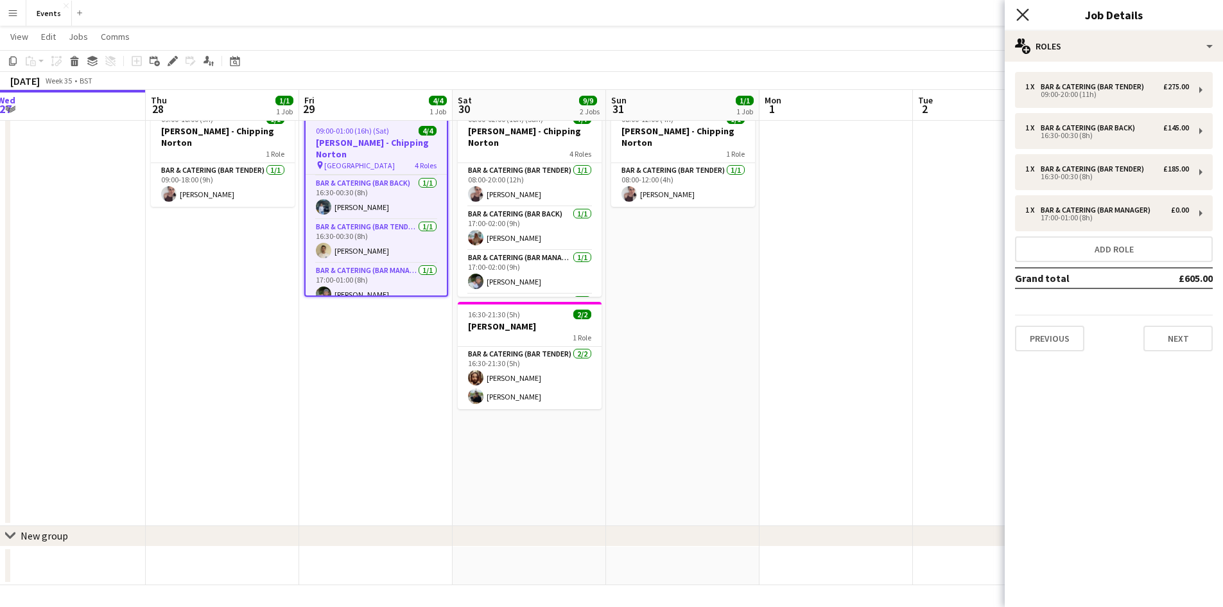
click at [1018, 19] on icon at bounding box center [1023, 14] width 12 height 12
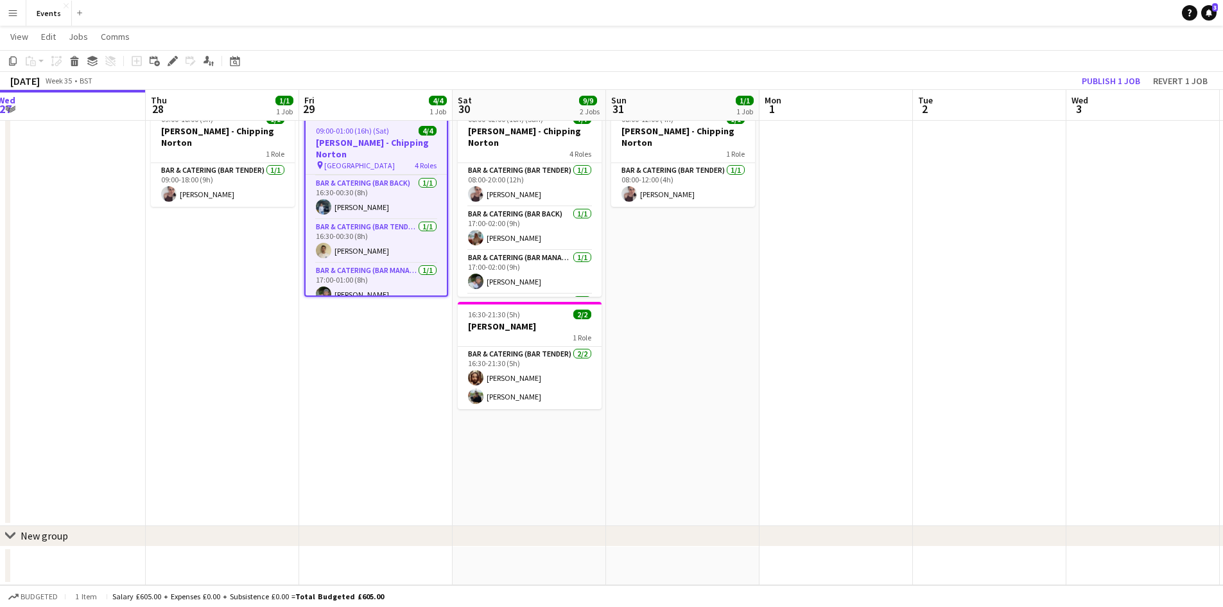
click at [378, 150] on h3 "[PERSON_NAME] - Chipping Norton" at bounding box center [376, 148] width 141 height 23
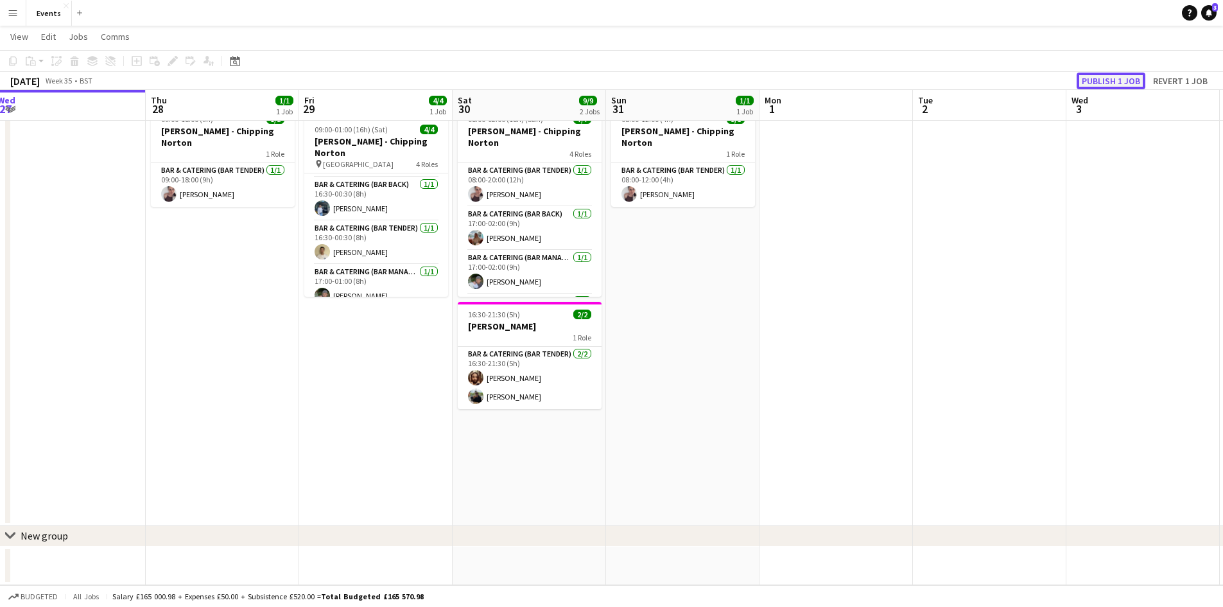
click at [1093, 83] on button "Publish 1 job" at bounding box center [1111, 81] width 69 height 17
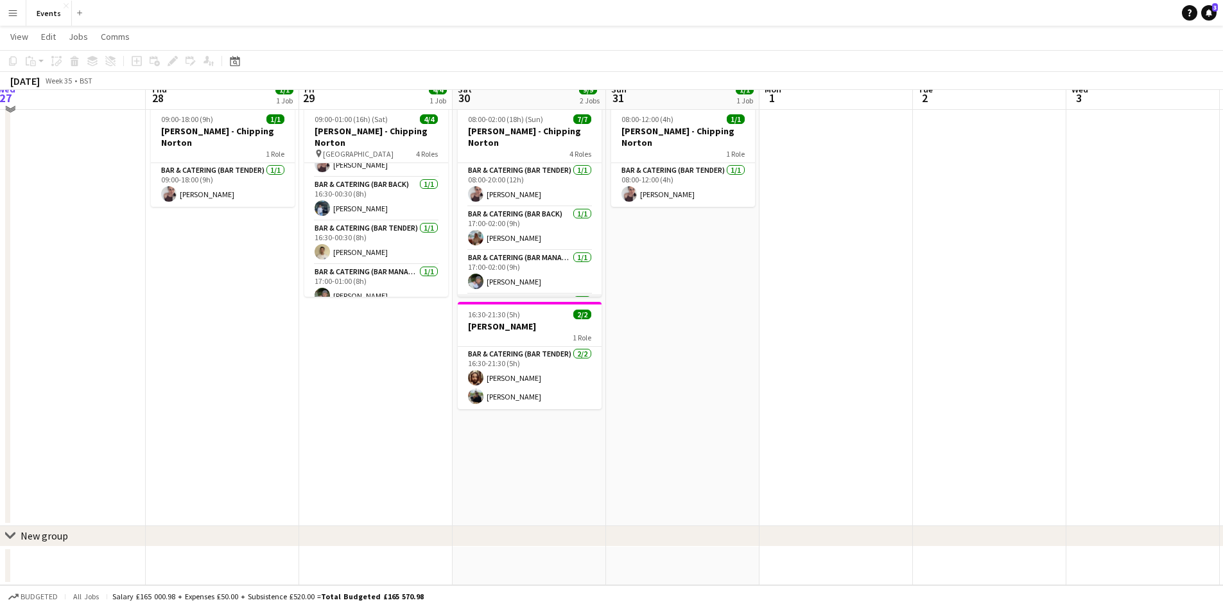
scroll to position [0, 0]
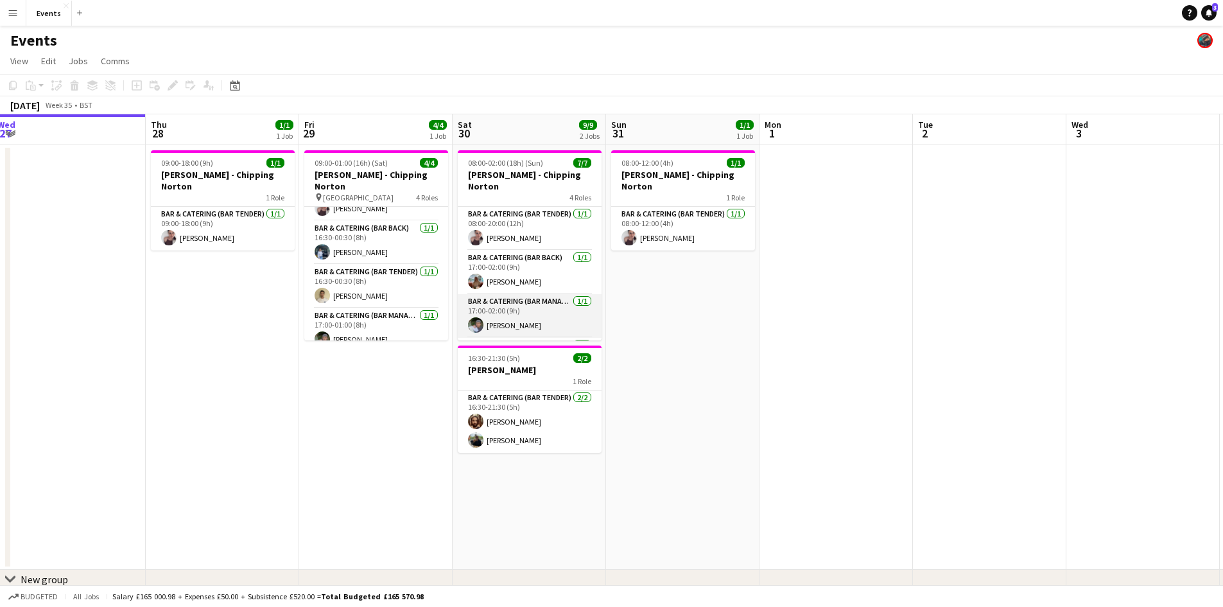
click at [544, 297] on app-card-role "Bar & Catering (Bar Manager) [DATE] 17:00-02:00 (9h) [PERSON_NAME]" at bounding box center [530, 316] width 144 height 44
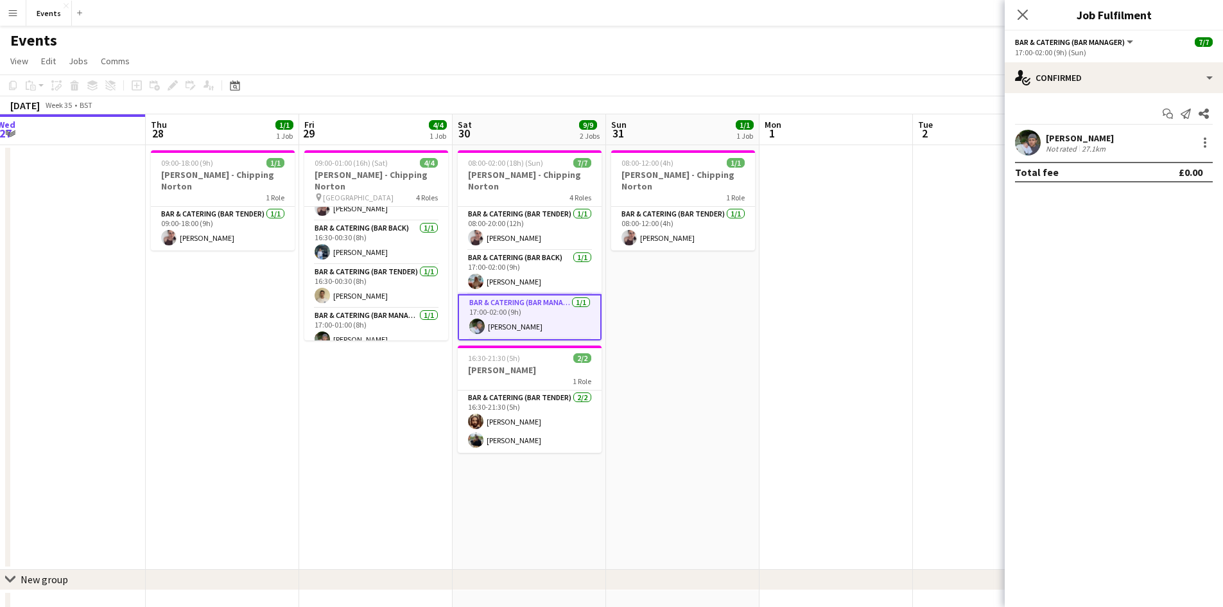
click at [1065, 142] on div "[PERSON_NAME]" at bounding box center [1080, 138] width 68 height 12
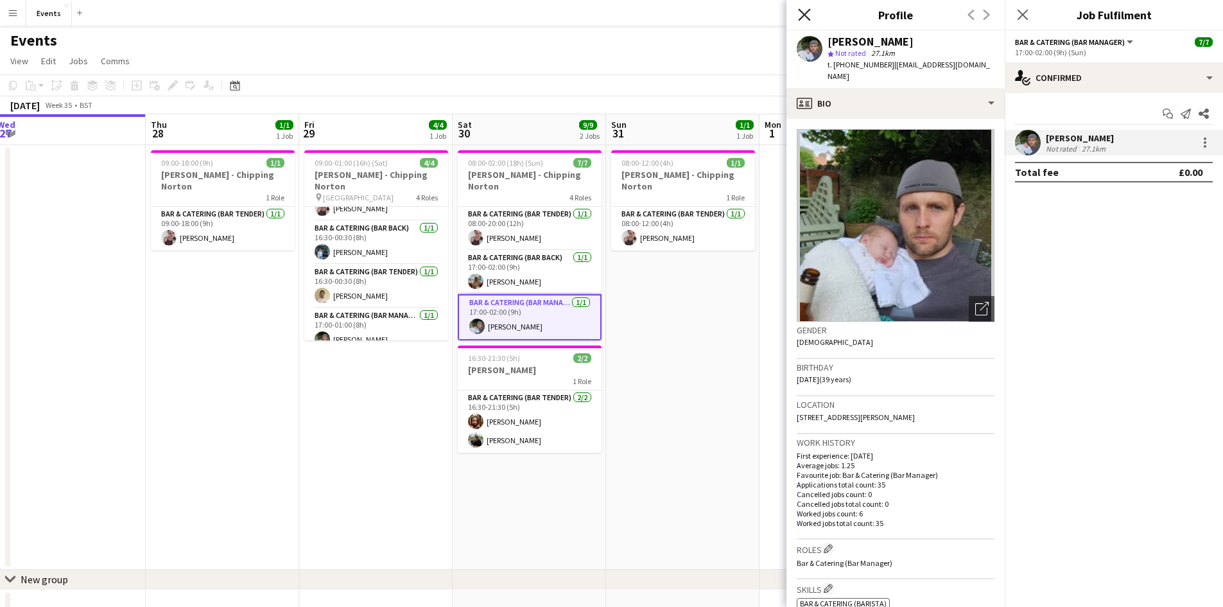
click at [801, 19] on icon at bounding box center [804, 14] width 12 height 12
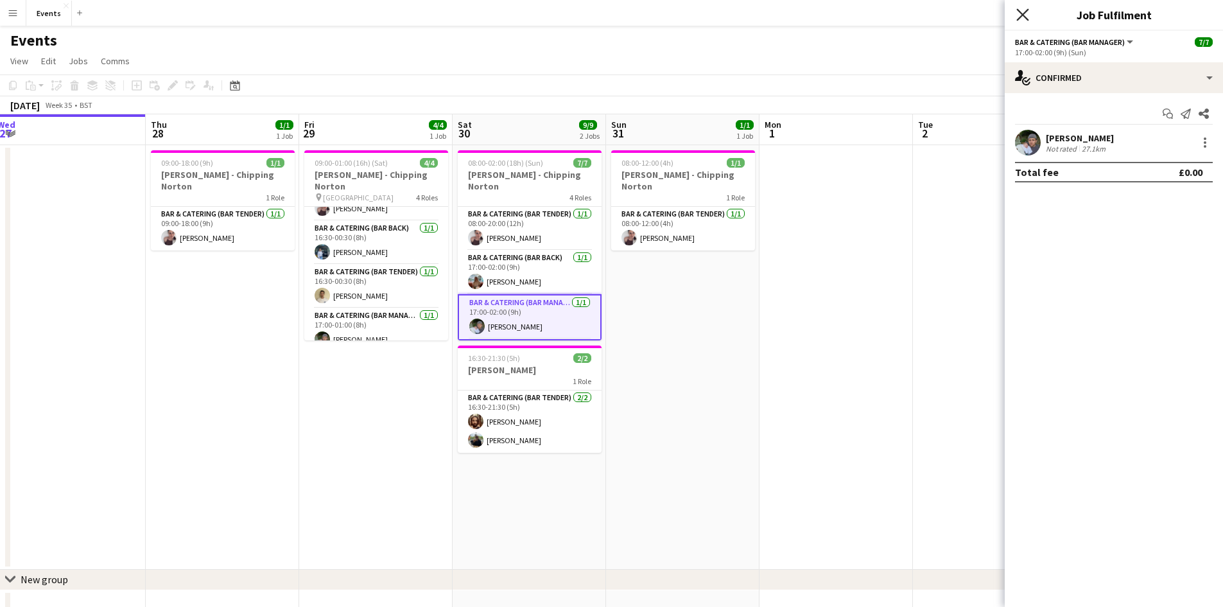
click at [1022, 14] on icon at bounding box center [1023, 14] width 12 height 12
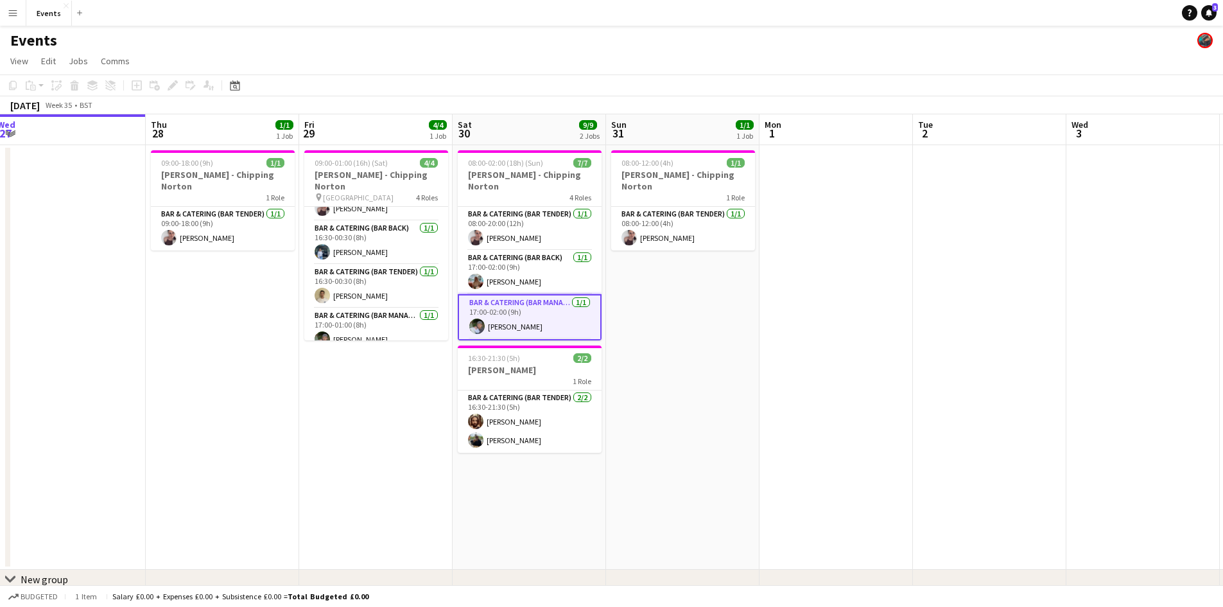
click at [512, 169] on h3 "[PERSON_NAME] - Chipping Norton" at bounding box center [530, 180] width 144 height 23
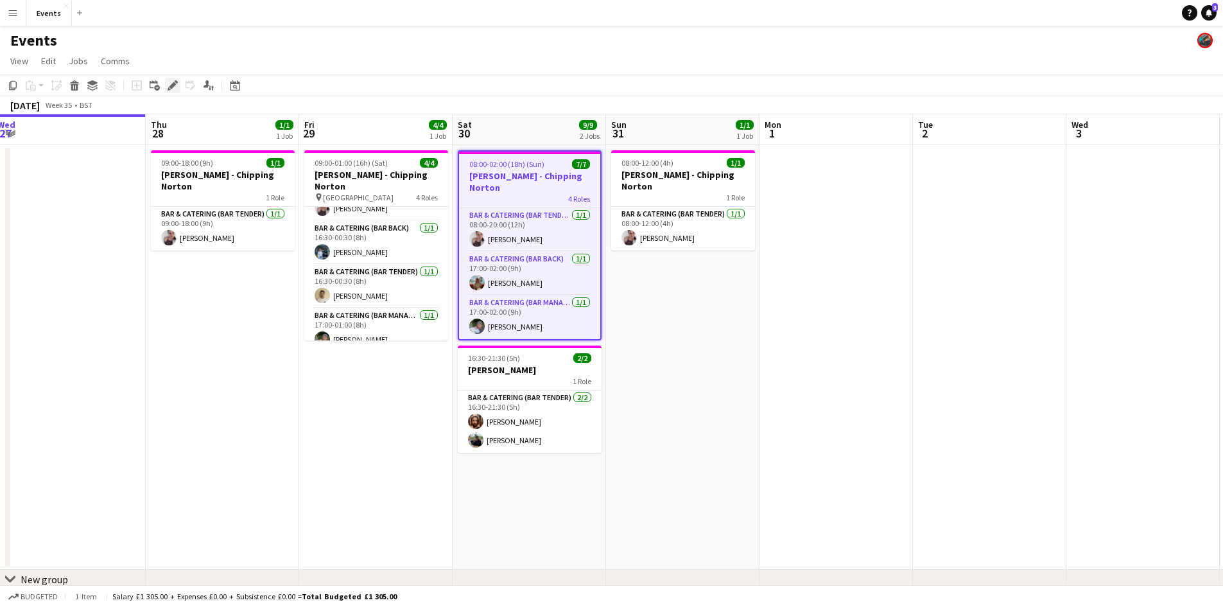
click at [169, 87] on icon "Edit" at bounding box center [173, 85] width 10 height 10
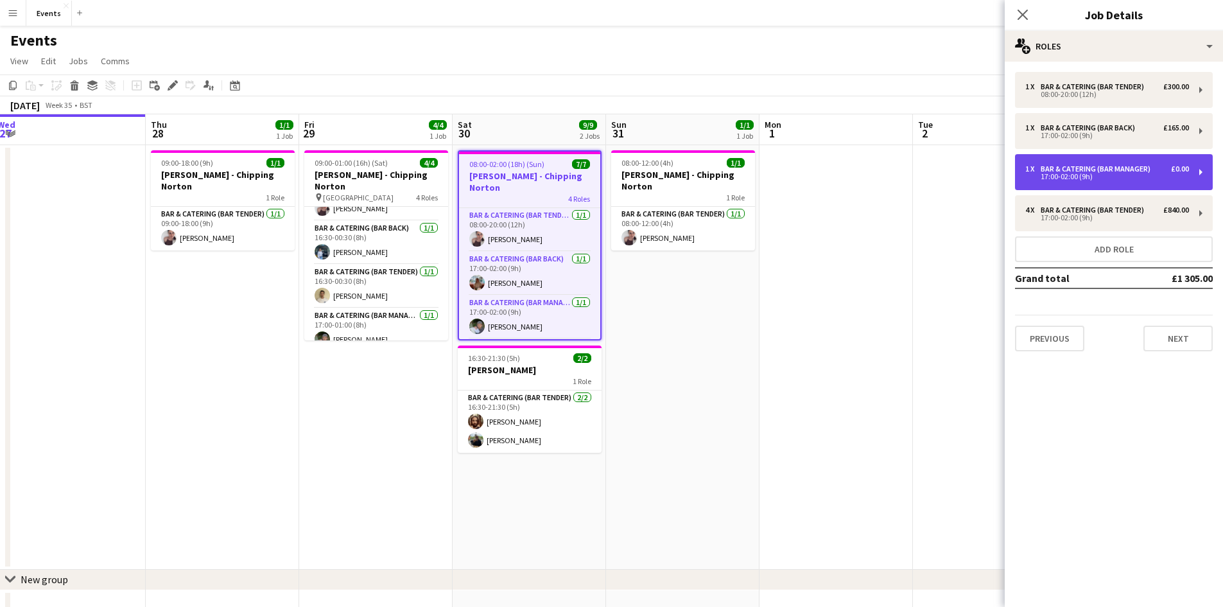
click at [1074, 173] on div "17:00-02:00 (9h)" at bounding box center [1108, 176] width 164 height 6
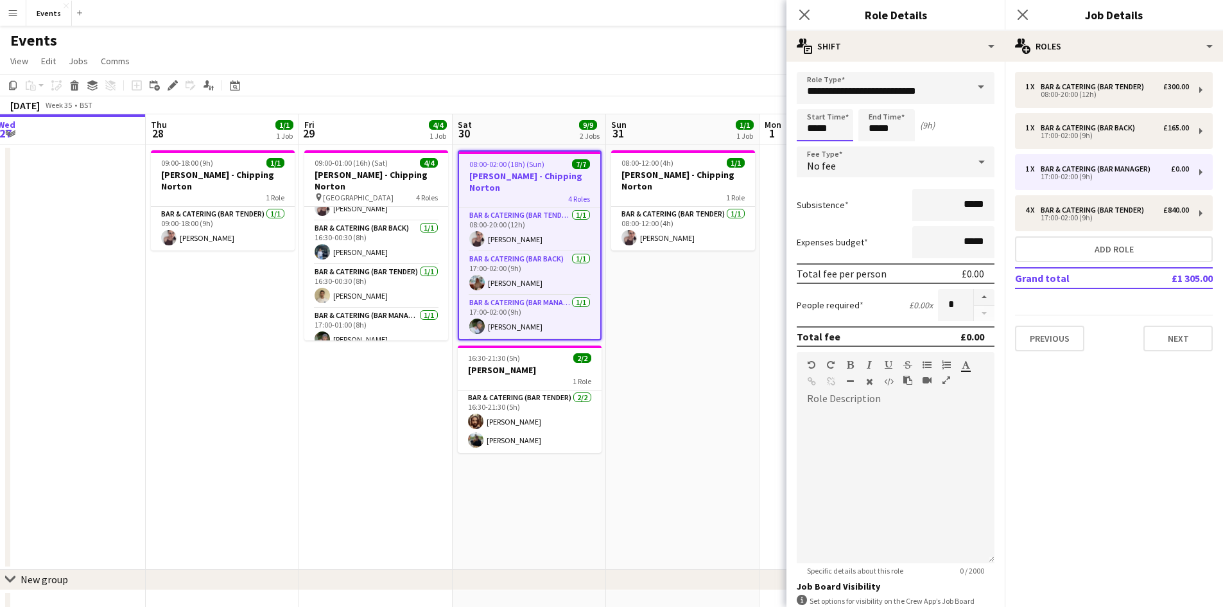
click at [821, 120] on input "*****" at bounding box center [825, 125] width 57 height 32
click at [816, 145] on div at bounding box center [813, 147] width 26 height 13
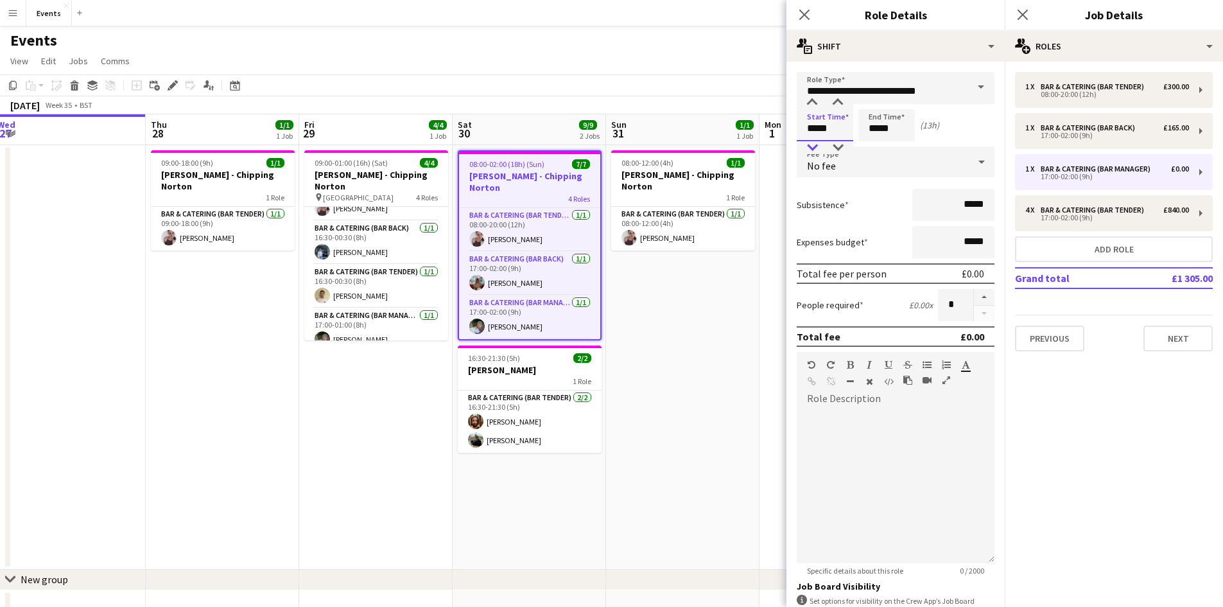
click at [816, 145] on div at bounding box center [813, 147] width 26 height 13
click at [838, 100] on div at bounding box center [838, 102] width 26 height 13
type input "*****"
click at [838, 100] on div at bounding box center [838, 102] width 26 height 13
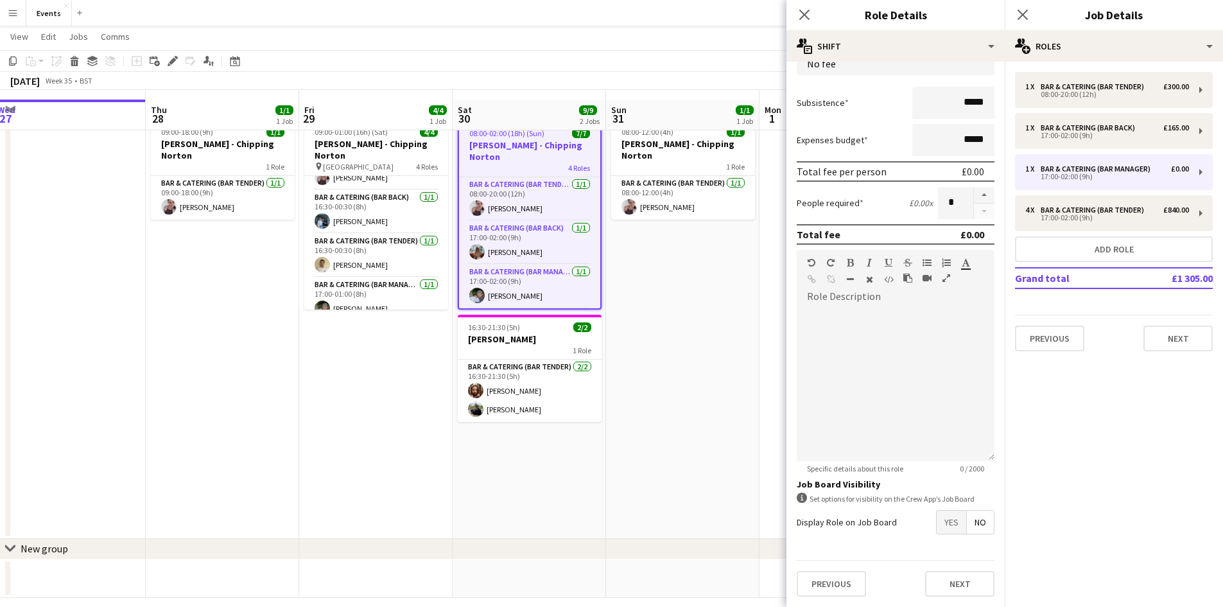
scroll to position [42, 0]
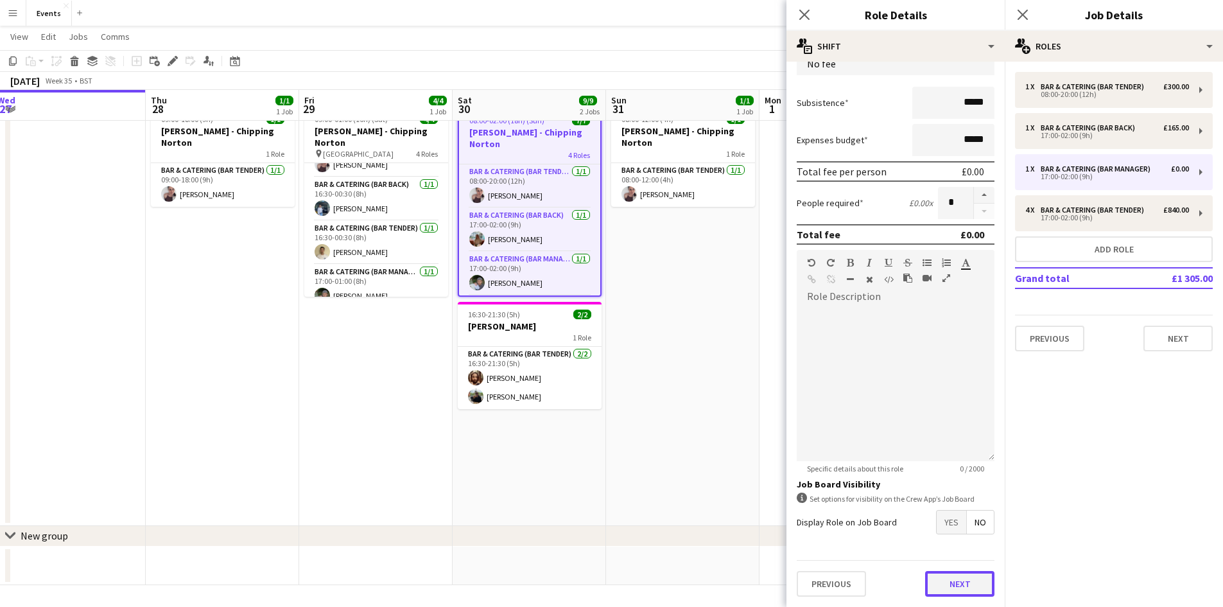
click at [951, 588] on button "Next" at bounding box center [959, 584] width 69 height 26
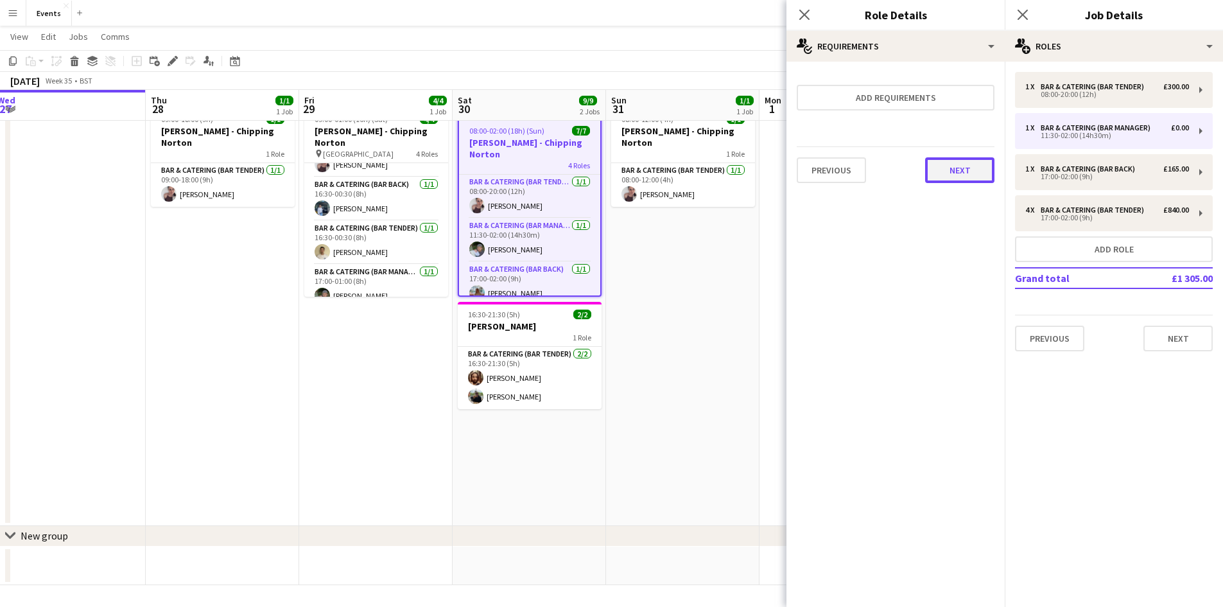
click at [967, 167] on button "Next" at bounding box center [959, 170] width 69 height 26
click at [973, 170] on button "Finish" at bounding box center [971, 172] width 48 height 26
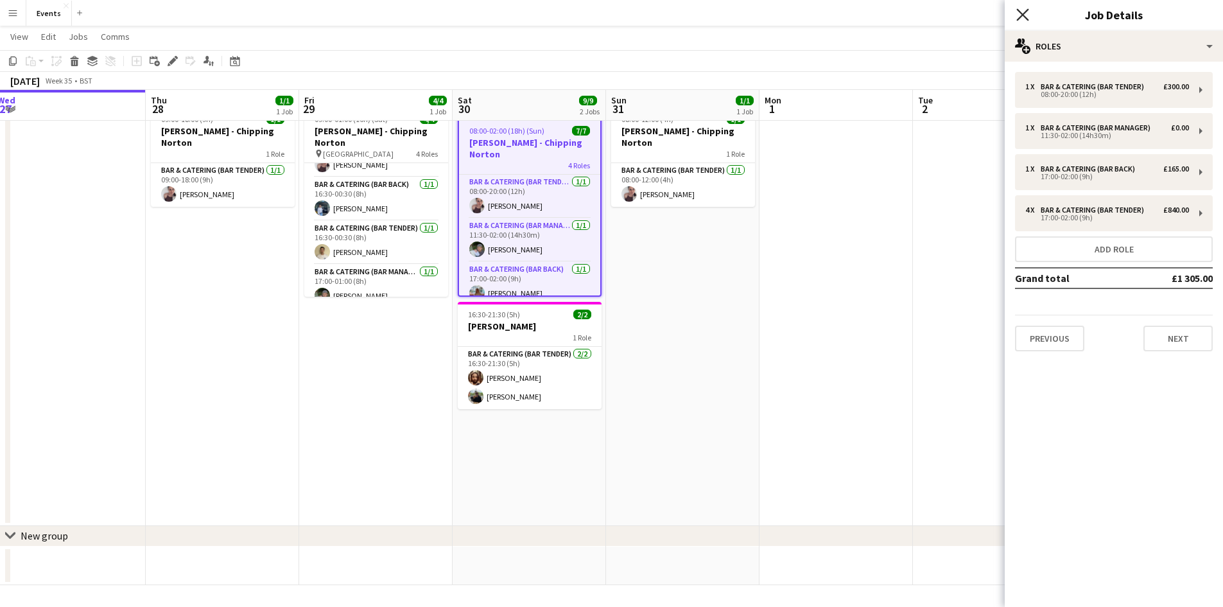
click at [1017, 16] on icon "Close pop-in" at bounding box center [1023, 14] width 12 height 12
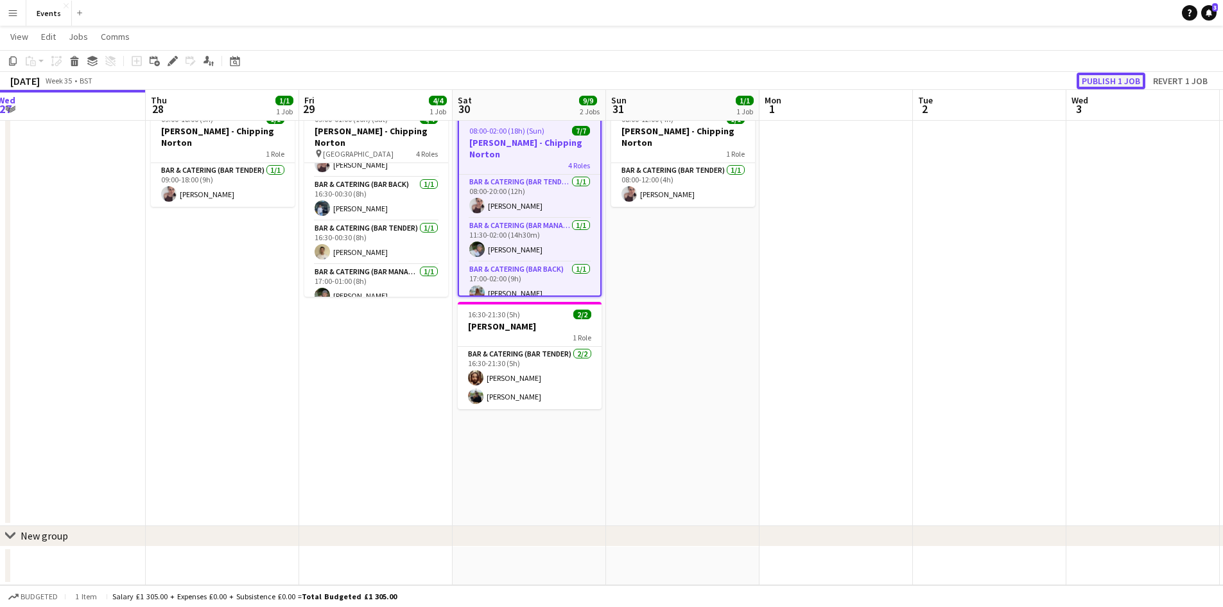
click at [1110, 78] on button "Publish 1 job" at bounding box center [1111, 81] width 69 height 17
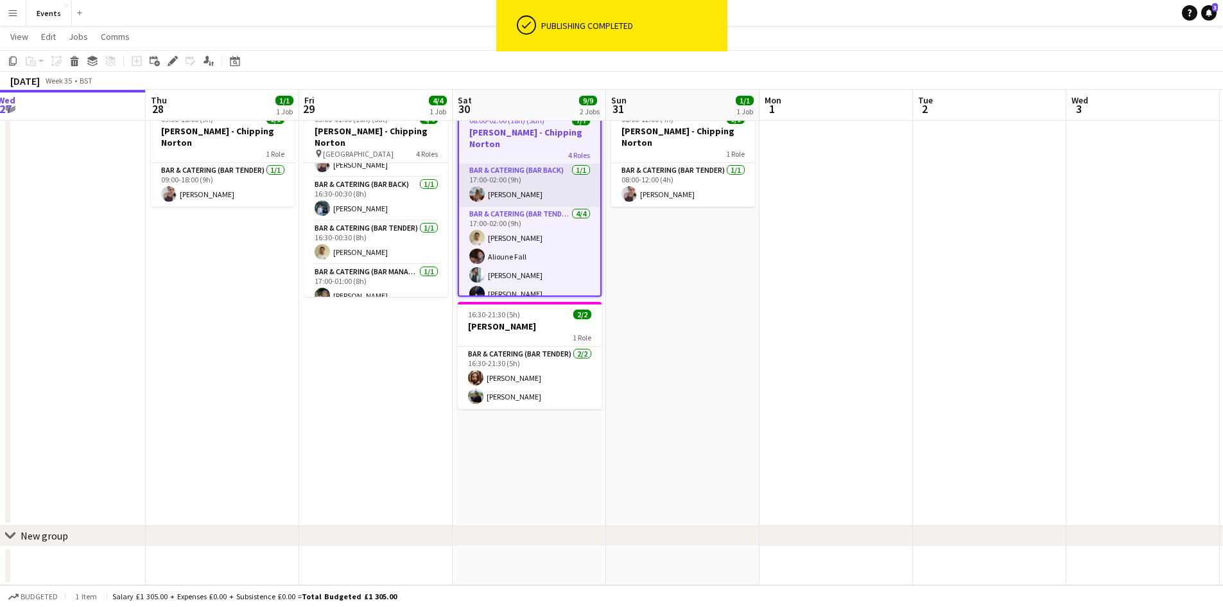
scroll to position [100, 0]
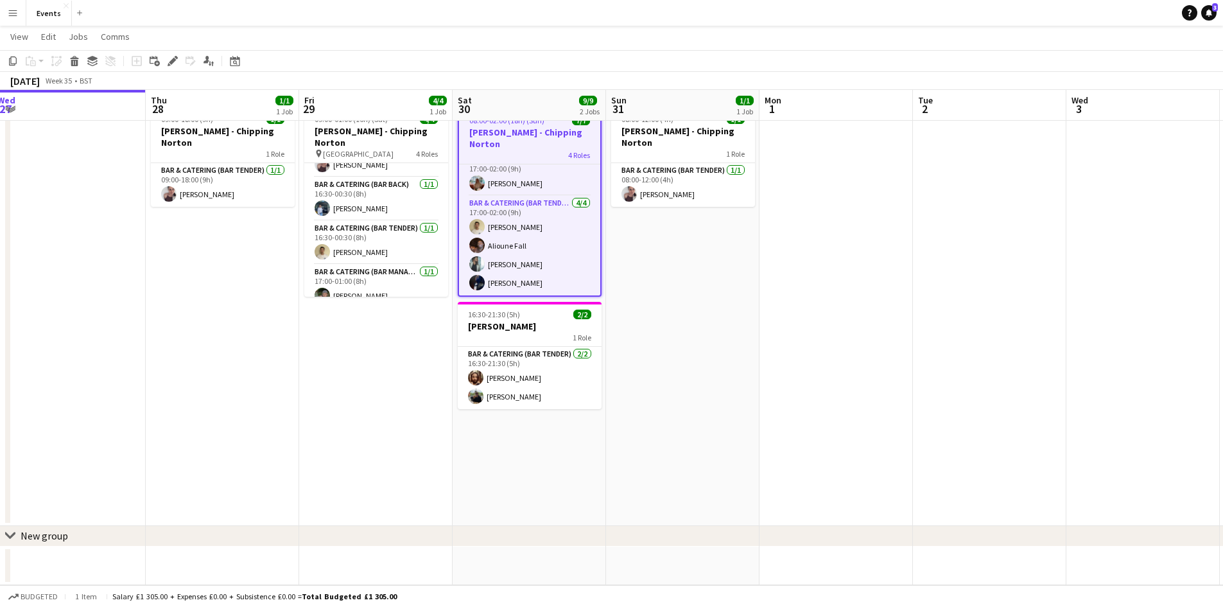
drag, startPoint x: 826, startPoint y: 380, endPoint x: 432, endPoint y: 340, distance: 397.0
click at [451, 342] on app-calendar-viewport "Mon 25 Tue 26 Wed 27 Thu 28 1/1 1 Job Fri 29 4/4 1 Job Sat 30 9/9 2 Jobs Sun 31…" at bounding box center [611, 296] width 1223 height 577
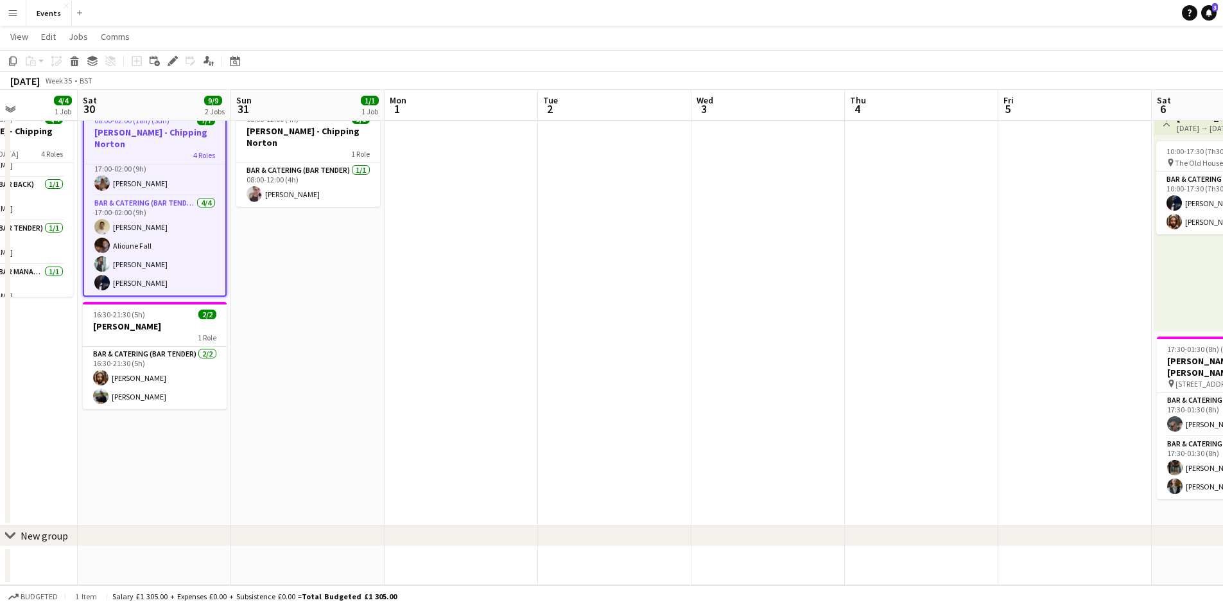
scroll to position [0, 283]
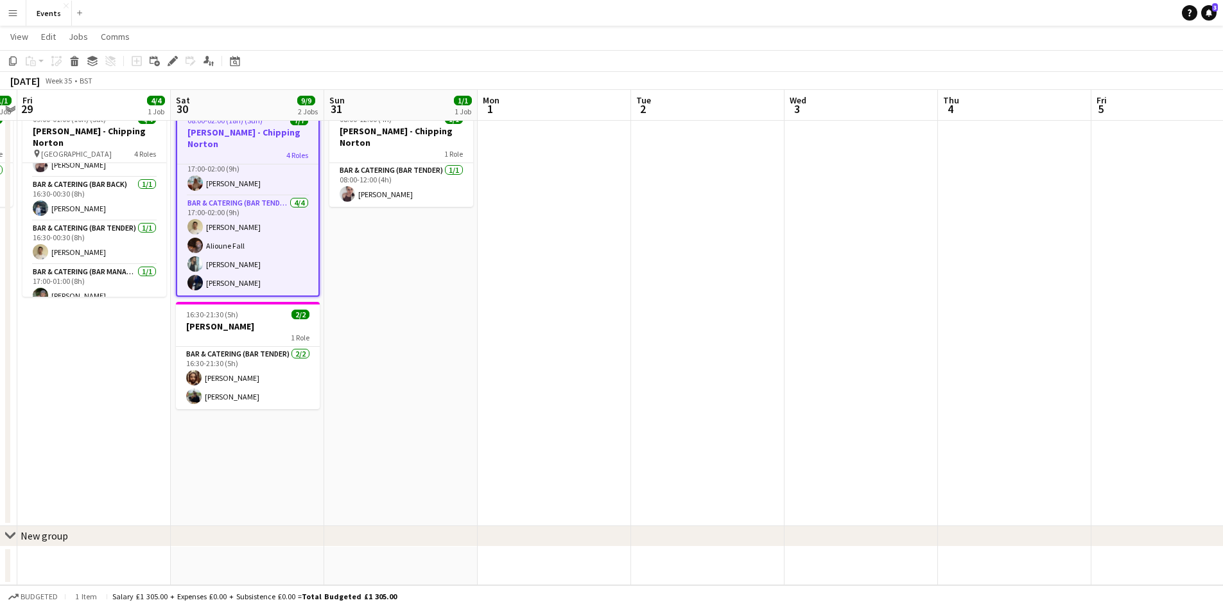
drag, startPoint x: 234, startPoint y: 439, endPoint x: 605, endPoint y: 444, distance: 371.2
click at [604, 444] on app-calendar-viewport "Wed 27 Thu 28 1/1 1 Job Fri 29 4/4 1 Job Sat 30 9/9 2 Jobs Sun 31 1/1 1 Job Mon…" at bounding box center [611, 296] width 1223 height 577
